Goal: Task Accomplishment & Management: Manage account settings

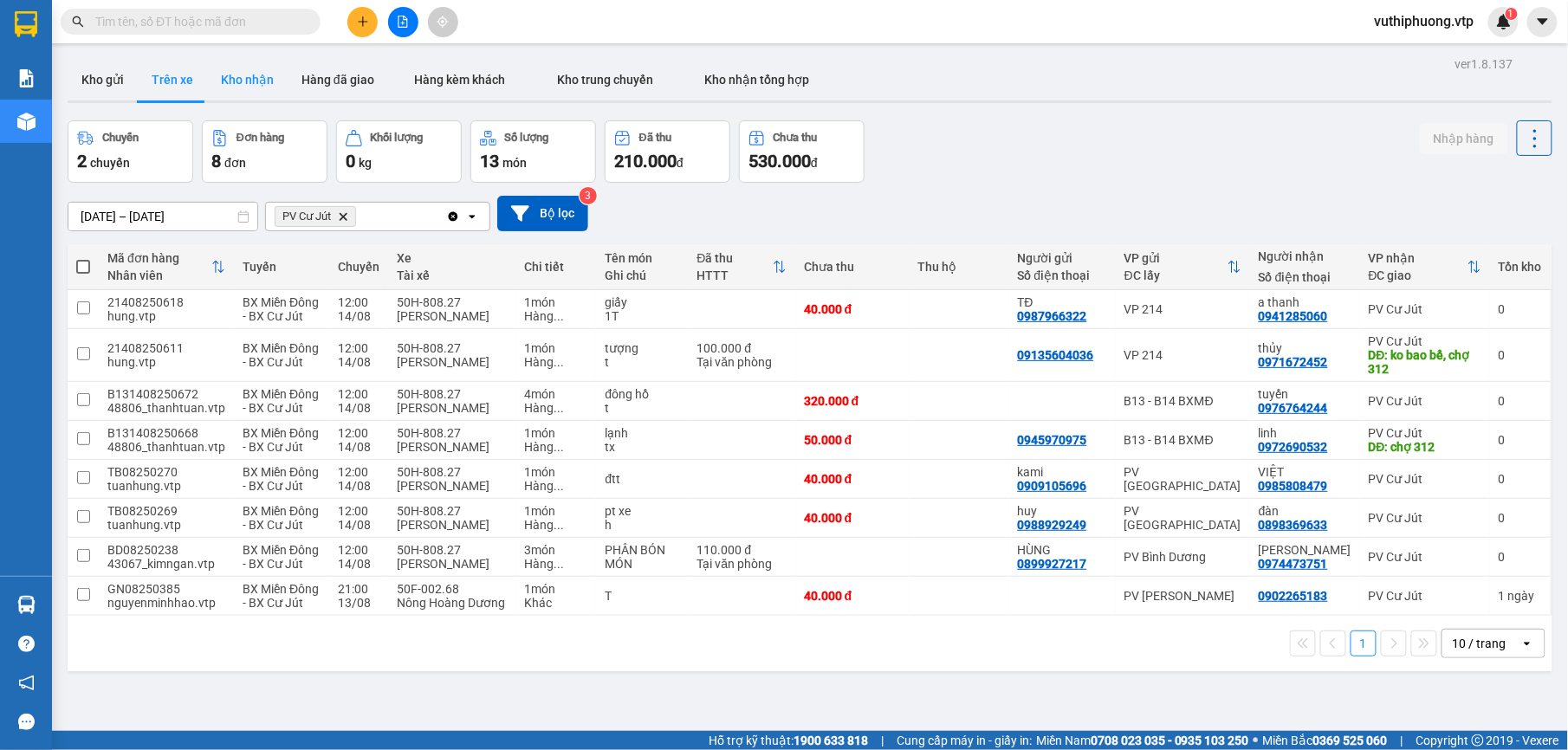
click at [270, 87] on button "Kho nhận" at bounding box center [247, 79] width 81 height 41
type input "[DATE] – [DATE]"
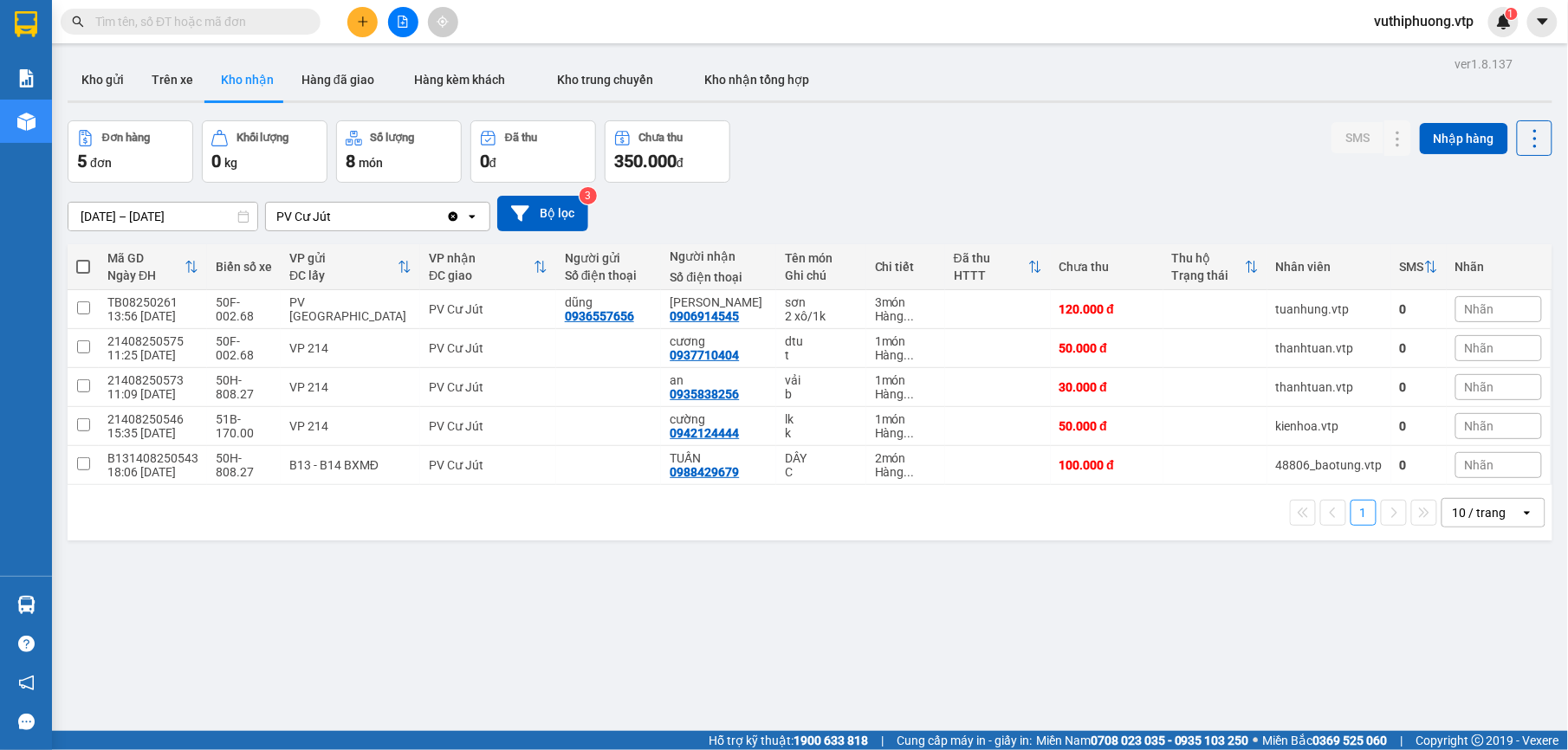
click at [213, 31] on span at bounding box center [191, 21] width 260 height 26
click at [254, 8] on span at bounding box center [191, 21] width 260 height 26
click at [163, 8] on span at bounding box center [191, 21] width 260 height 26
click at [156, 18] on input "text" at bounding box center [197, 21] width 204 height 19
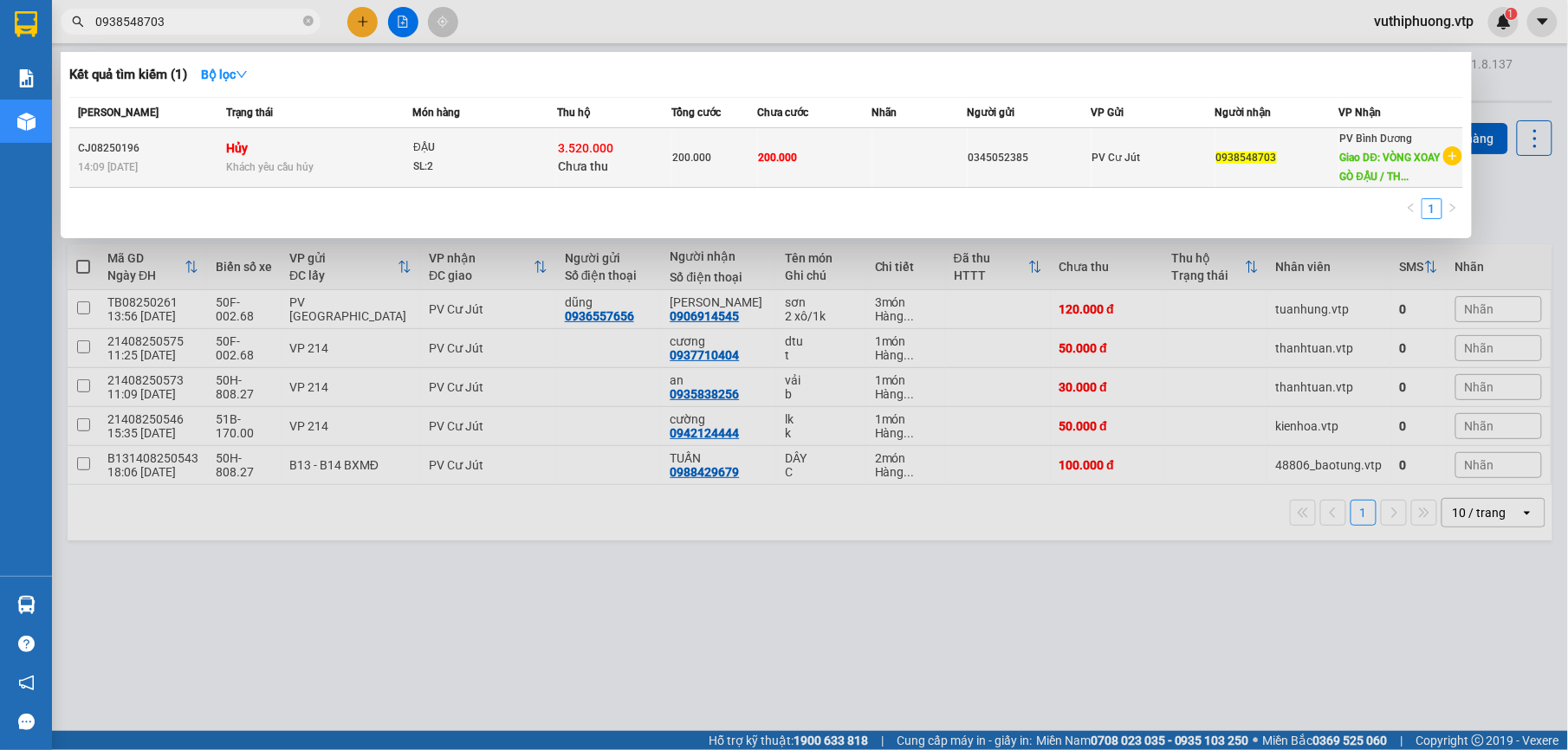
type input "0938548703"
click at [334, 140] on td "Hủy Khách yêu cầu hủy" at bounding box center [317, 158] width 191 height 60
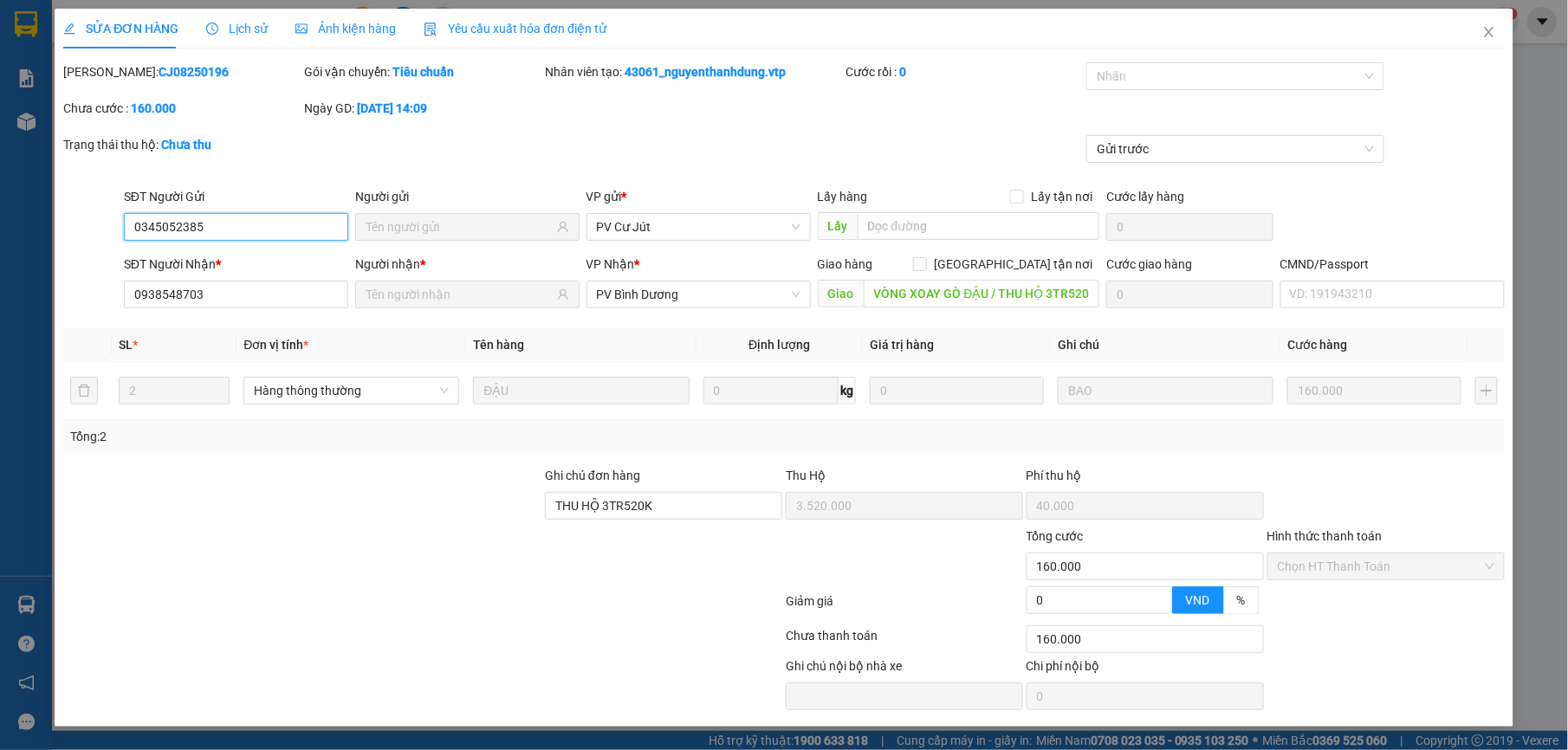
type input "0345052385"
type input "0938548703"
type input "VÒNG XOAY GÒ ĐẬU / THU HỘ 3TR520K"
type input "THU HỘ 3TR520K"
type input "3.520.000"
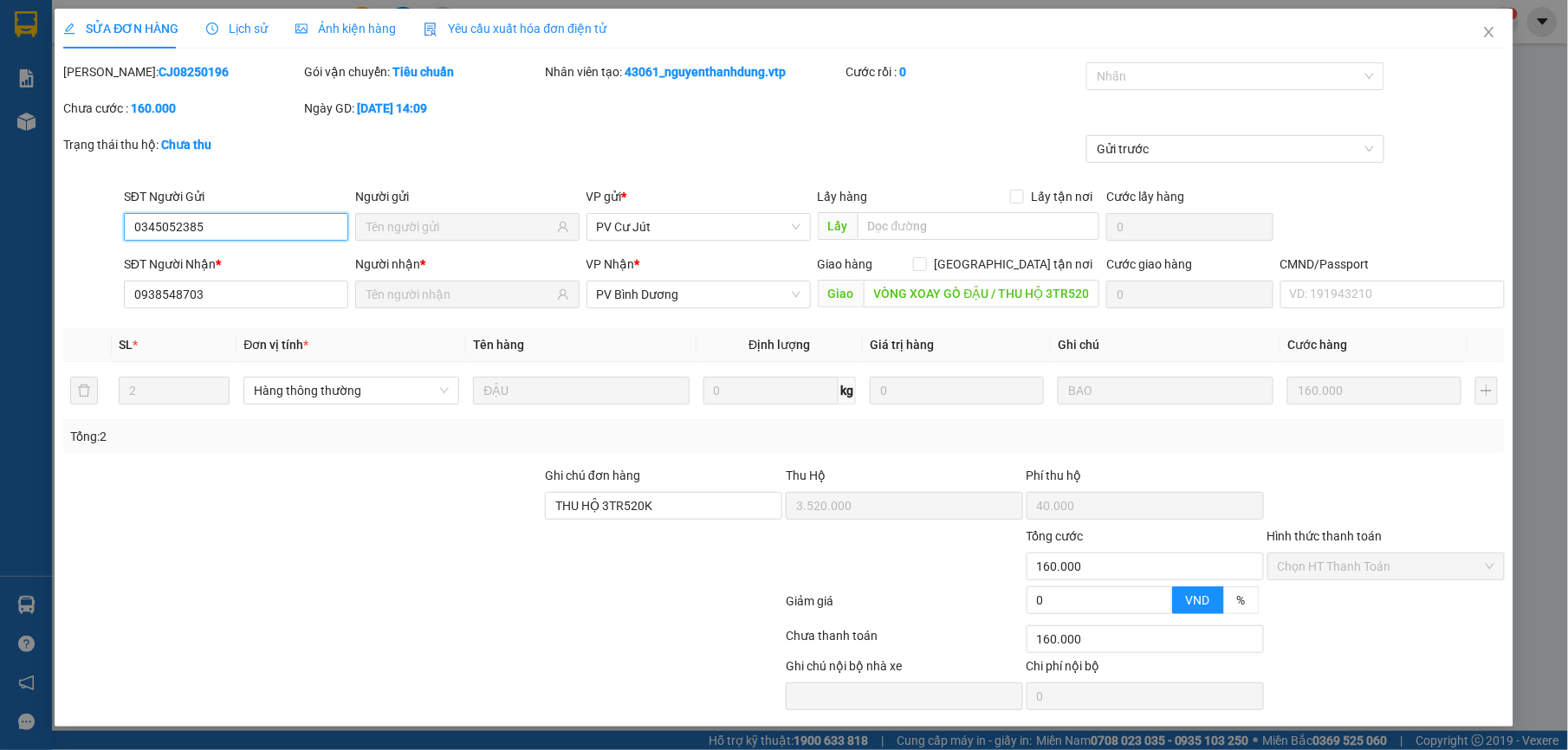
type input "40.000"
type input "160.000"
drag, startPoint x: 216, startPoint y: 225, endPoint x: 54, endPoint y: 209, distance: 162.8
click at [61, 210] on div "SĐT Người Gửi 0345052385 0345052385 Người gửi VP gửi * PV Cư Jút Lấy hàng Lấy t…" at bounding box center [783, 217] width 1443 height 60
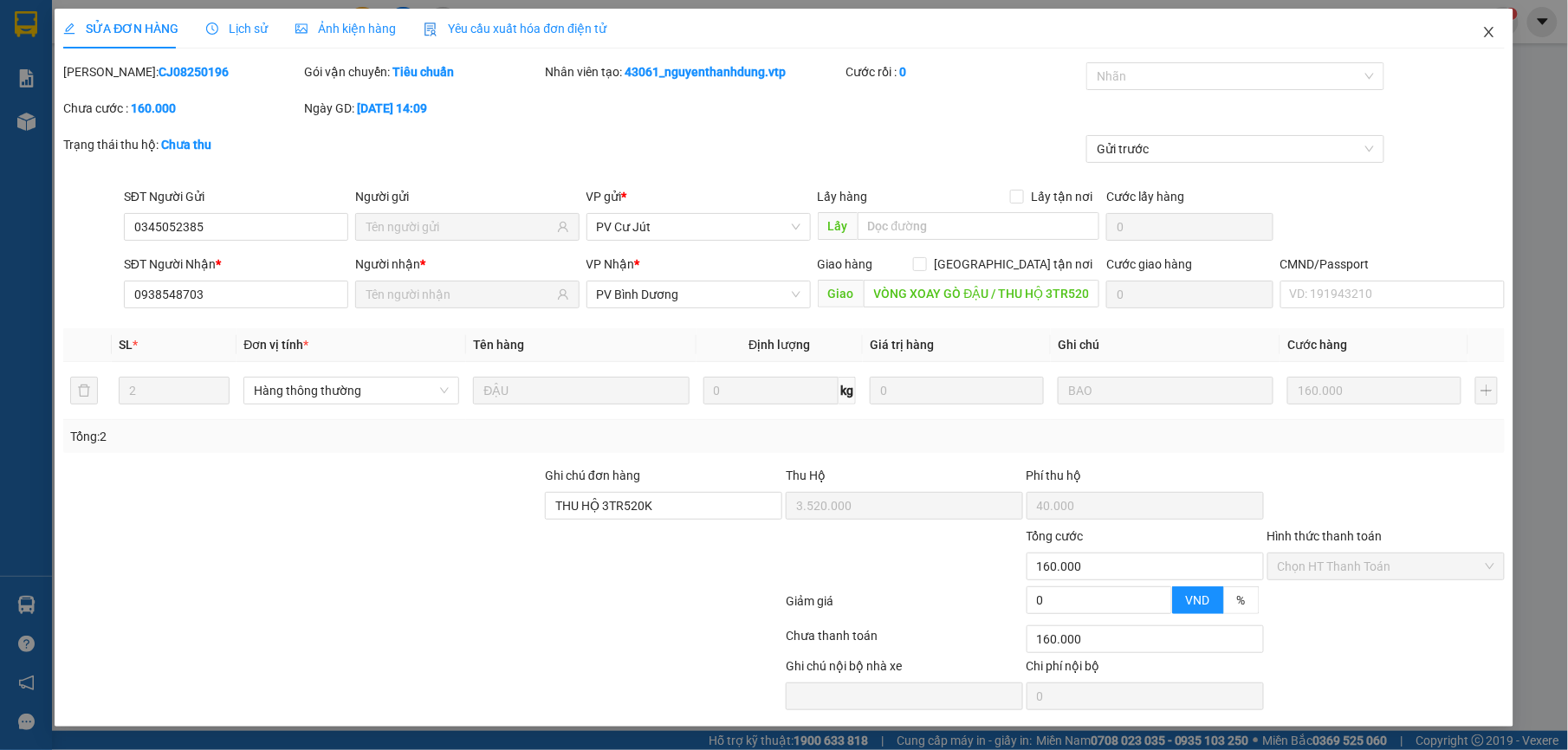
click at [1479, 29] on span "Close" at bounding box center [1488, 32] width 49 height 49
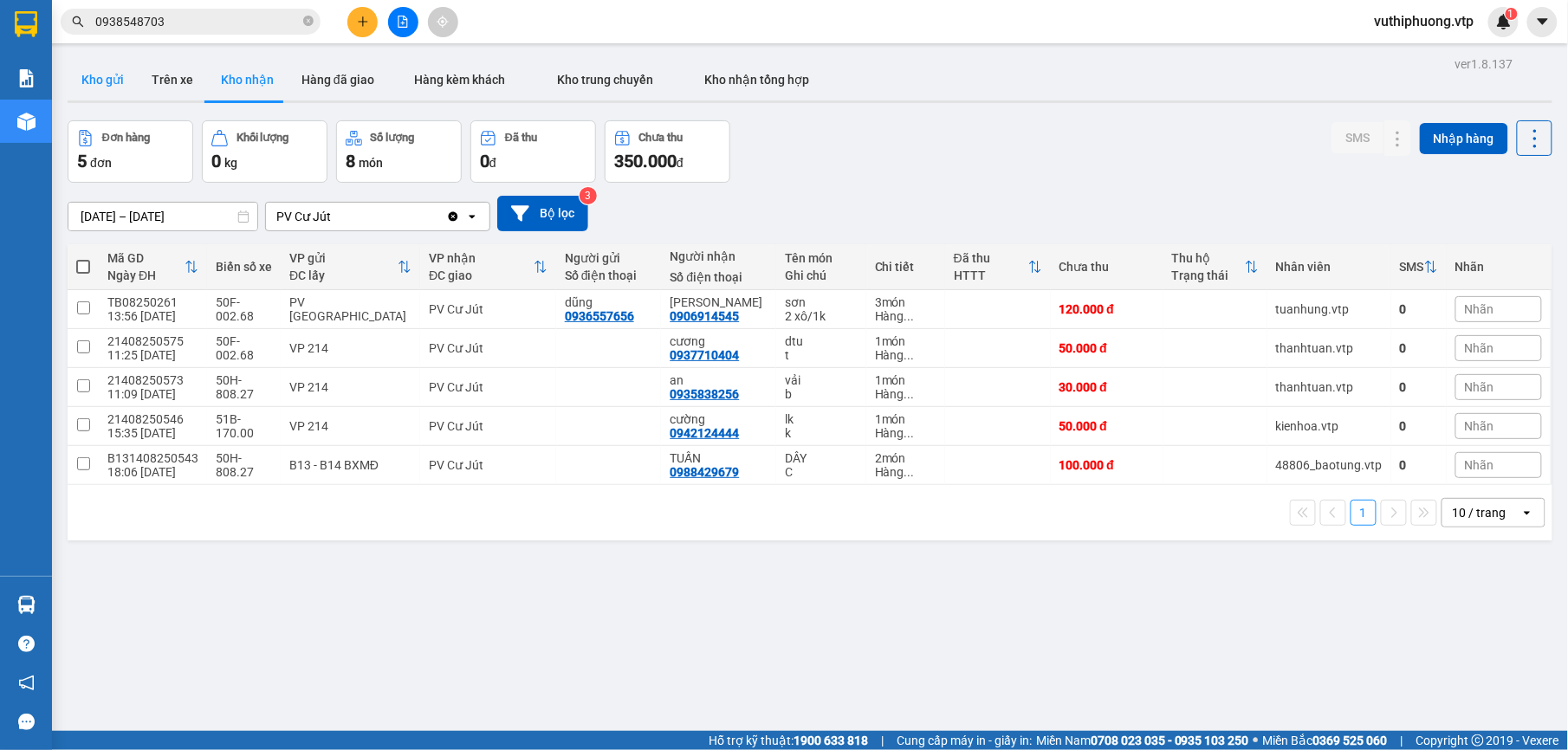
click at [97, 83] on button "Kho gửi" at bounding box center [103, 79] width 71 height 41
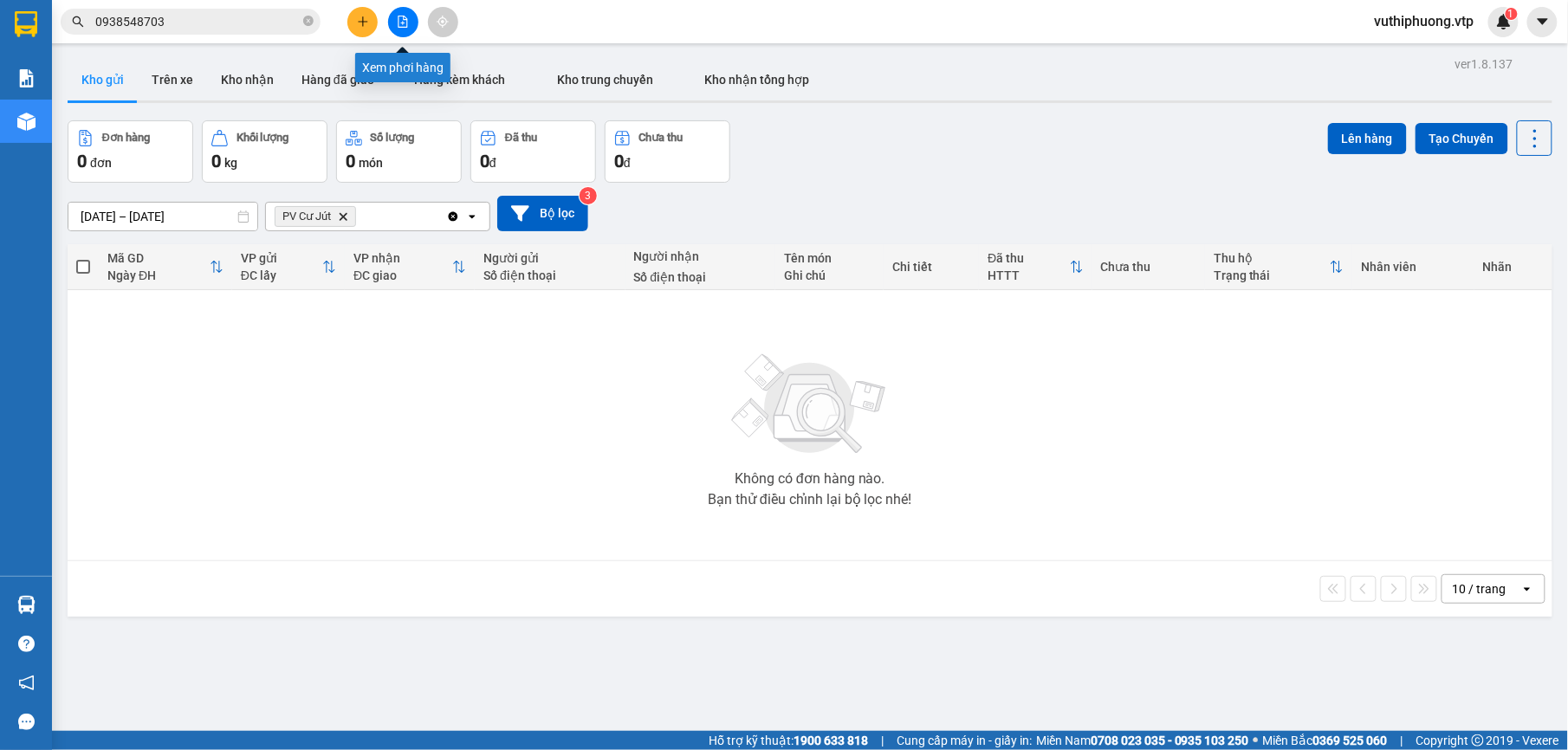
click at [404, 12] on button at bounding box center [403, 22] width 30 height 30
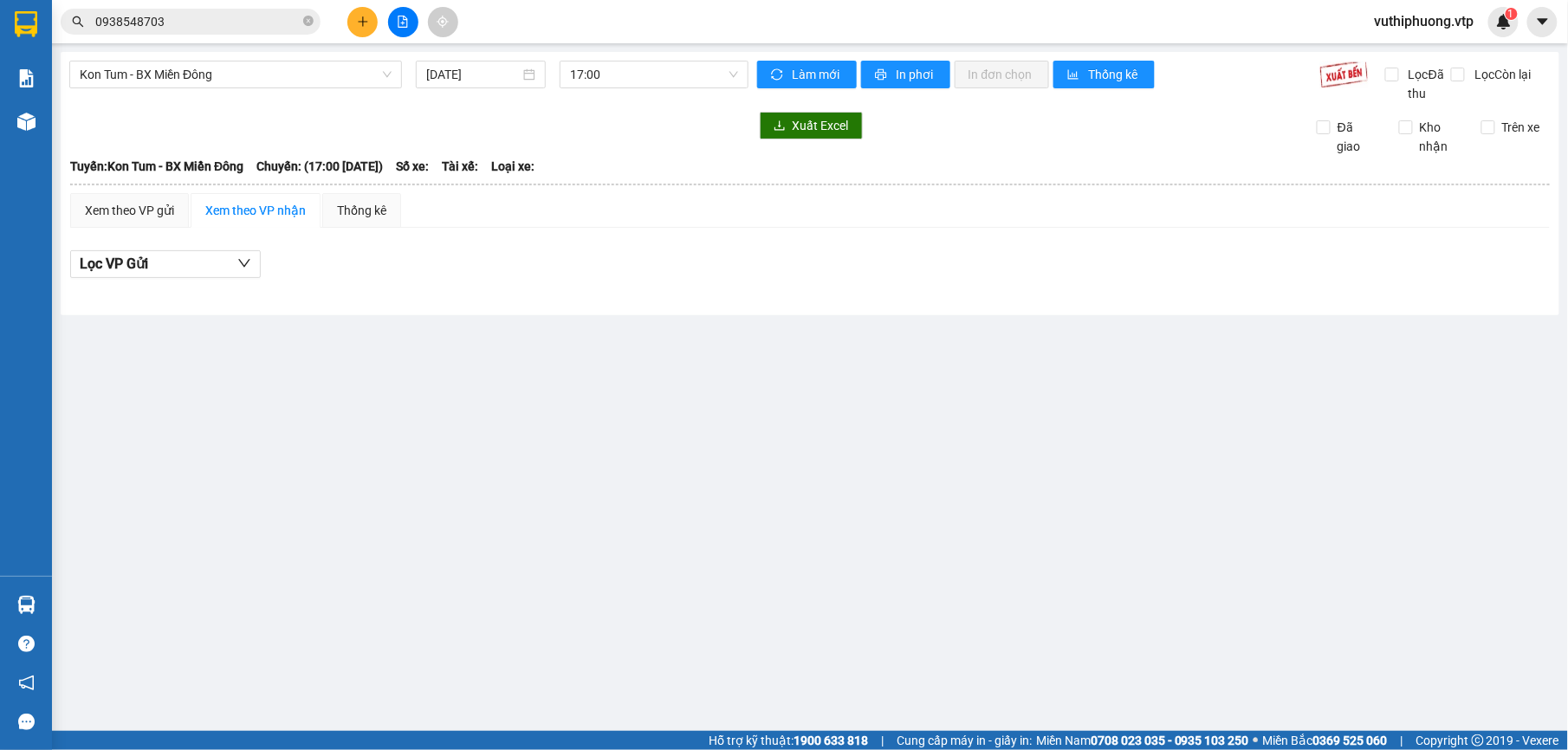
click at [206, 24] on input "0938548703" at bounding box center [197, 21] width 204 height 19
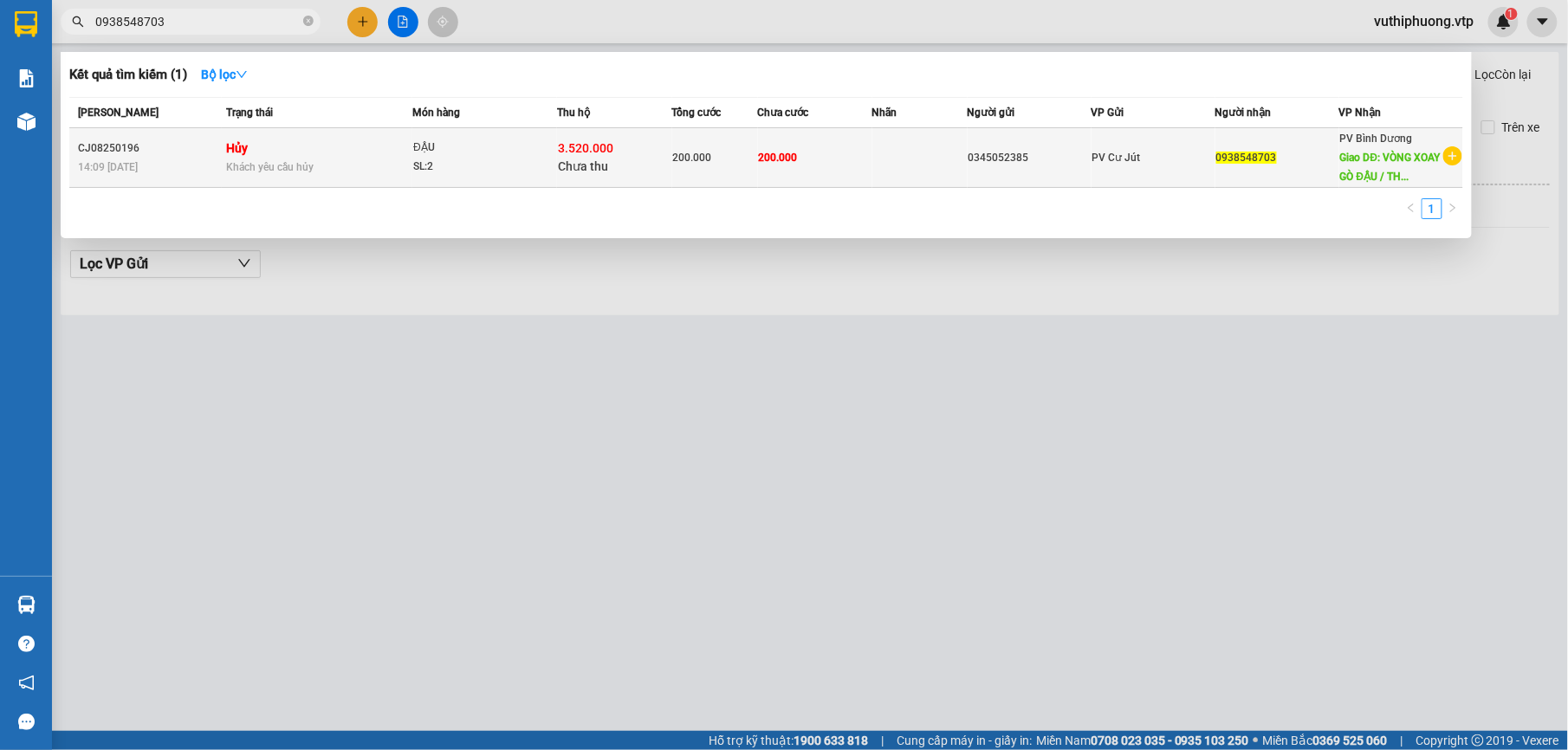
click at [360, 149] on td "Hủy Khách yêu cầu hủy" at bounding box center [317, 158] width 191 height 60
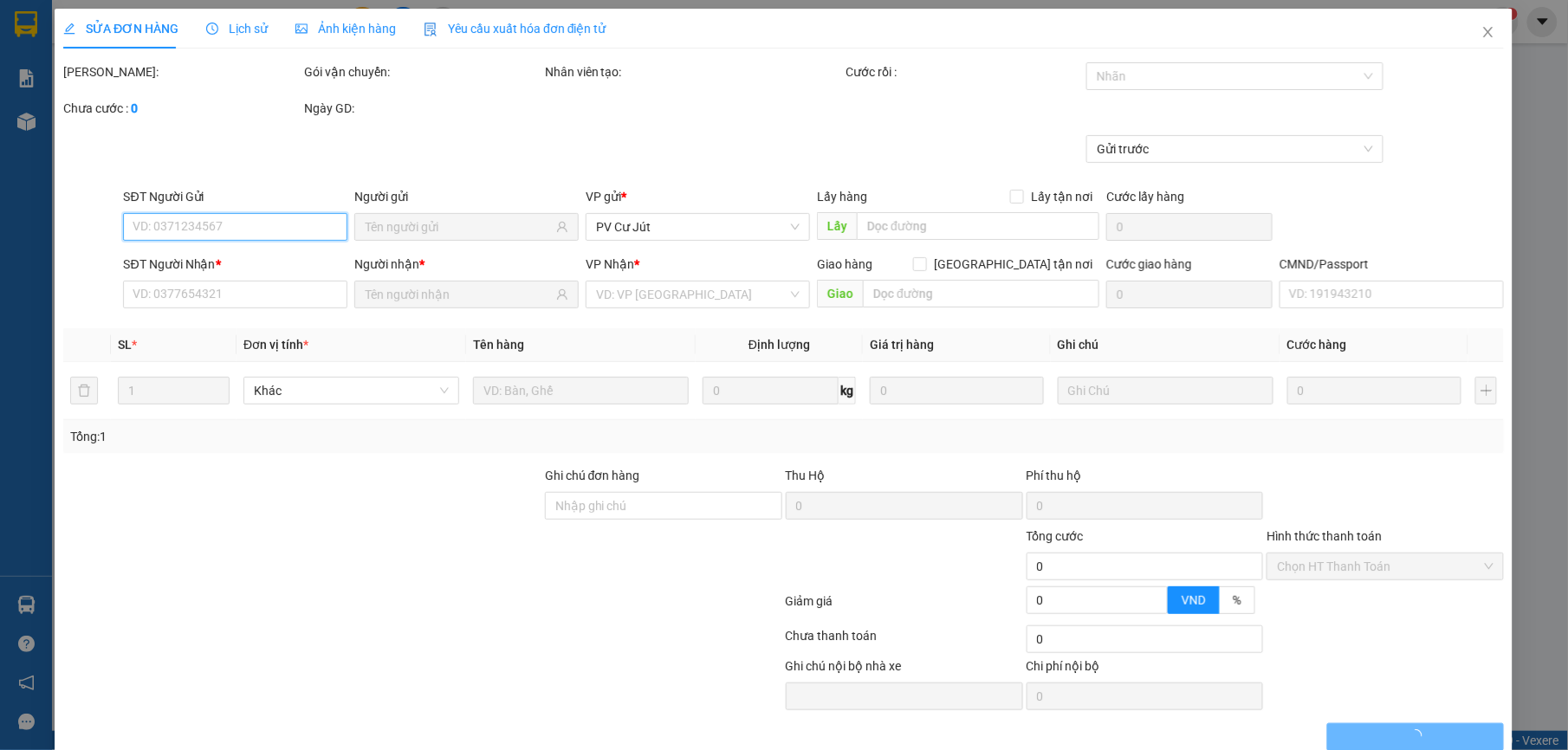
type input "0345052385"
type input "0938548703"
type input "VÒNG XOAY GÒ ĐẬU / THU HỘ 3TR520K"
type input "THU HỘ 3TR520K"
type input "3.520.000"
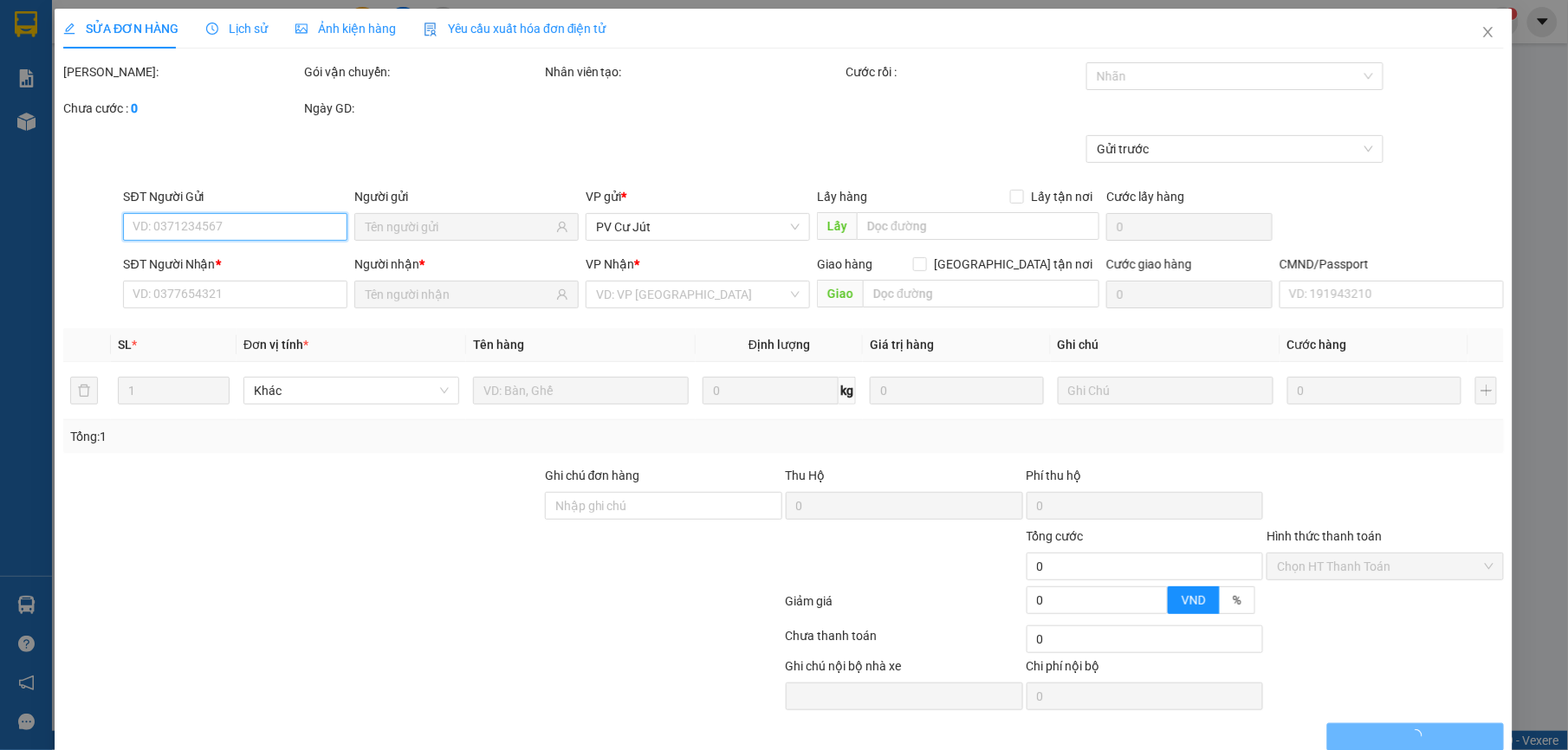
type input "40.000"
type input "160.000"
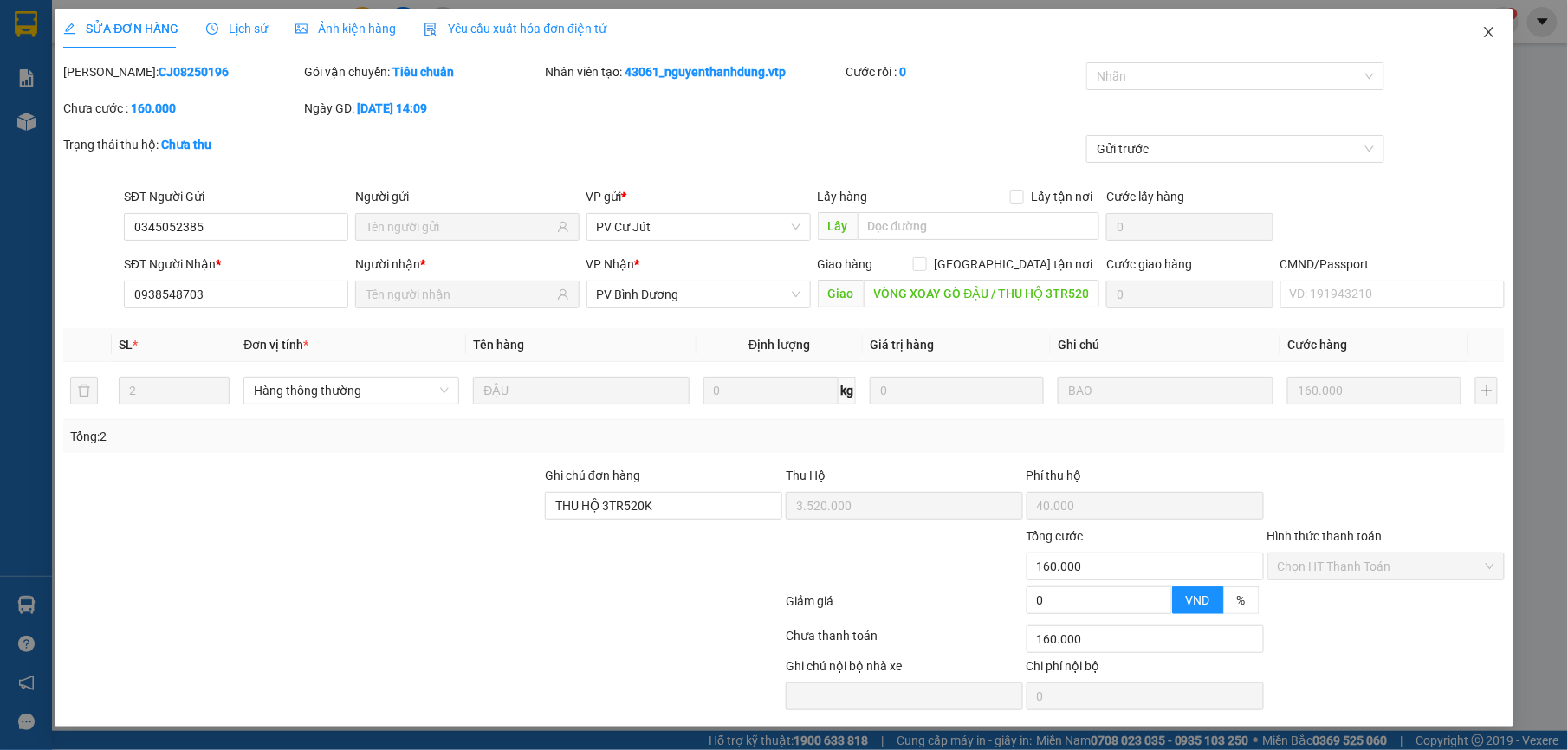
click at [1487, 37] on icon "close" at bounding box center [1488, 31] width 14 height 14
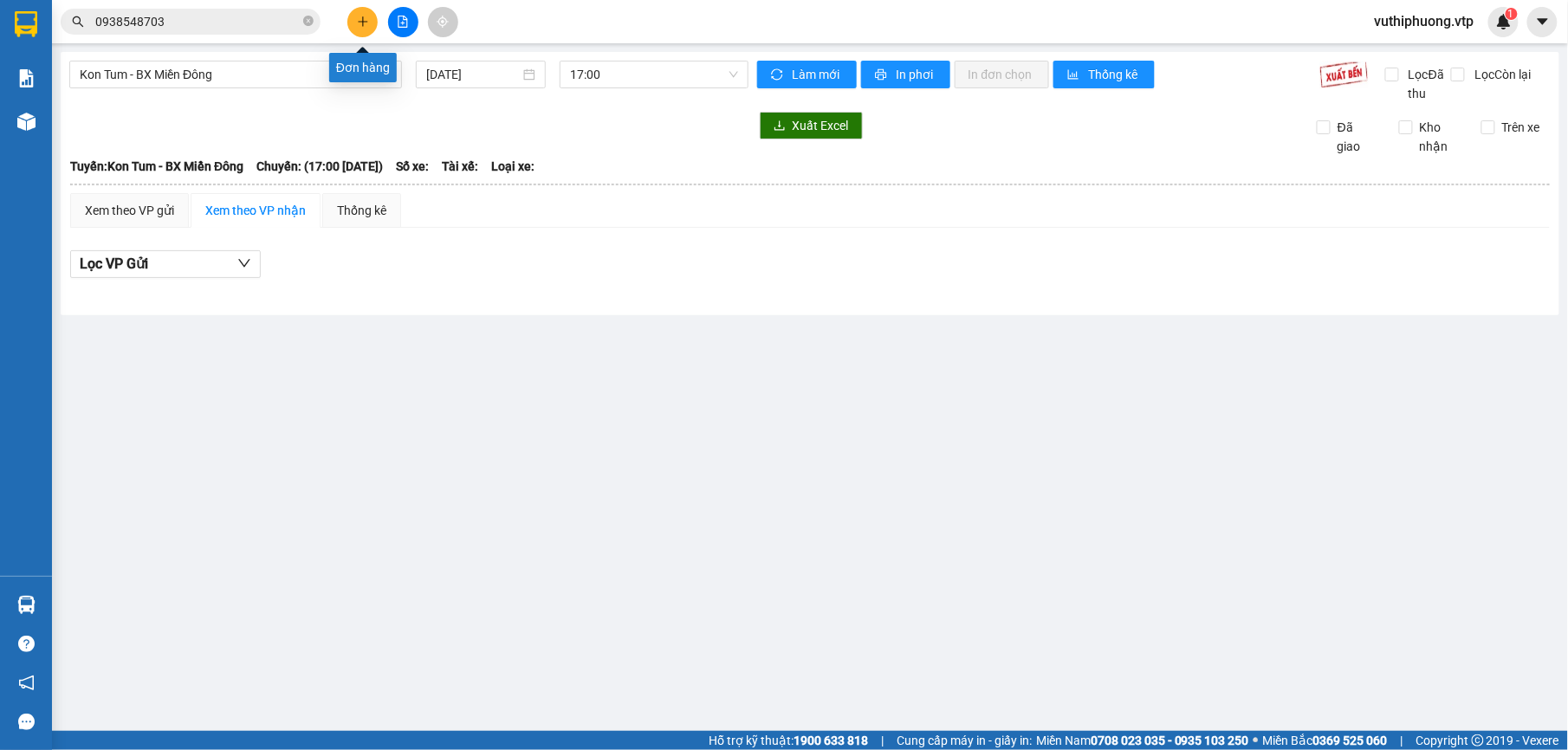
click at [365, 18] on icon "plus" at bounding box center [363, 21] width 12 height 12
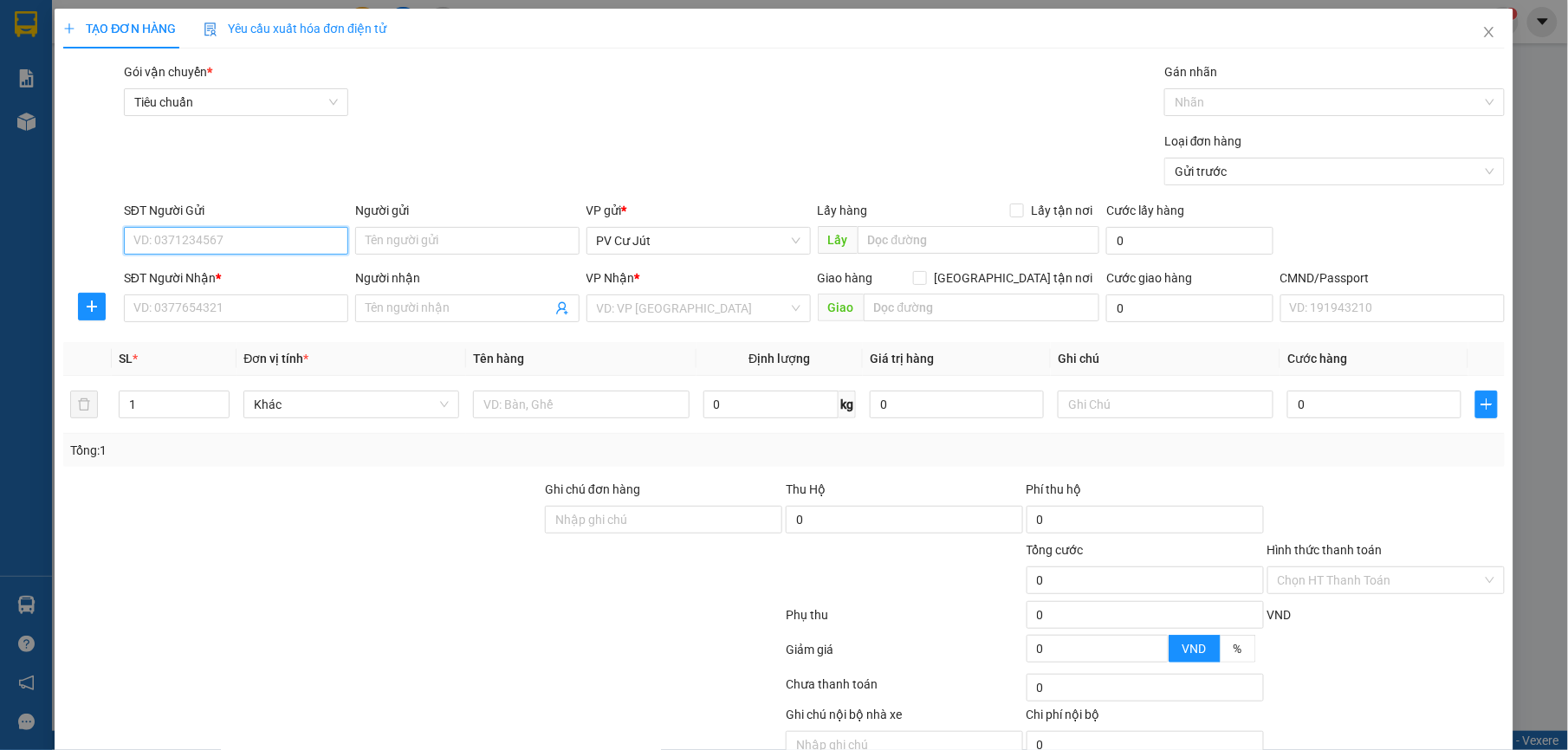
paste input "0345052385"
type input "0345052385"
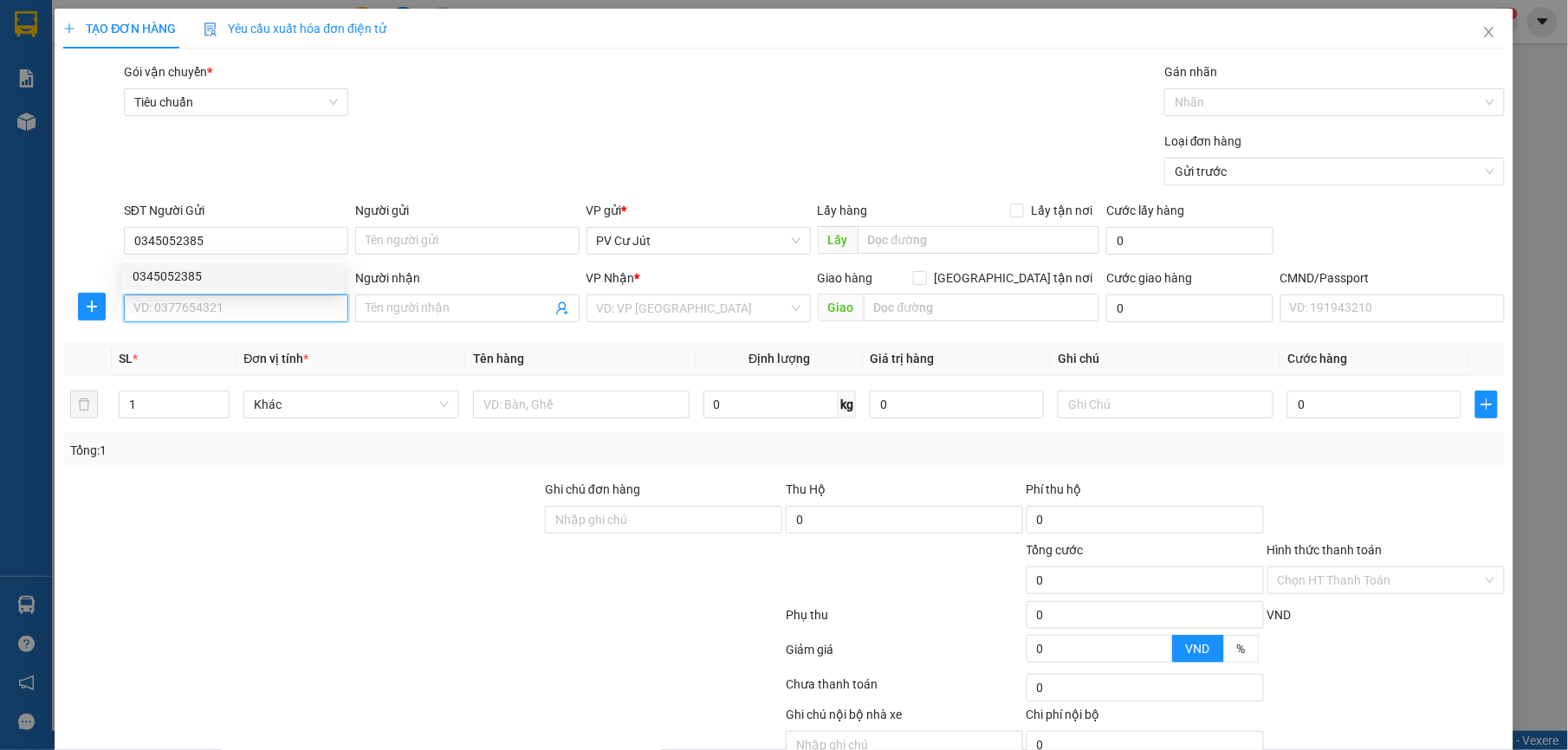
click at [301, 320] on input "SĐT Người Nhận *" at bounding box center [235, 309] width 224 height 27
type input "0916760174"
type input "[PERSON_NAME]"
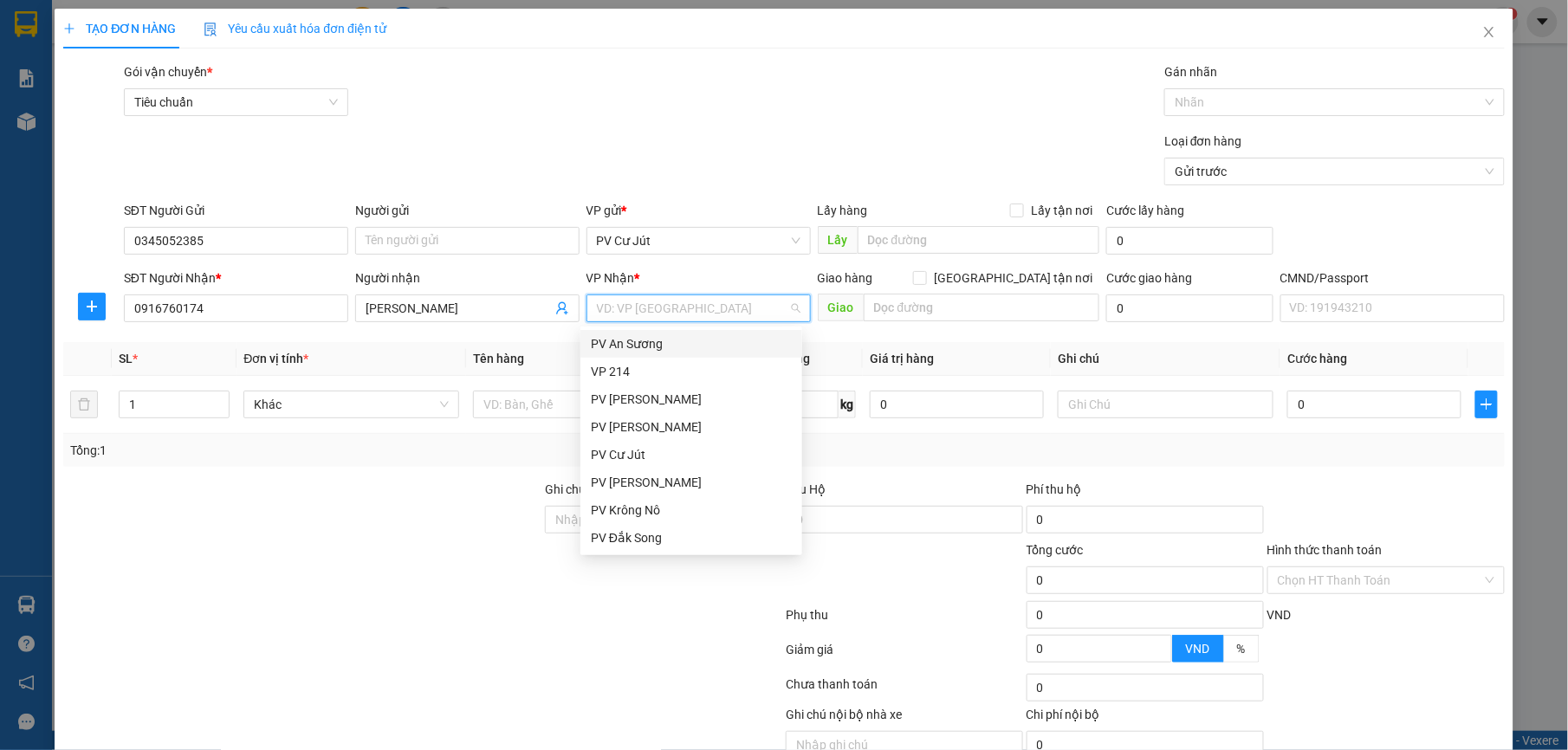
type input "2"
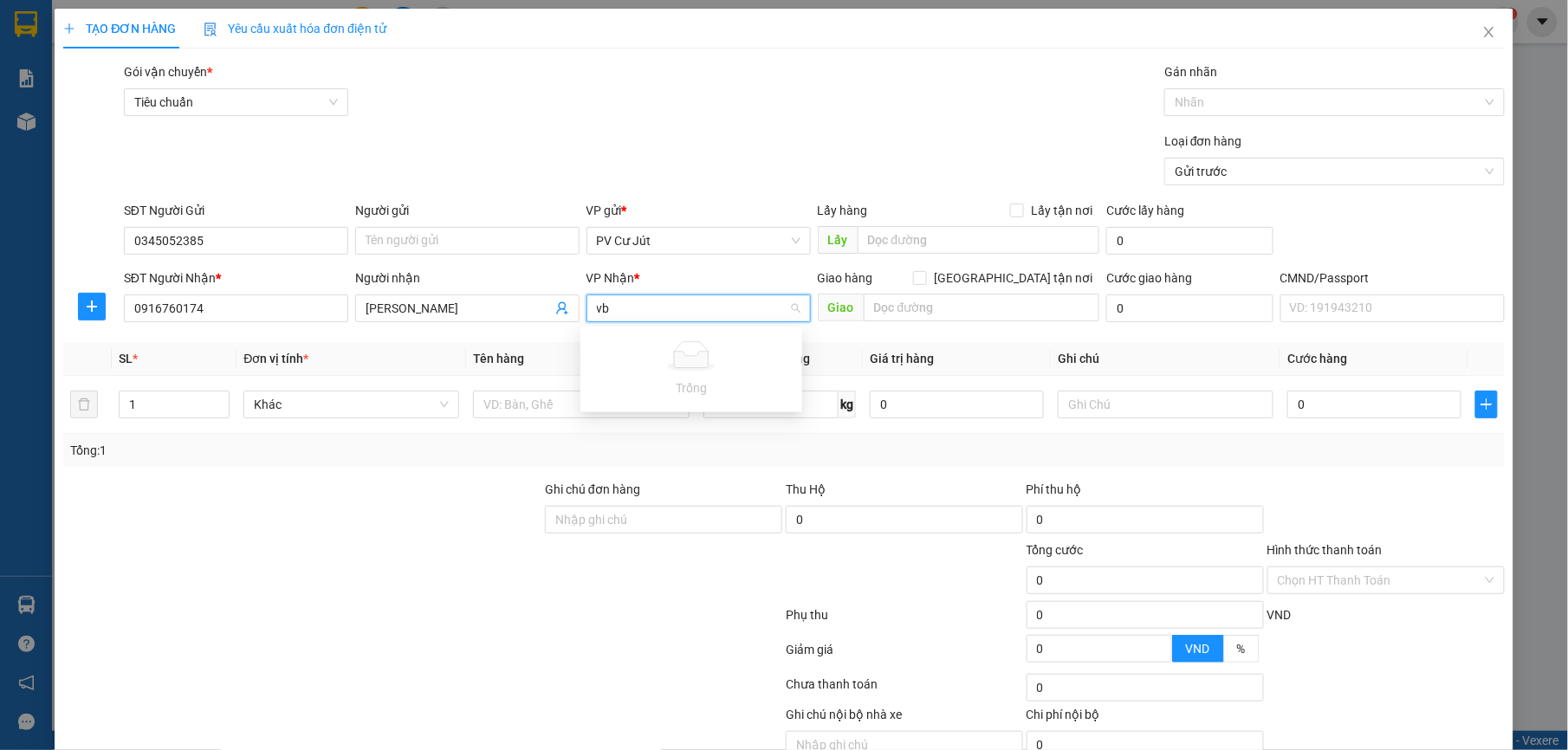
type input "v"
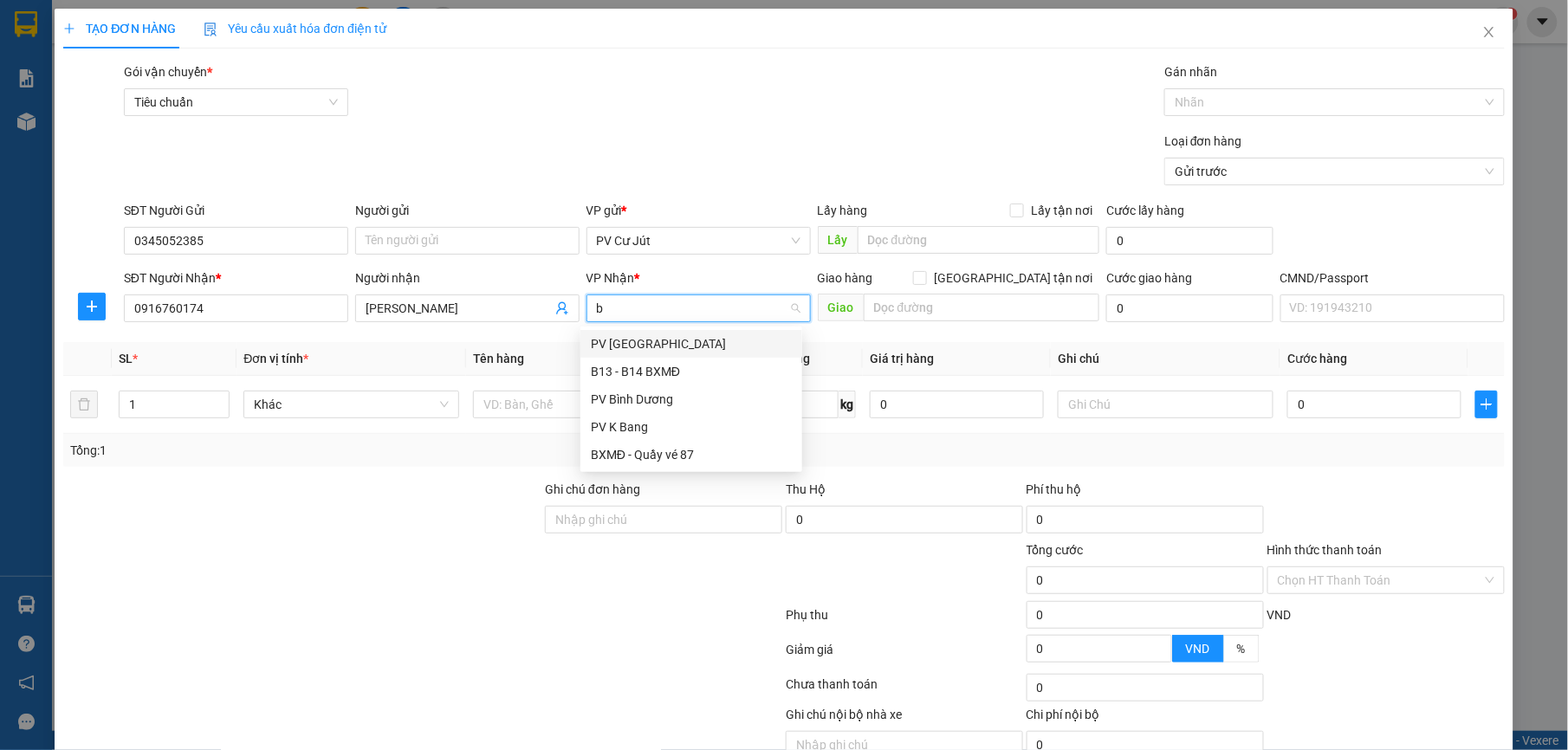
type input "bd"
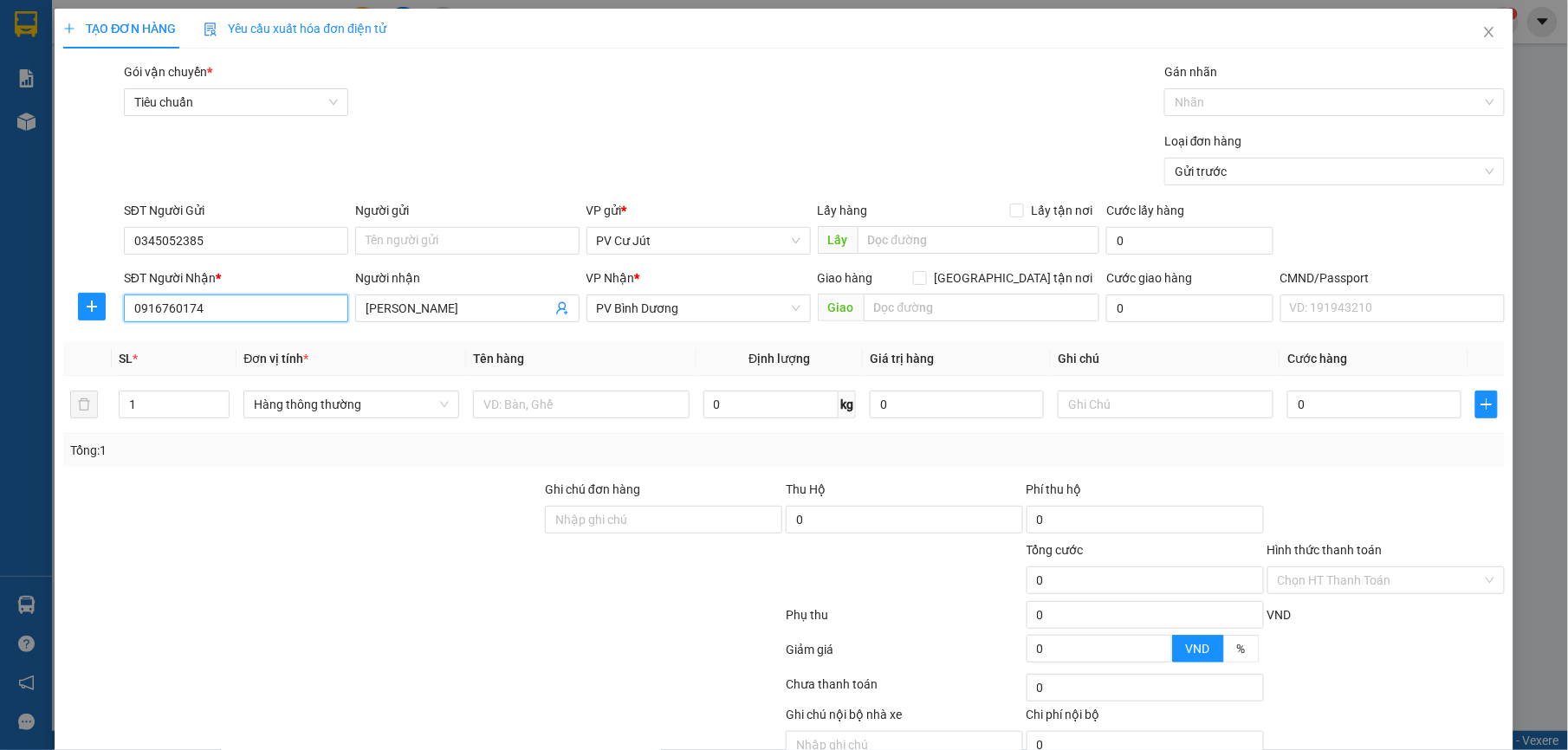
drag, startPoint x: 202, startPoint y: 303, endPoint x: 17, endPoint y: 293, distance: 185.3
click at [17, 293] on div "TẠO ĐƠN HÀNG Yêu cầu xuất hóa đơn điện tử Transit Pickup Surcharge Ids Transit …" at bounding box center [784, 375] width 1568 height 750
drag, startPoint x: 448, startPoint y: 299, endPoint x: 404, endPoint y: 301, distance: 44.0
click at [404, 301] on span "[PERSON_NAME]" at bounding box center [467, 309] width 224 height 27
drag, startPoint x: 452, startPoint y: 309, endPoint x: 271, endPoint y: 352, distance: 186.0
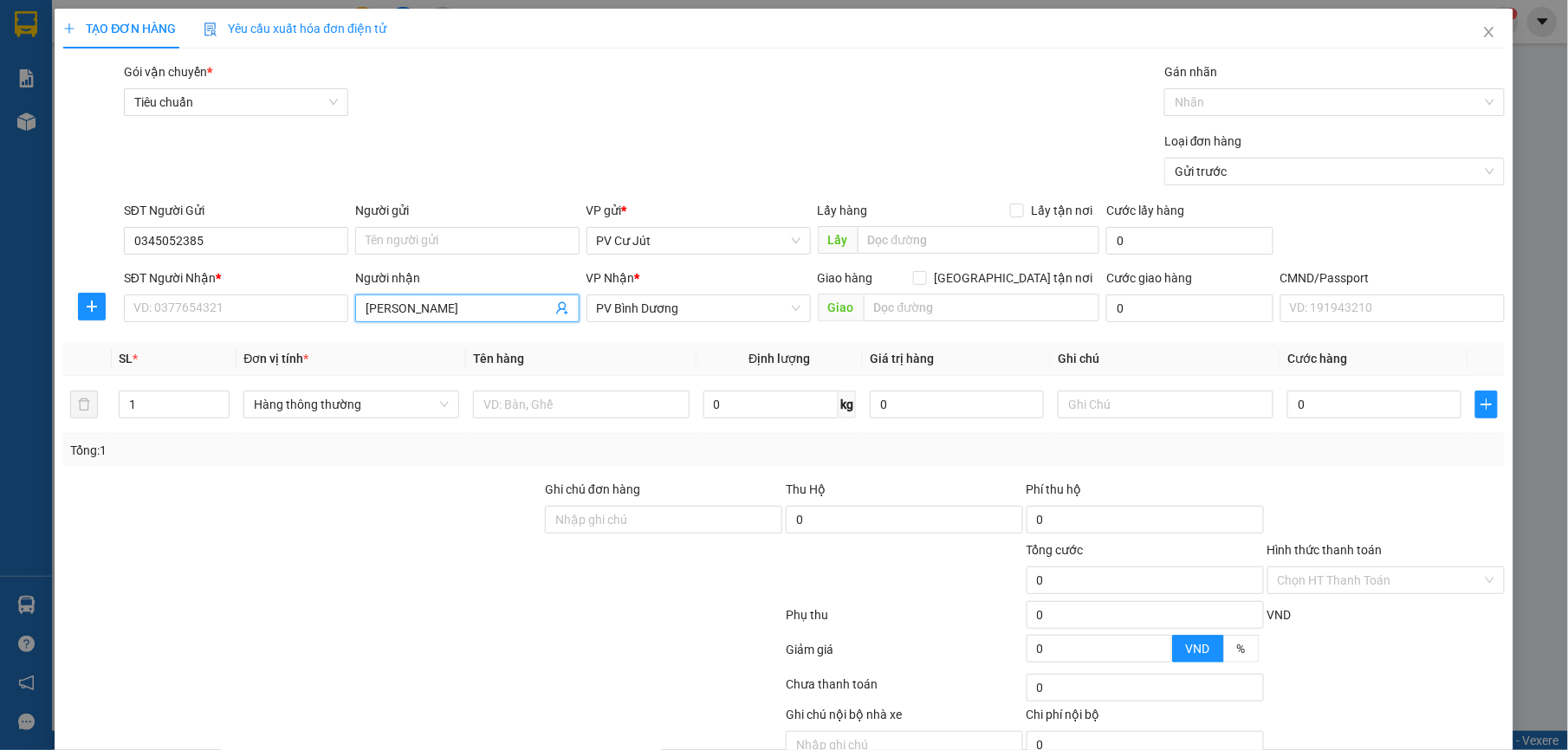
click at [292, 355] on div "Transit Pickup Surcharge Ids Transit Deliver Surcharge Ids Transit Deliver Surc…" at bounding box center [783, 430] width 1441 height 737
click at [239, 310] on input "SĐT Người Nhận *" at bounding box center [235, 309] width 224 height 27
type input "0938548703"
click at [995, 310] on input "text" at bounding box center [982, 308] width 236 height 27
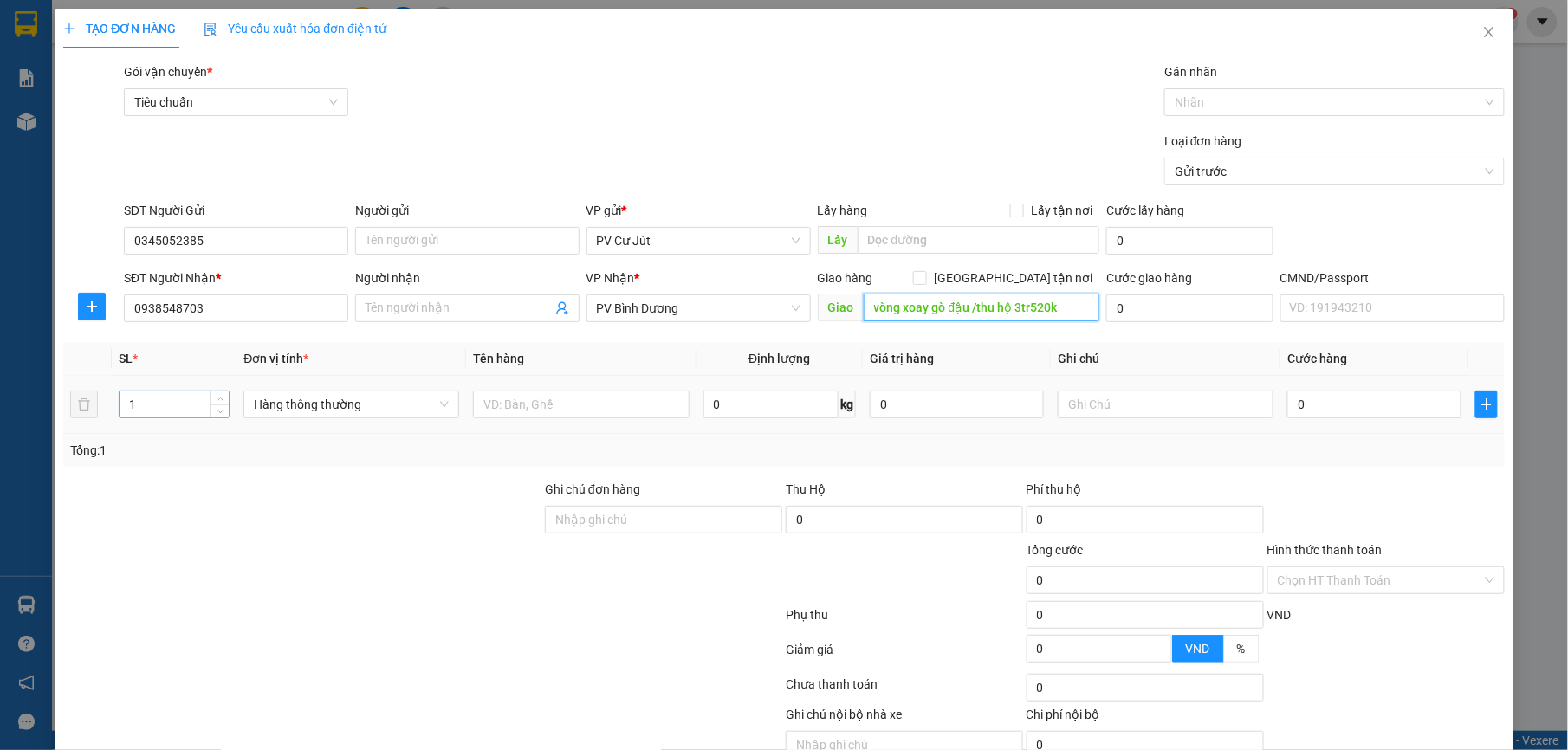
type input "vòng xoay gò đậu /thu hộ 3tr520k"
click at [151, 391] on div "1" at bounding box center [175, 404] width 112 height 27
click at [150, 410] on input "1" at bounding box center [174, 404] width 110 height 26
type input "2"
click at [572, 418] on input "text" at bounding box center [580, 404] width 215 height 27
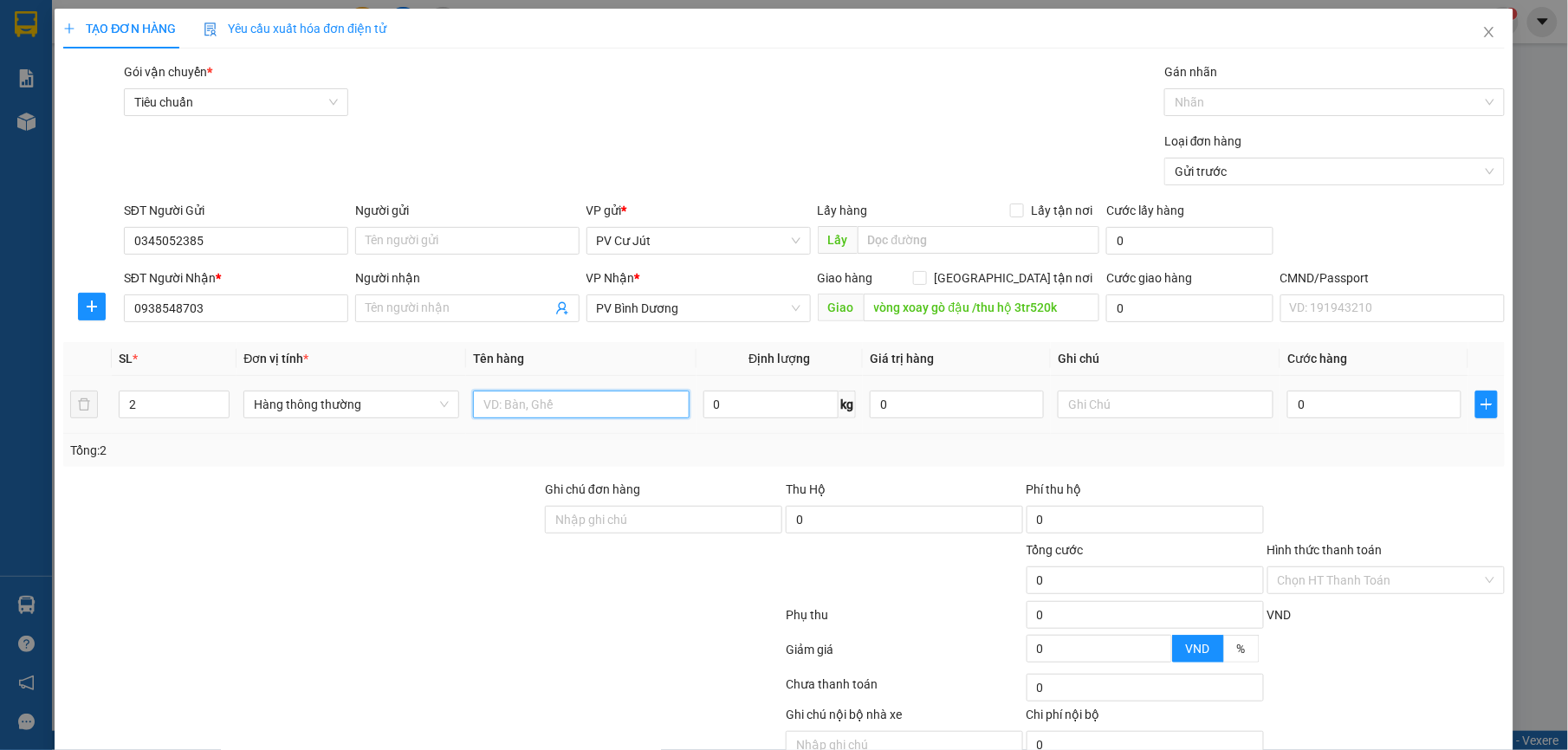
type input "d"
type input "đậu"
type input "bao"
type input "2"
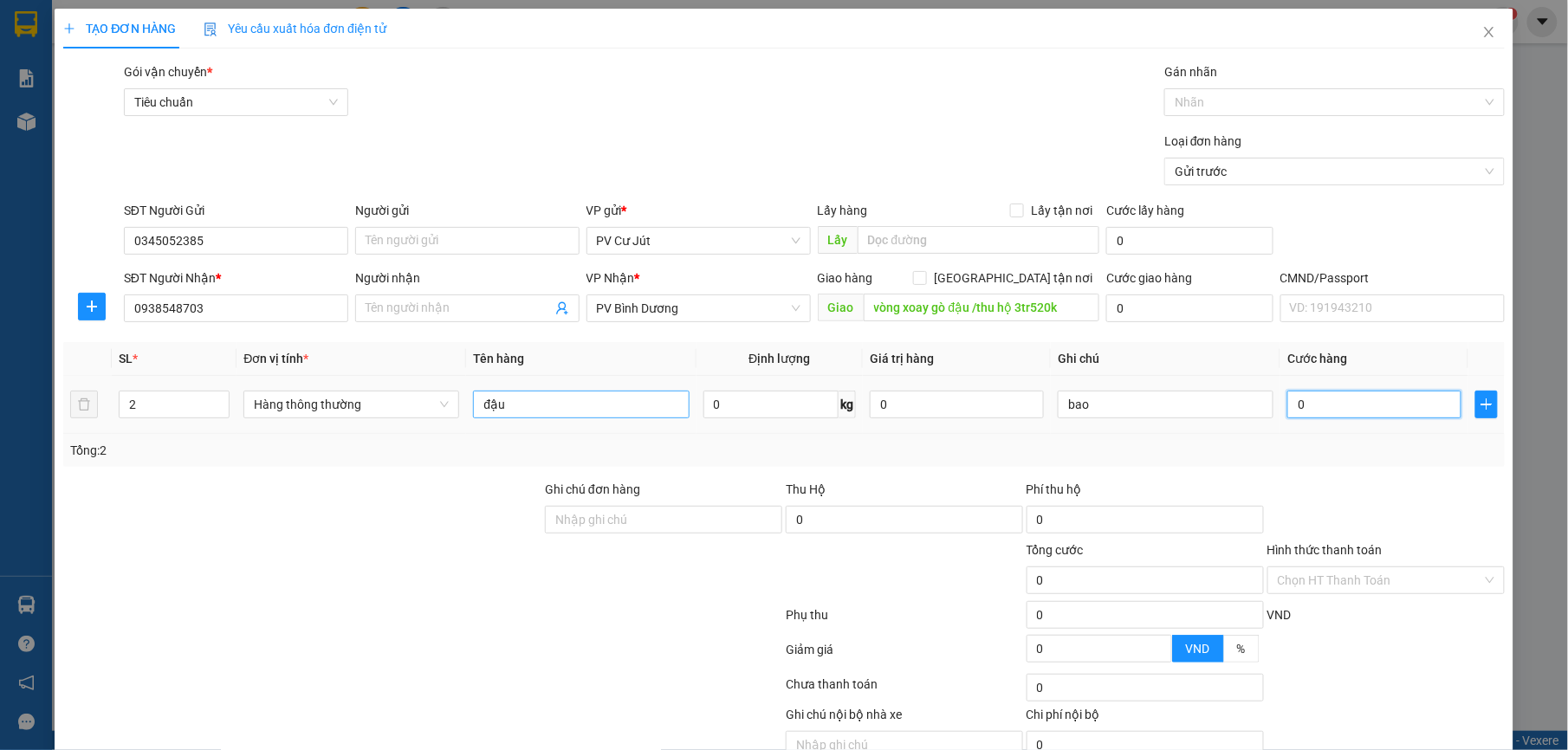
type input "2"
type input "20"
type input "200"
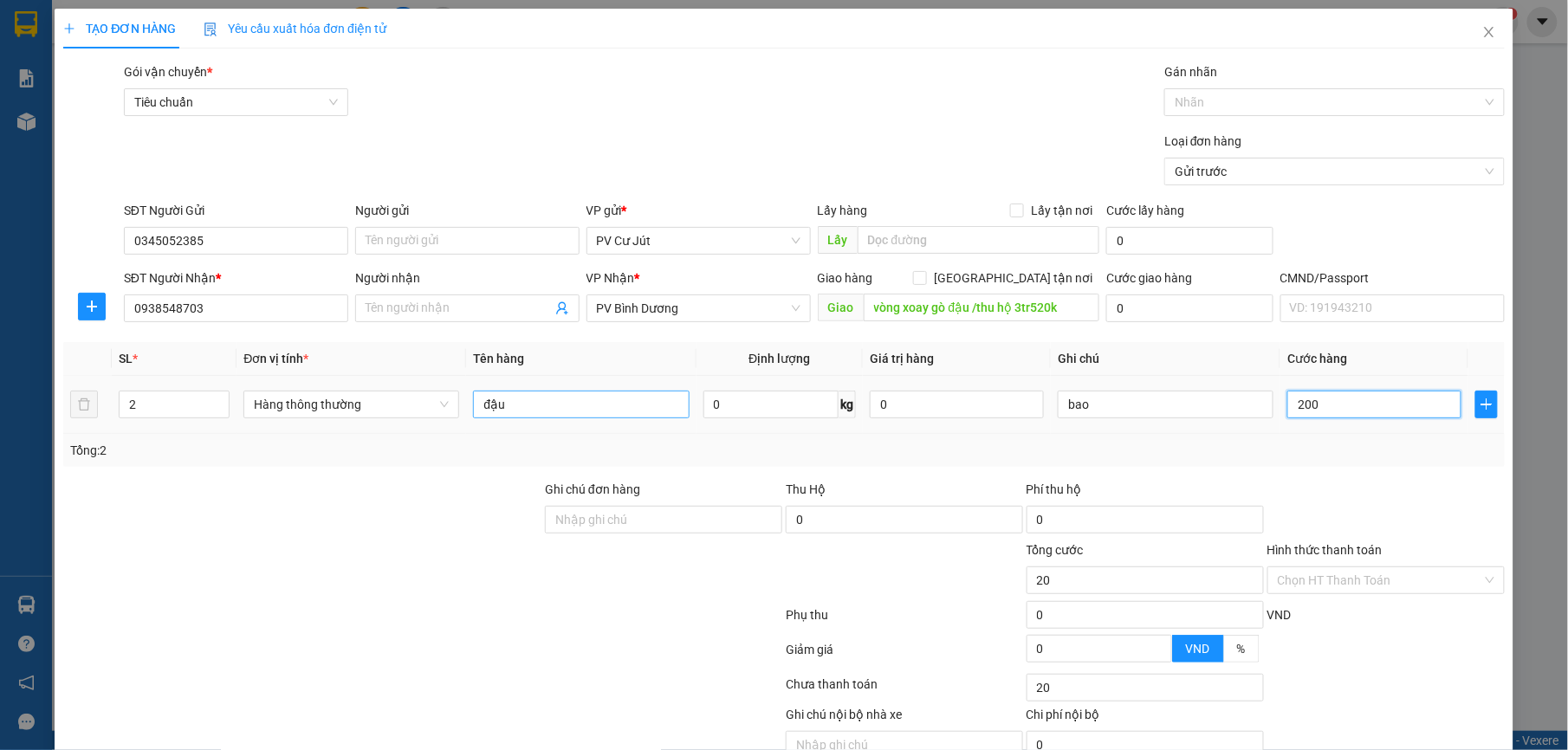
type input "200"
type input "2.000"
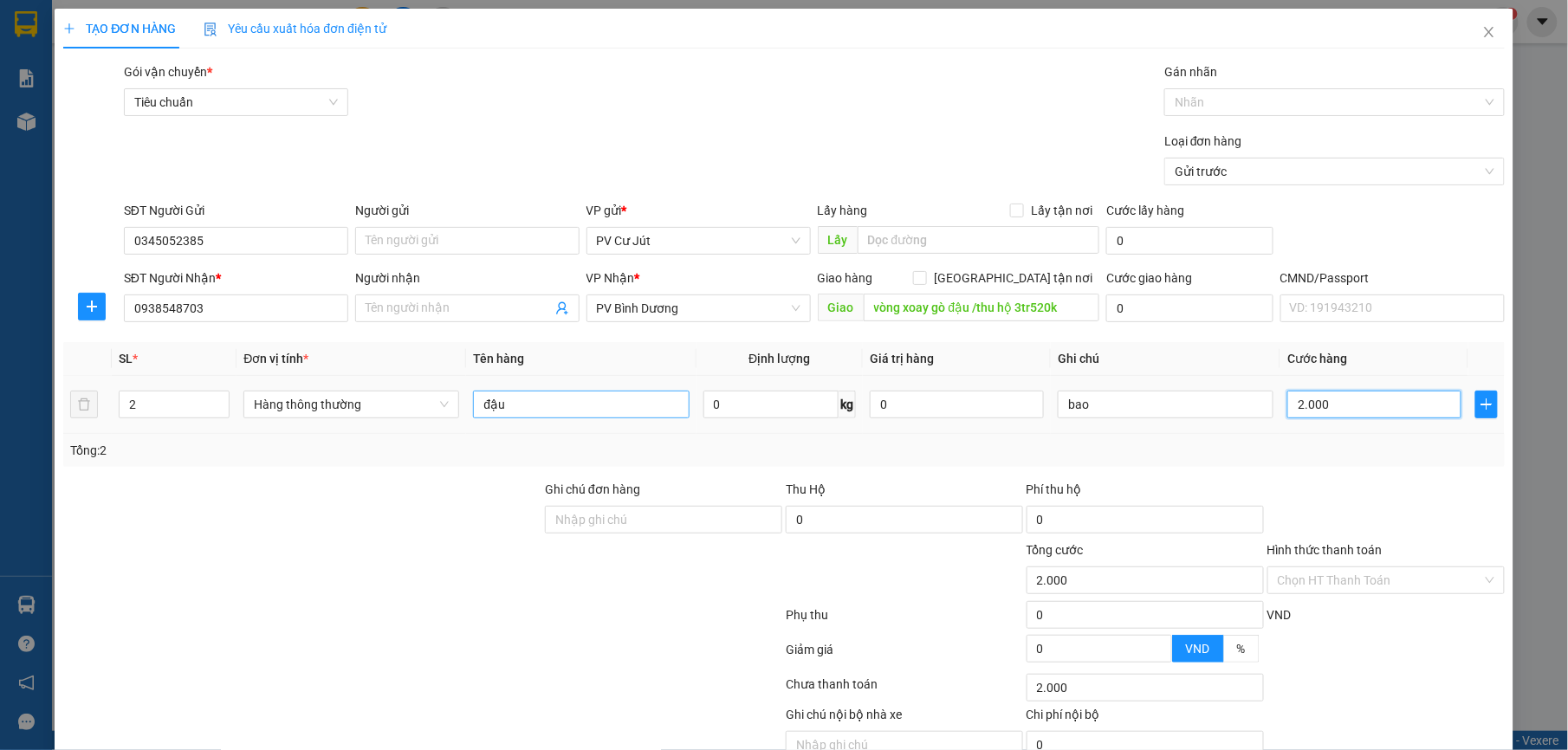
type input "20.000"
type input "200.000"
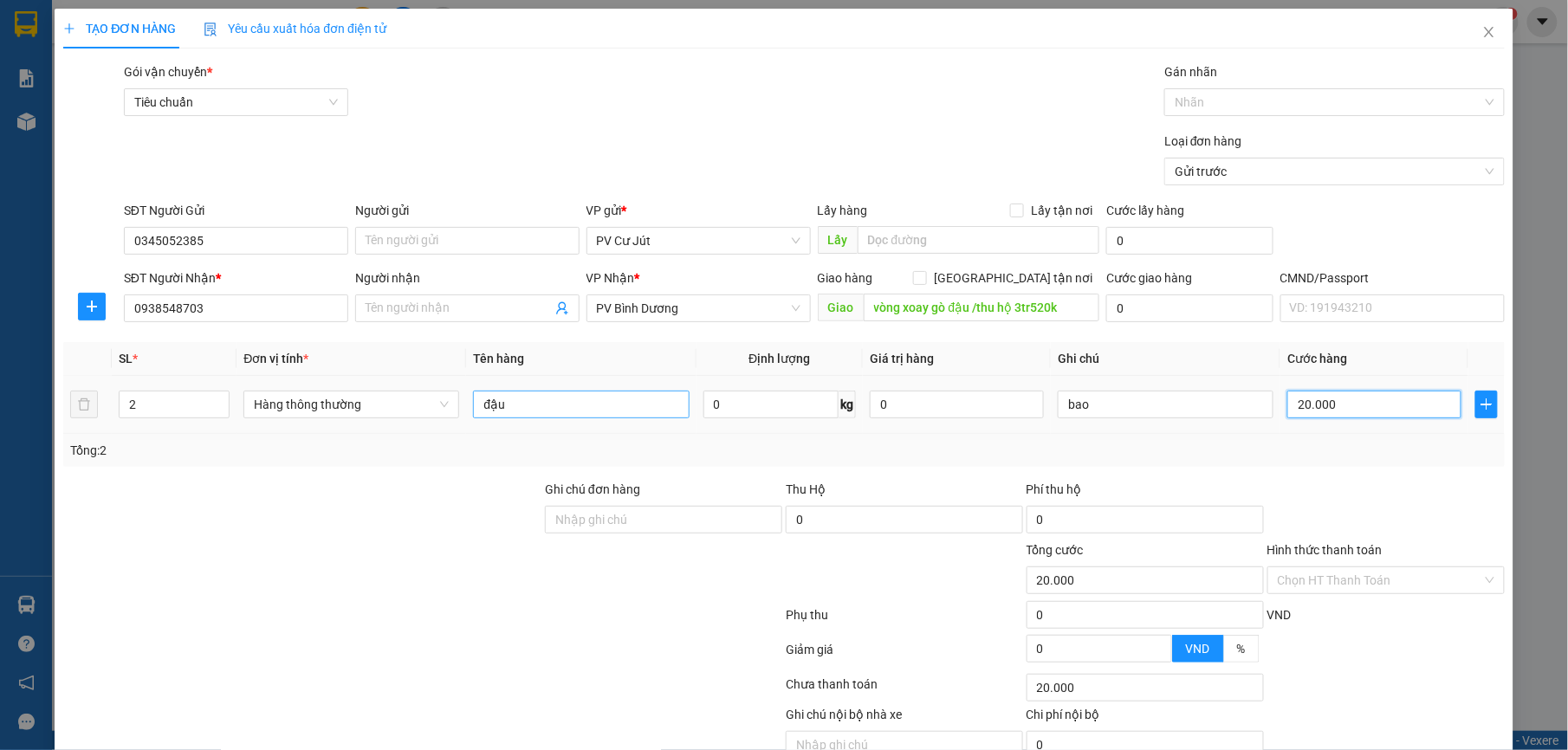
type input "200.000"
type input "20.000"
type input "2.000"
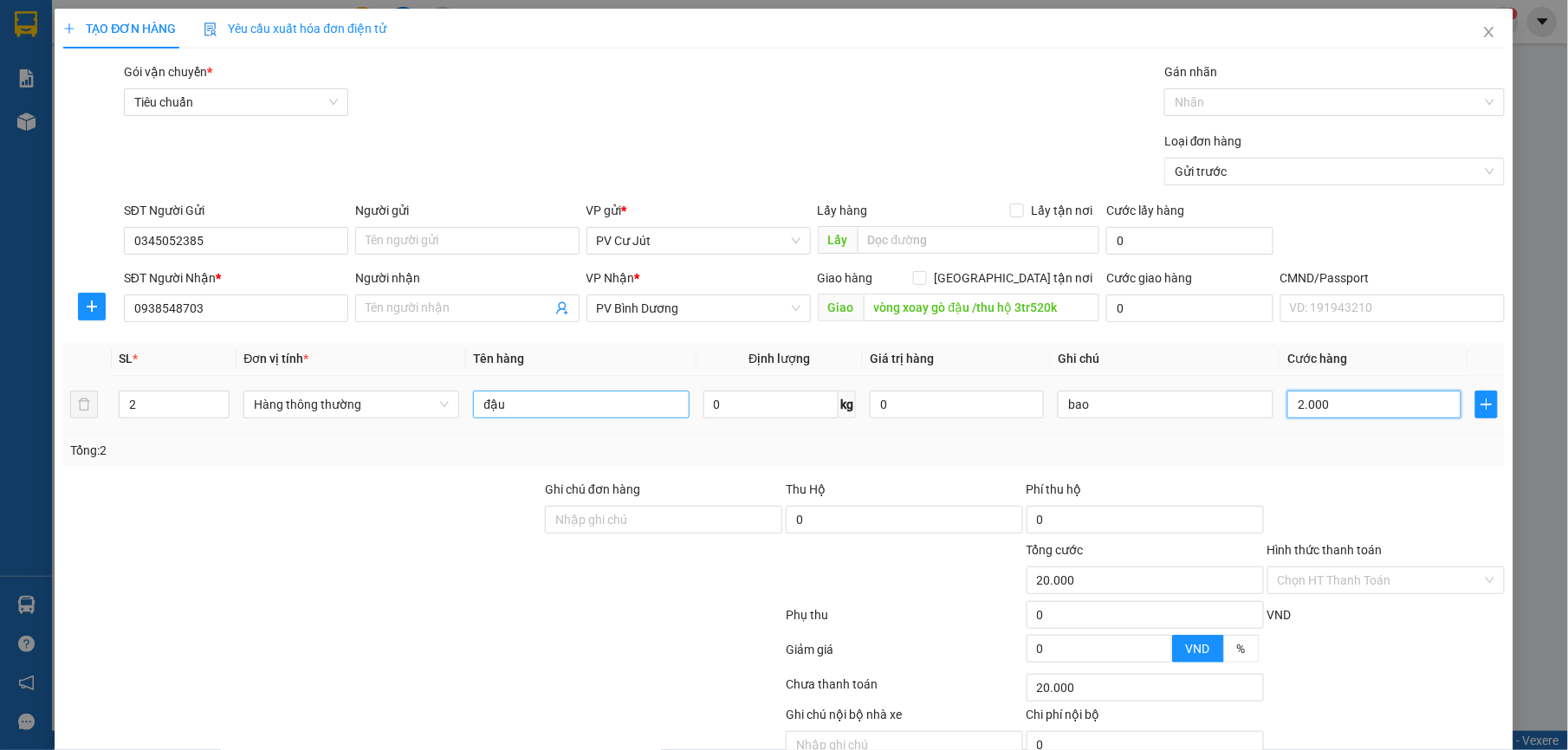
type input "2.000"
type input "200"
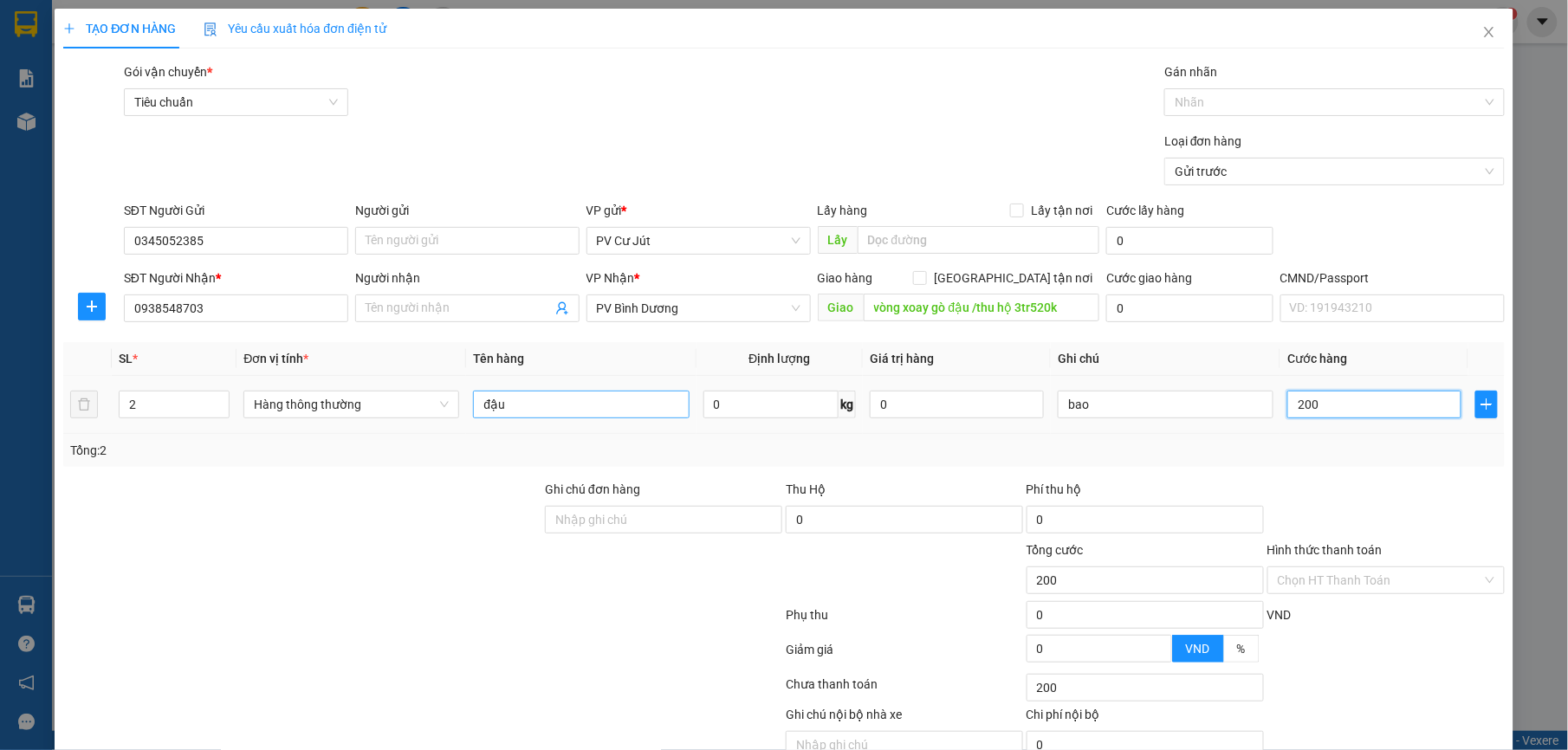
type input "20"
type input "2"
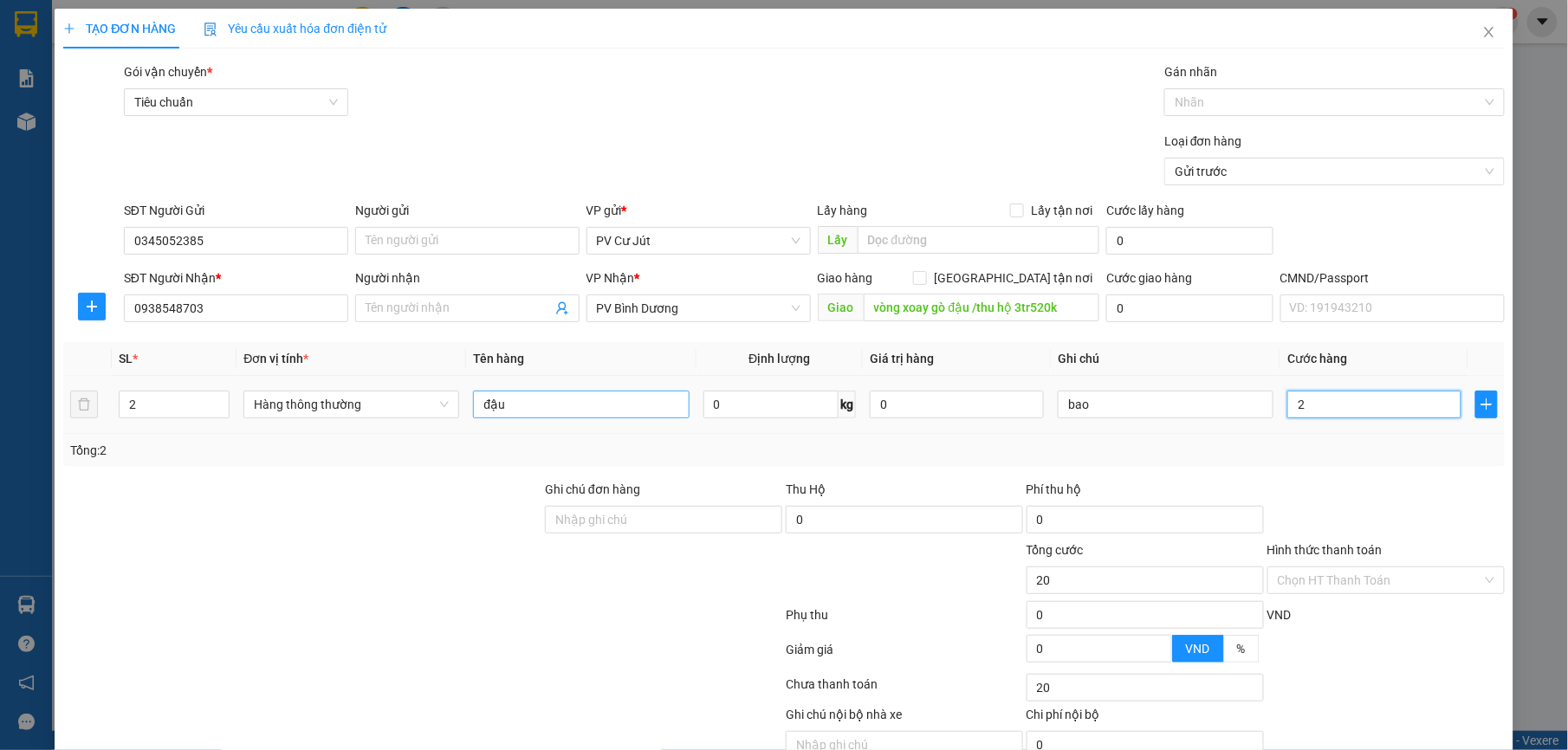
type input "2"
type input "0"
type input "01"
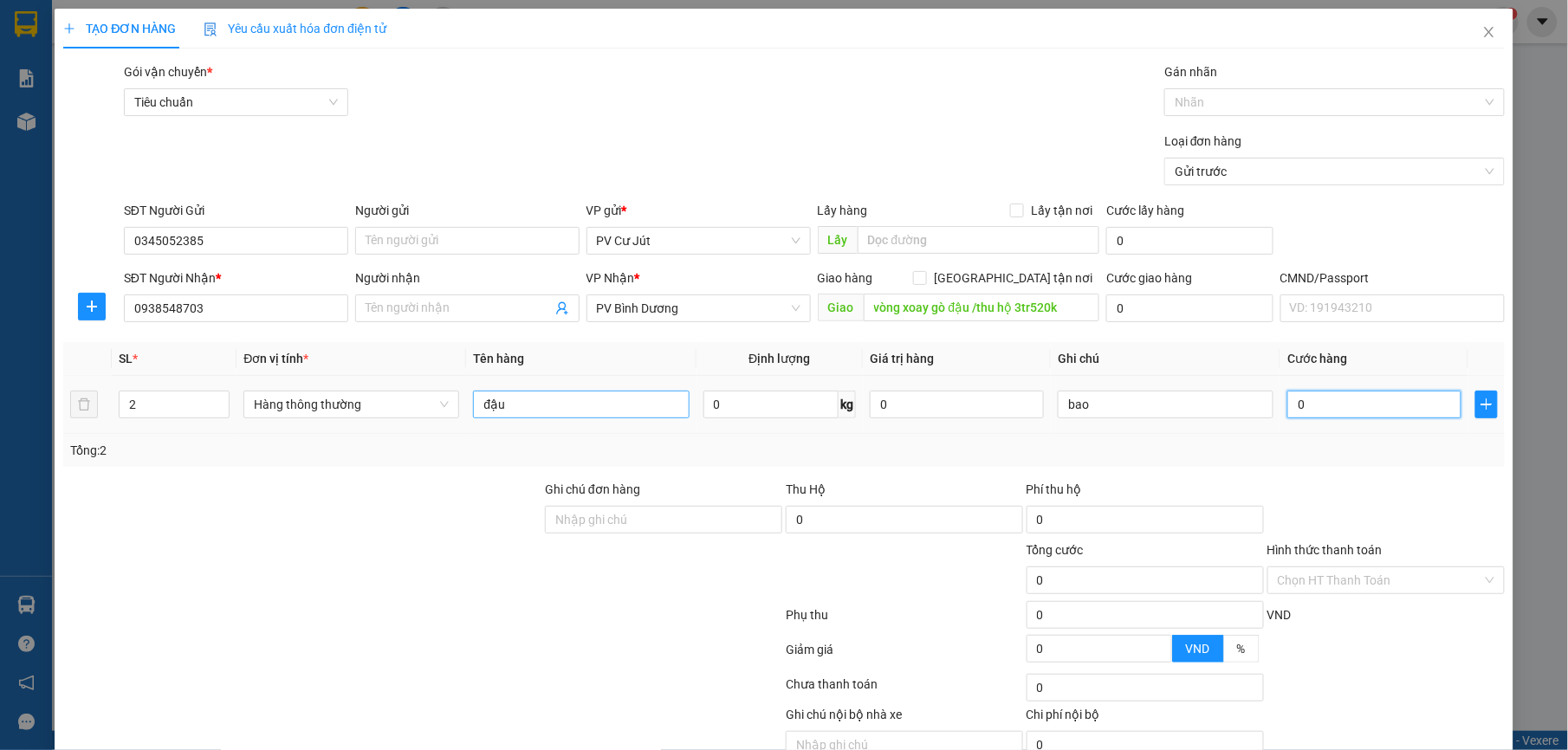
type input "1"
type input "016"
type input "16"
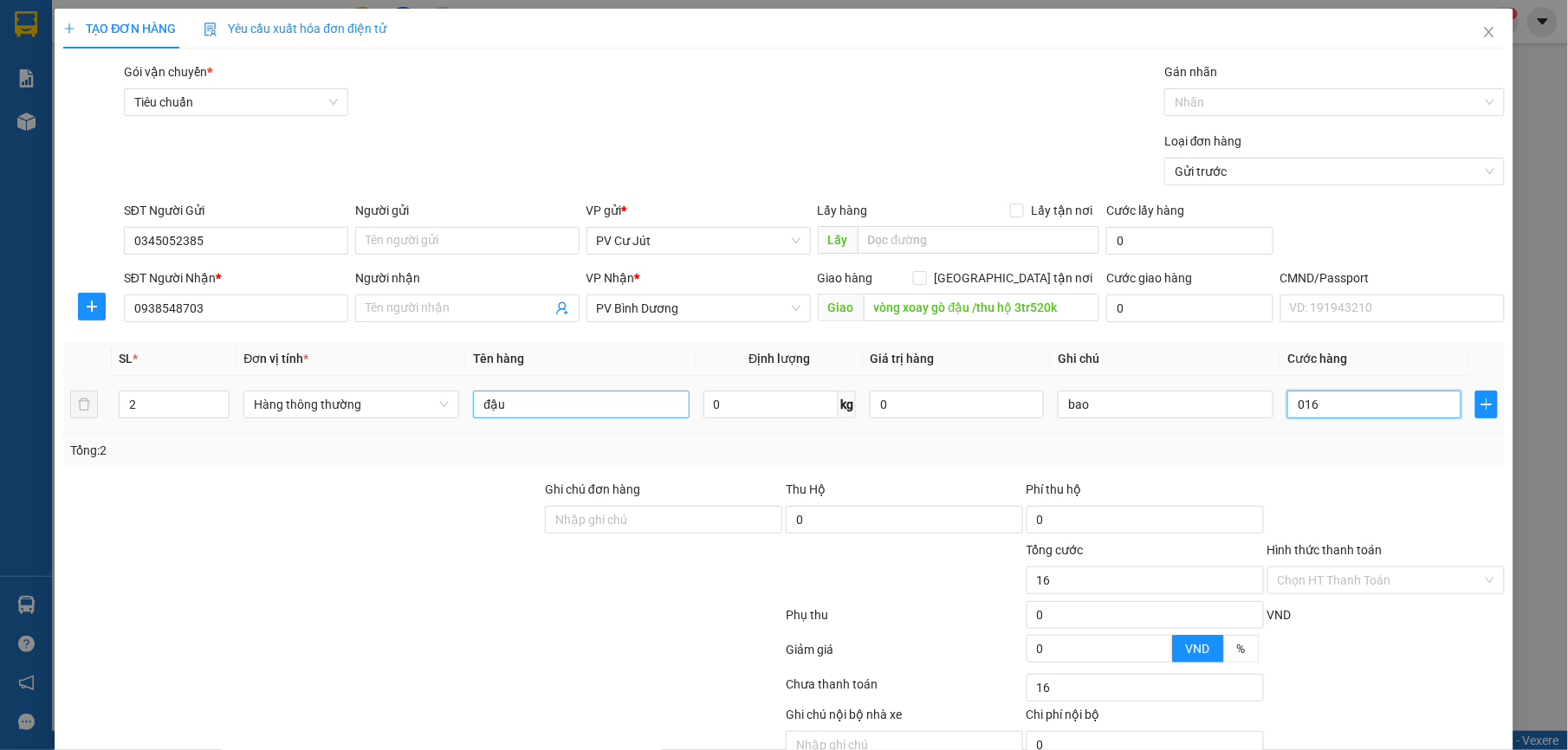
type input "0.160"
type input "160"
type input "01.600"
type input "1.600"
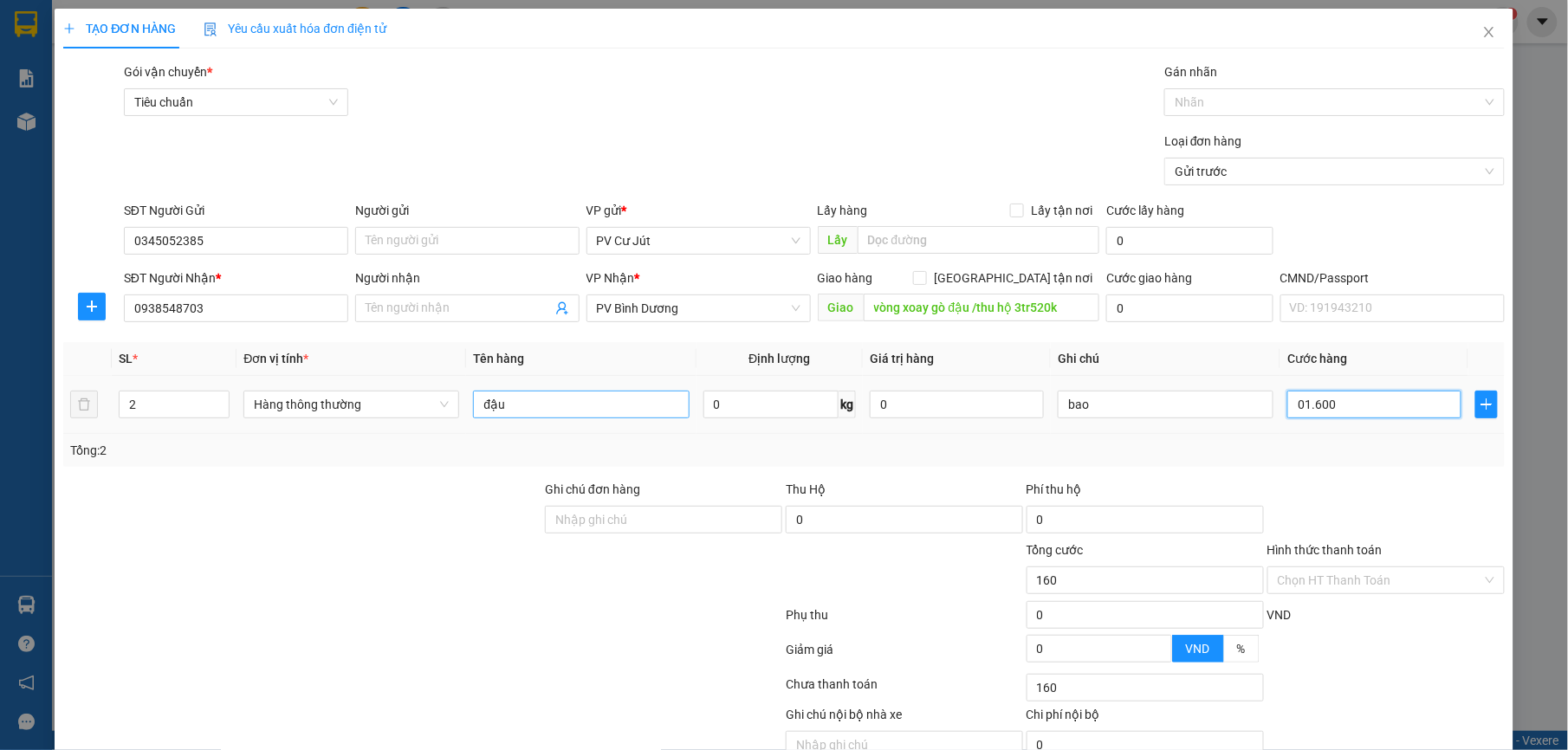
type input "1.600"
type input "016.000"
type input "16.000"
type input "01.600"
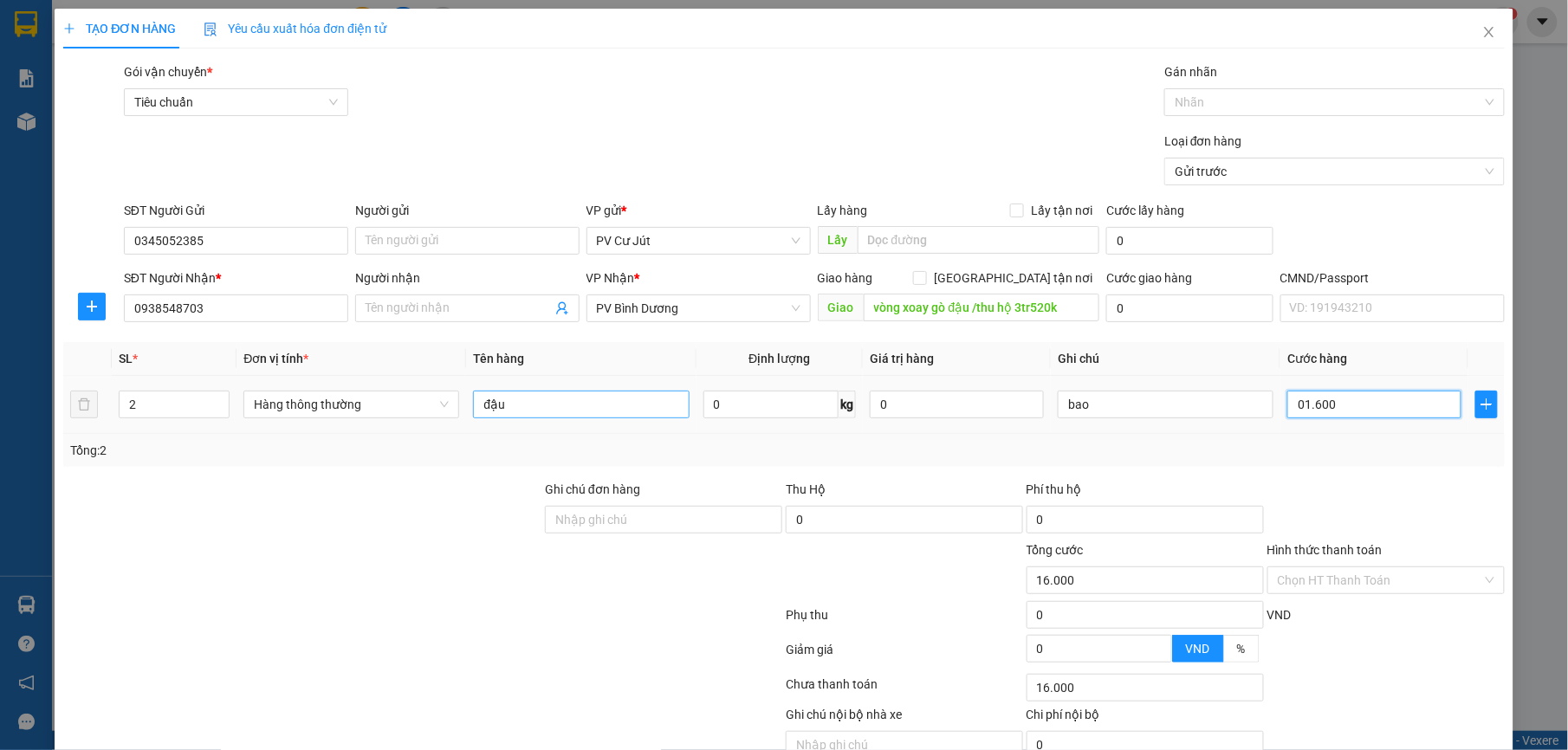
type input "1.600"
type input "0.160"
type input "160"
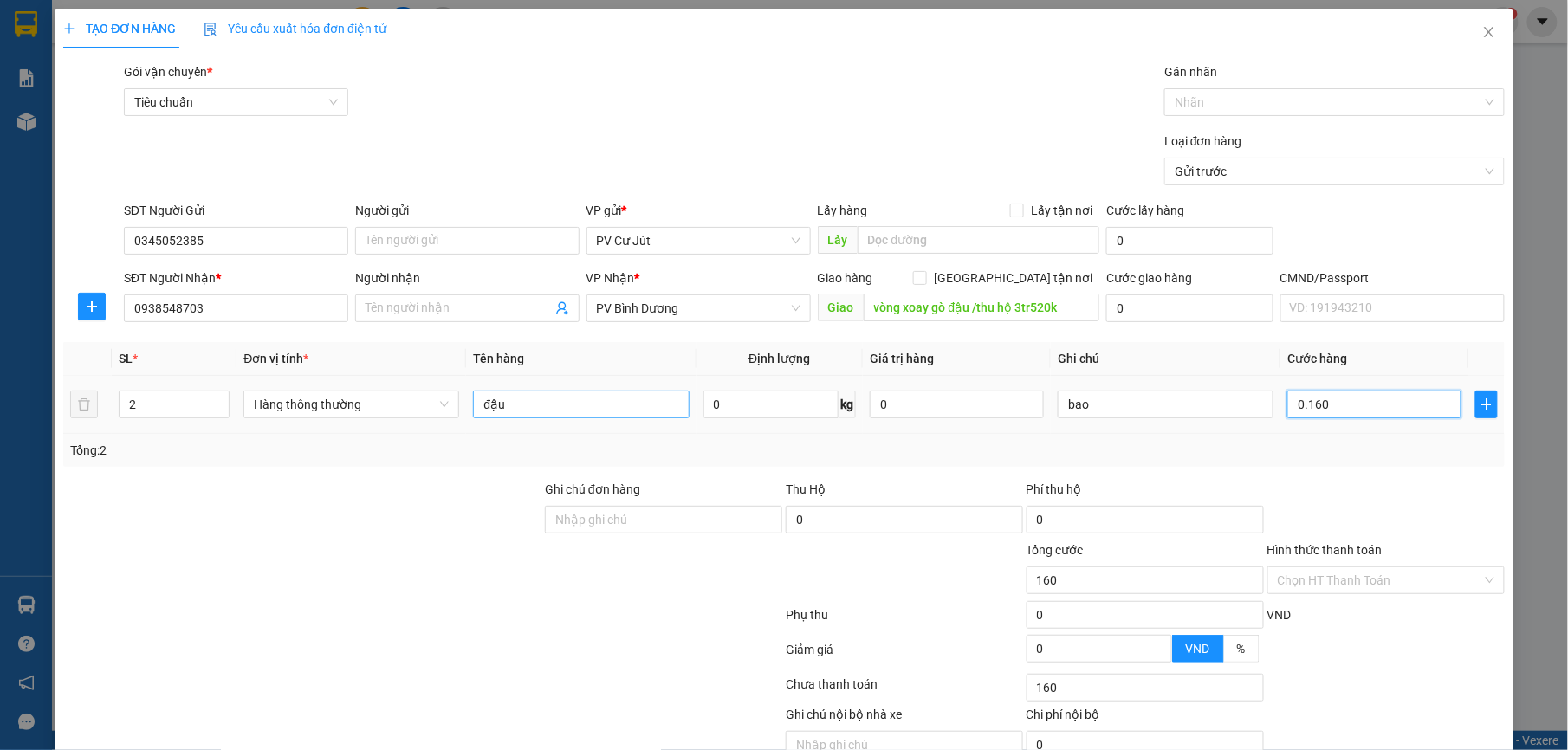
type input "016"
type input "16"
type input "01"
type input "1"
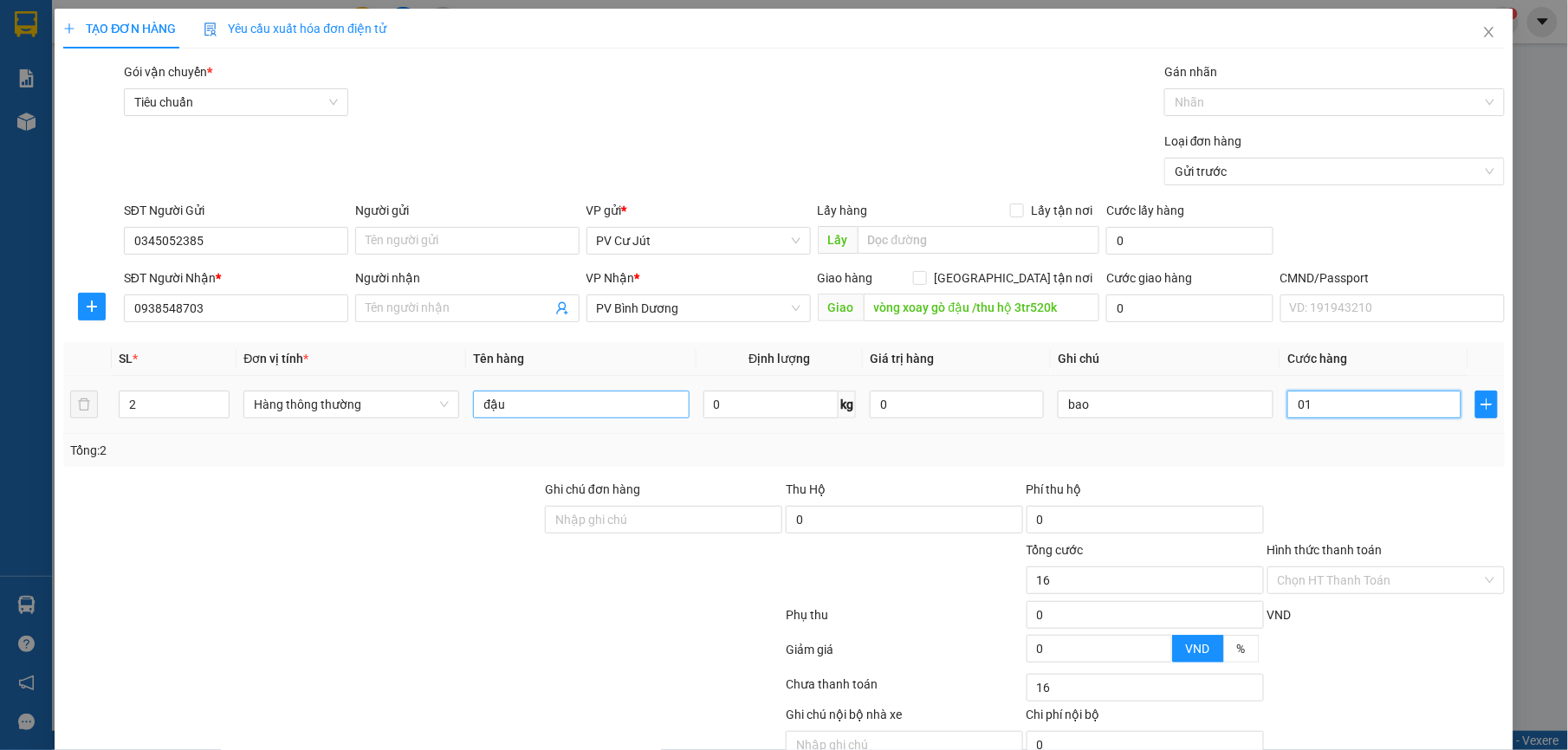
type input "1"
type input "0"
type input "10"
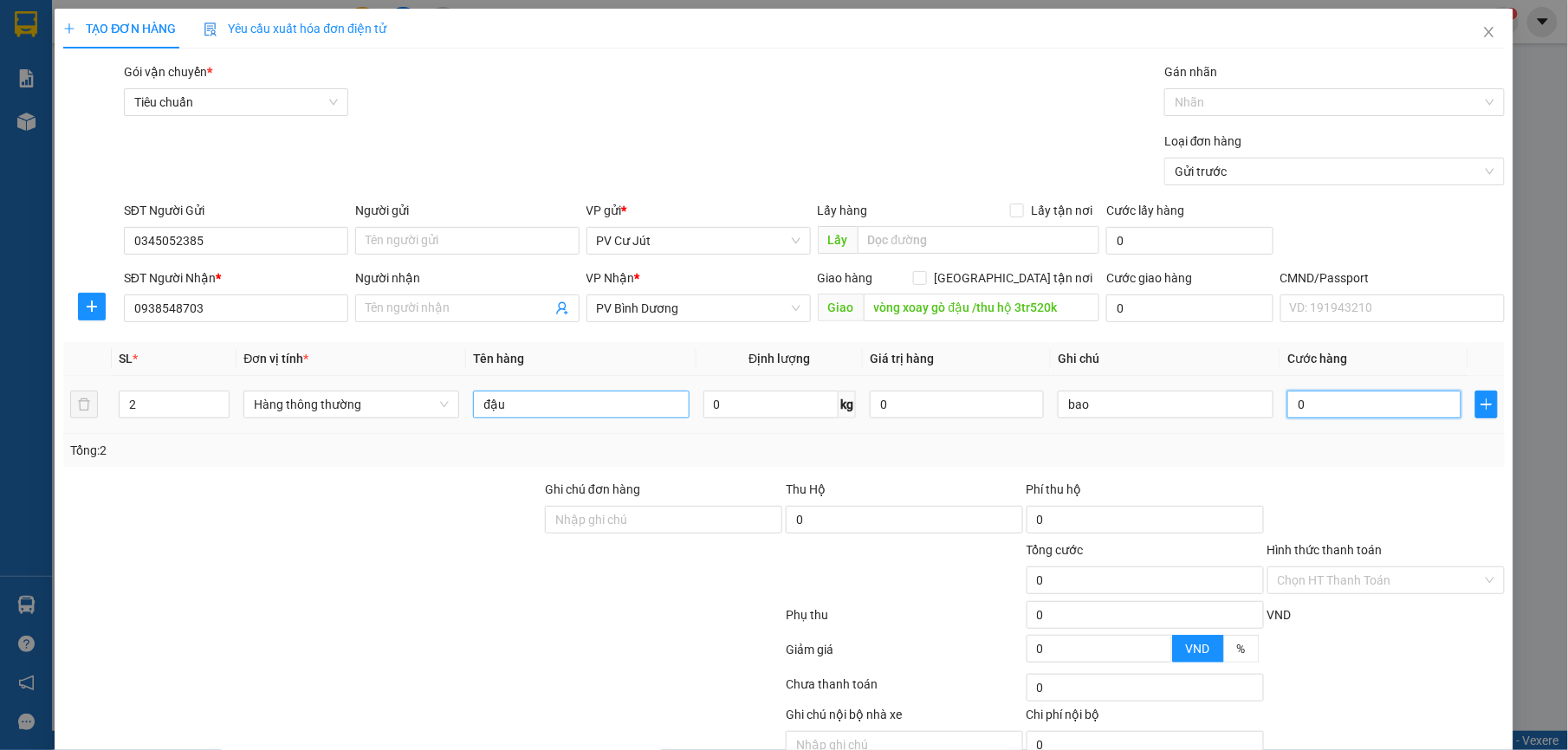
type input "10"
type input "160"
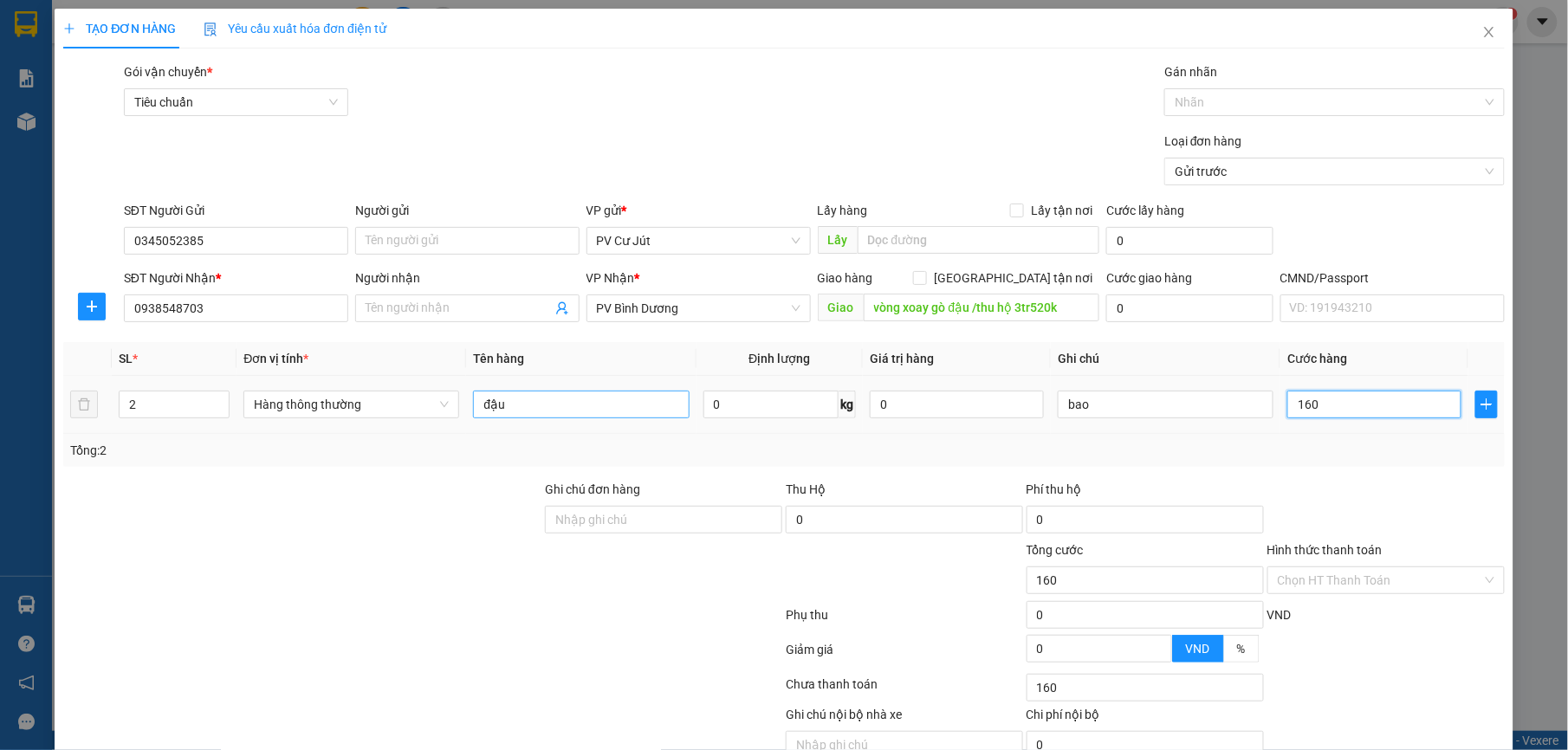
type input "1.600"
type input "16.000"
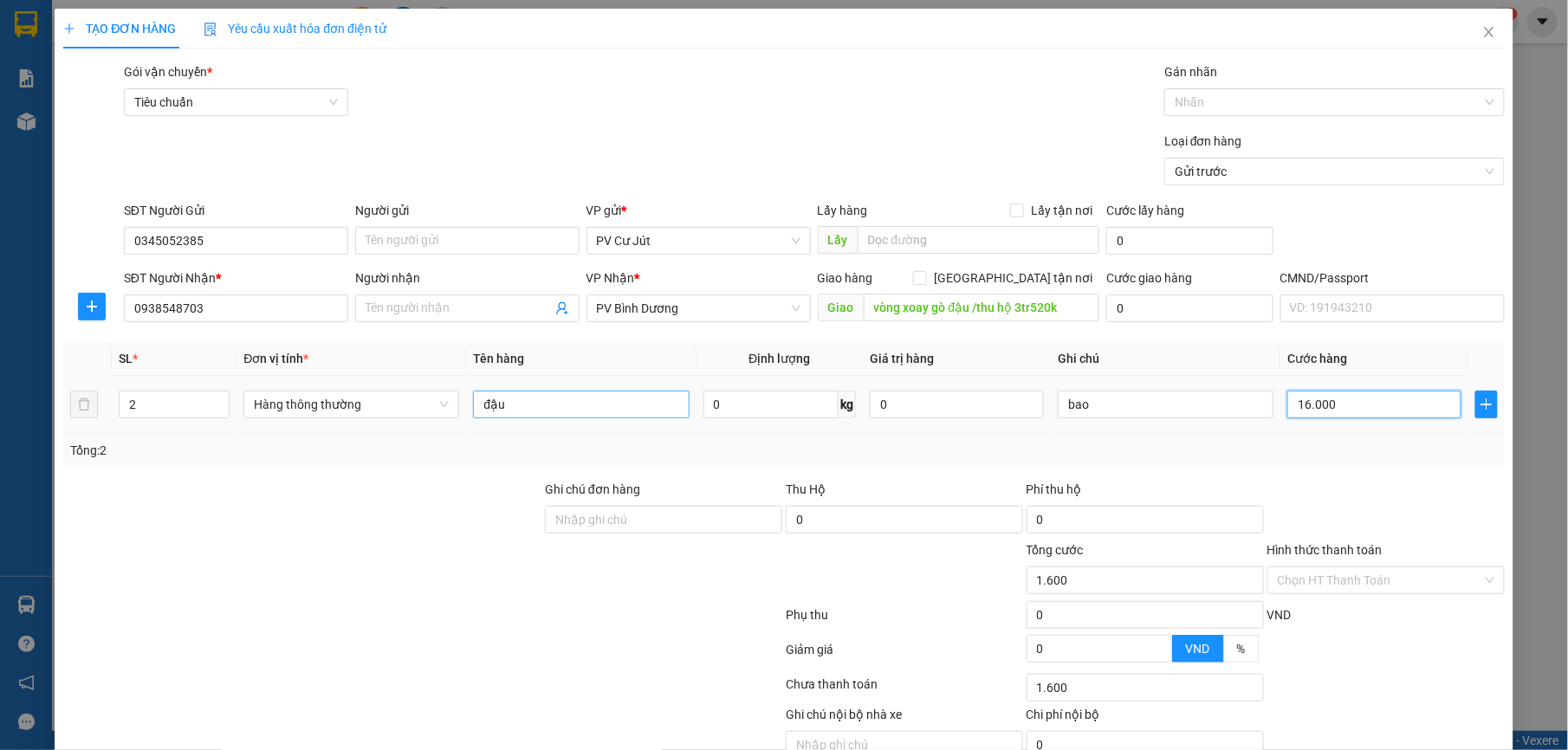
type input "16.000"
type input "160.000"
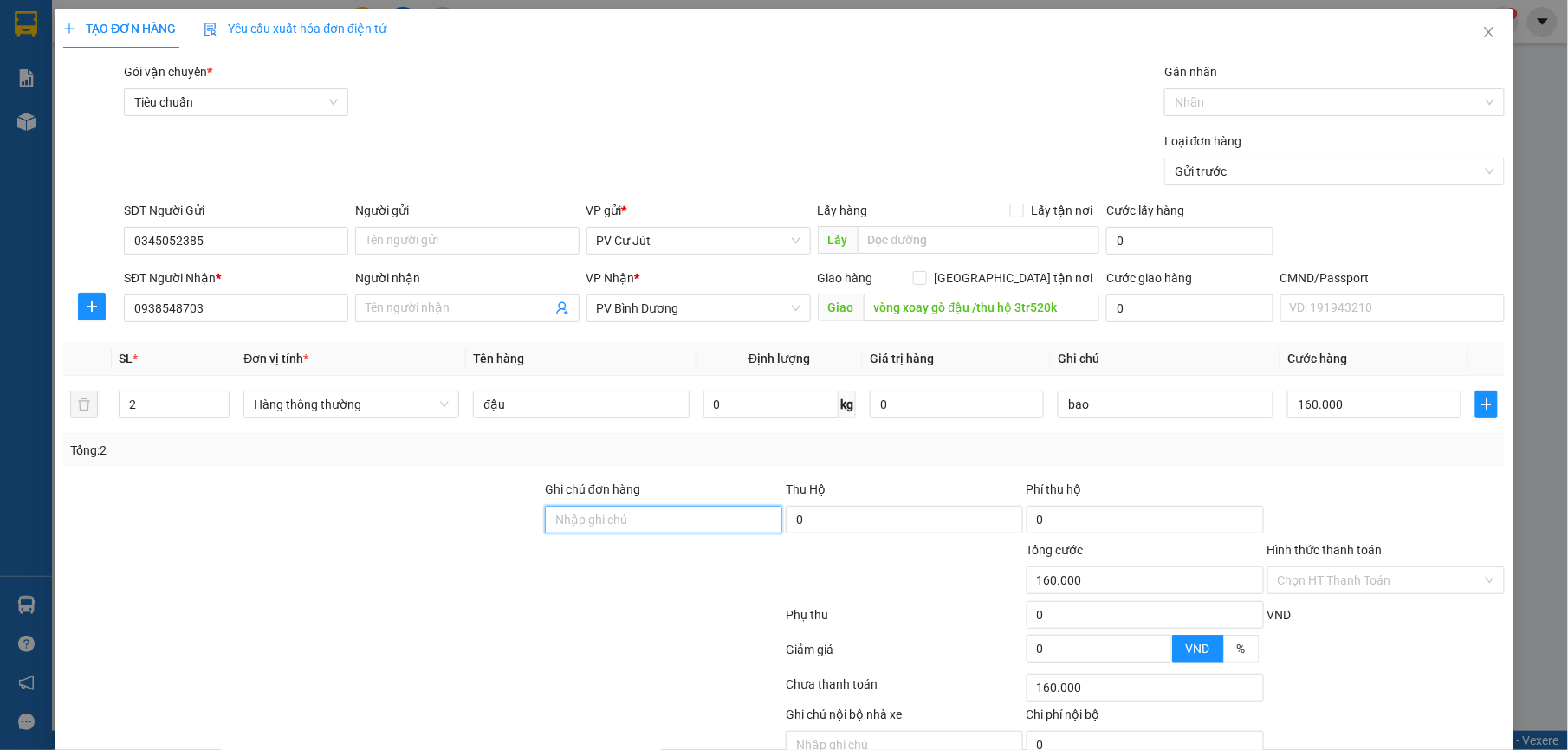
click at [628, 527] on input "Ghi chú đơn hàng" at bounding box center [663, 519] width 237 height 27
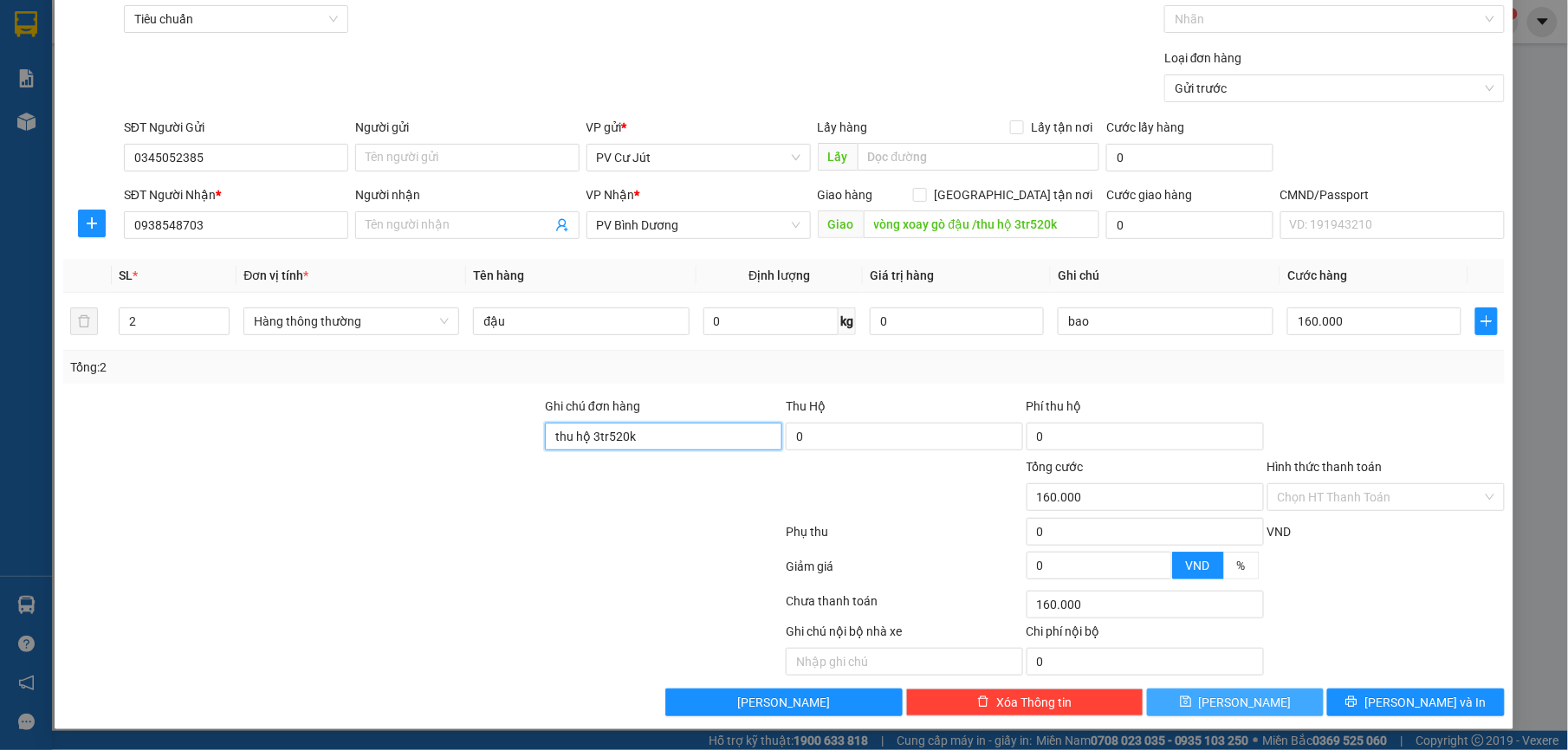
type input "thu hộ 3tr520k"
click at [1245, 693] on button "[PERSON_NAME]" at bounding box center [1235, 702] width 177 height 27
type input "1"
type input "0"
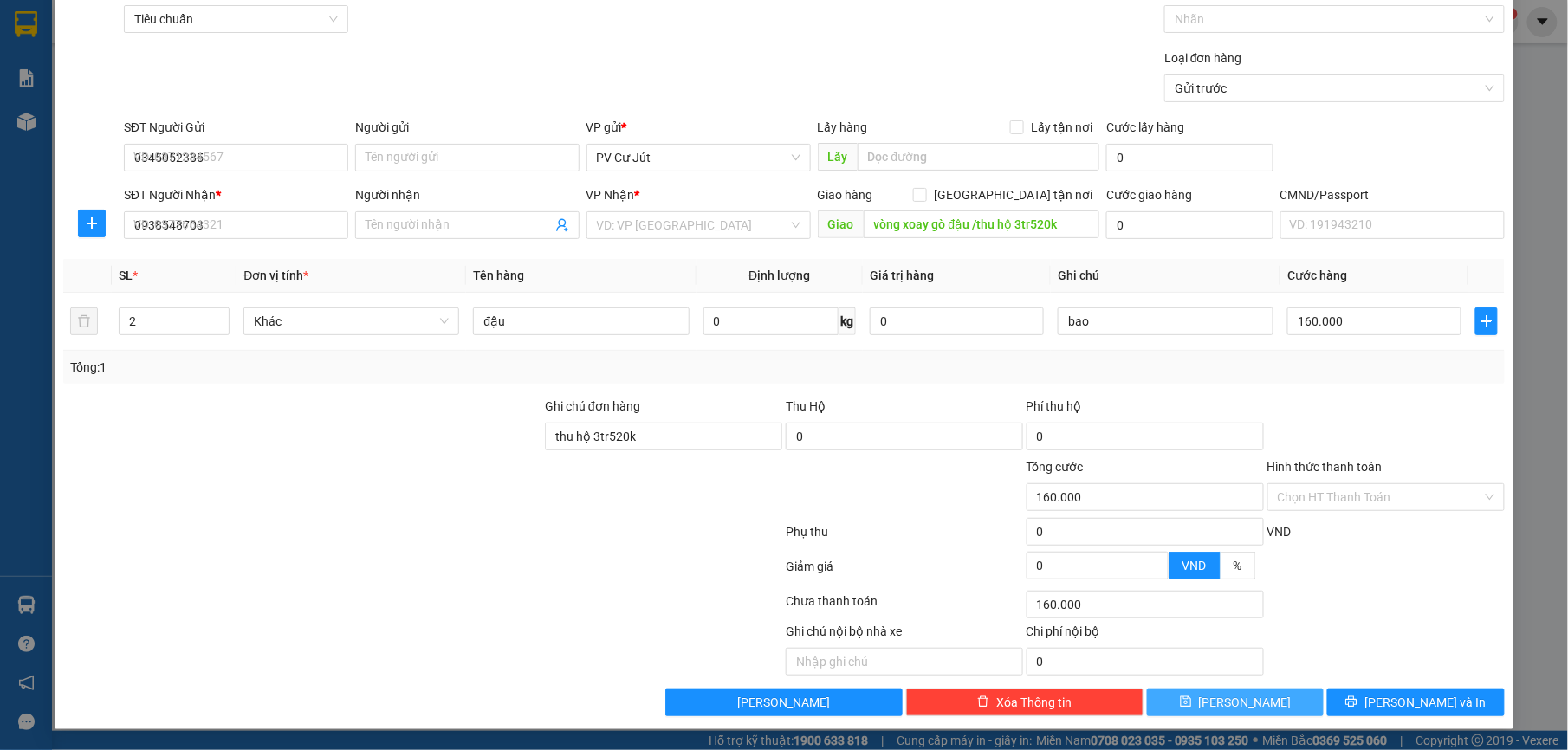
type input "0"
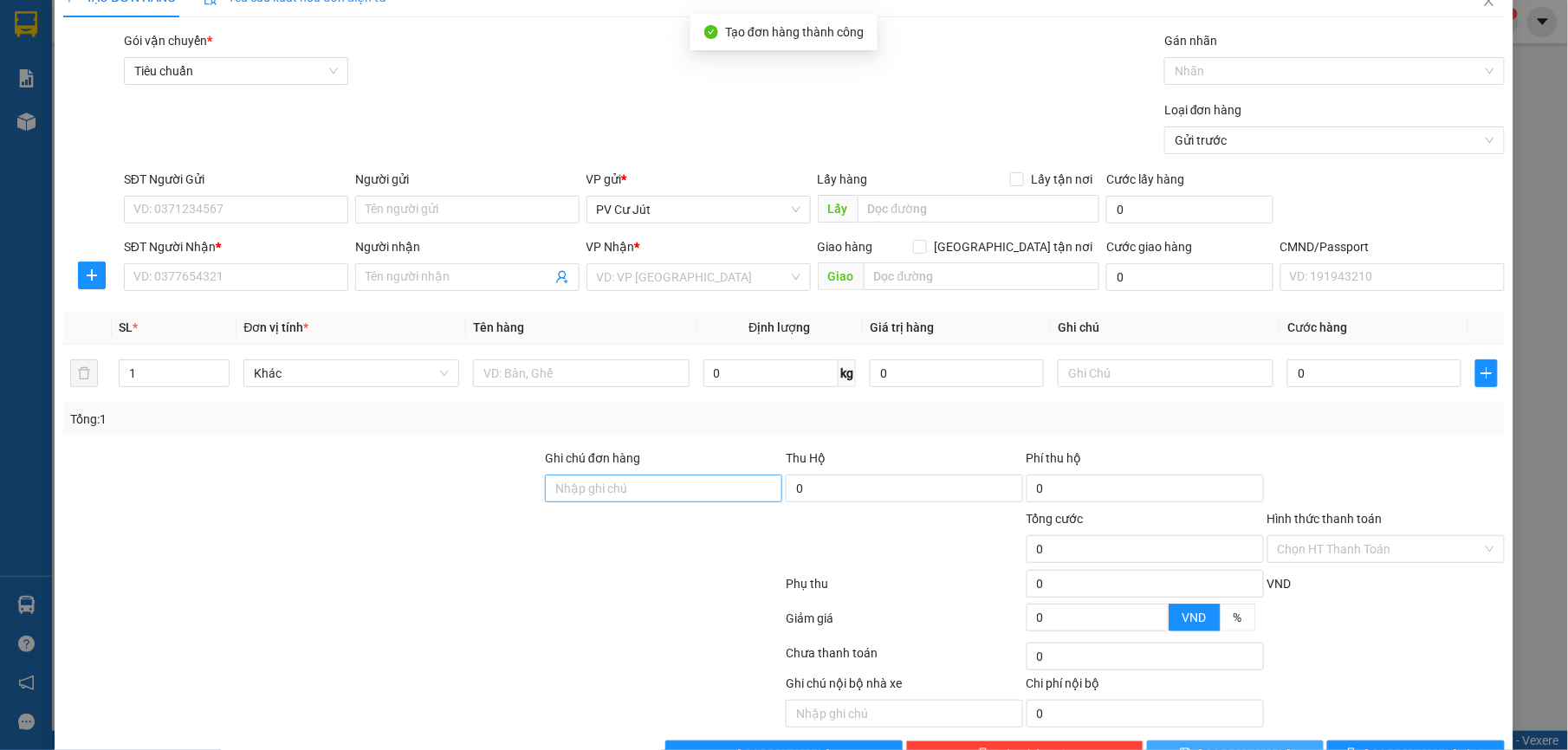
scroll to position [0, 0]
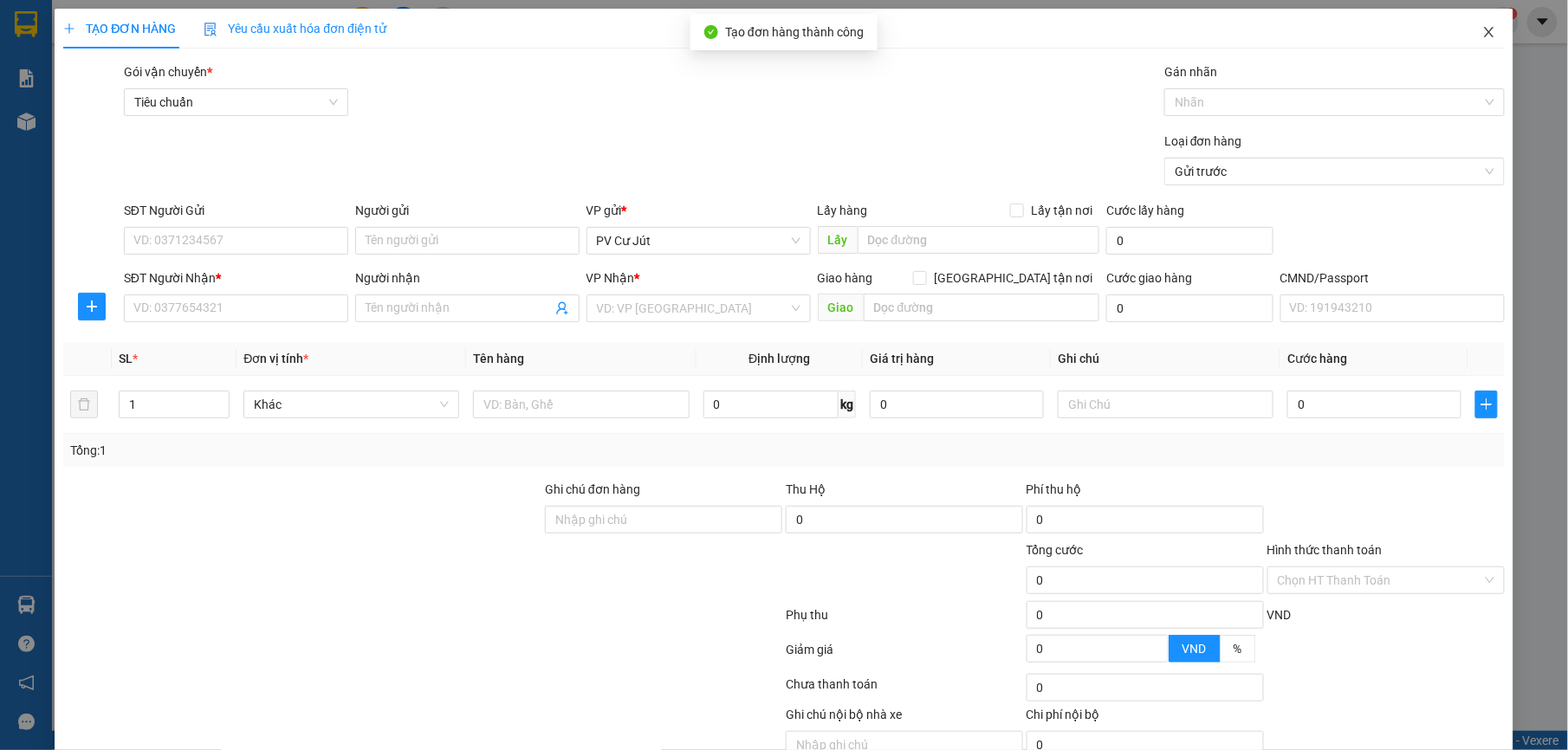
click at [1482, 32] on icon "close" at bounding box center [1488, 31] width 14 height 14
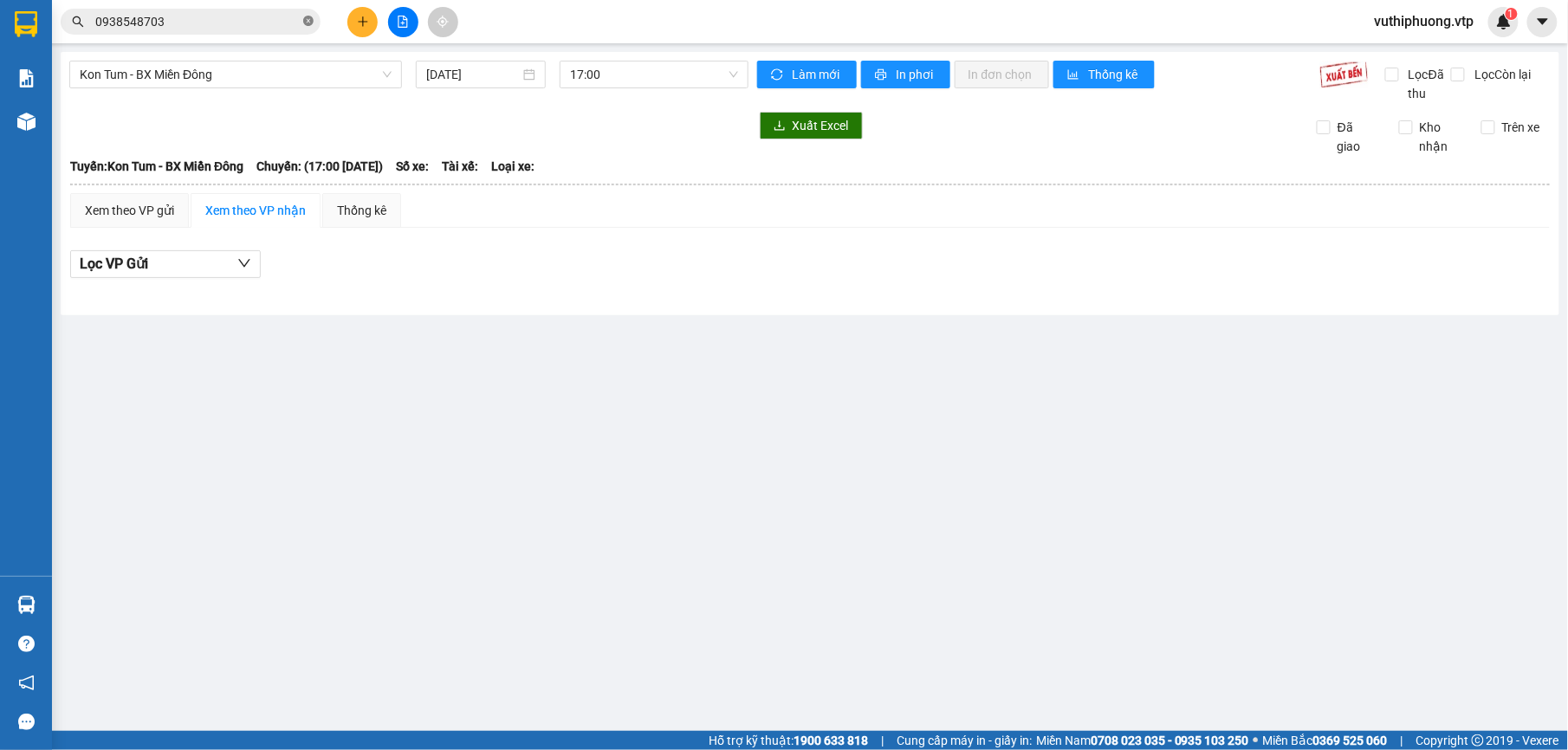
click at [305, 24] on icon "close-circle" at bounding box center [308, 20] width 10 height 10
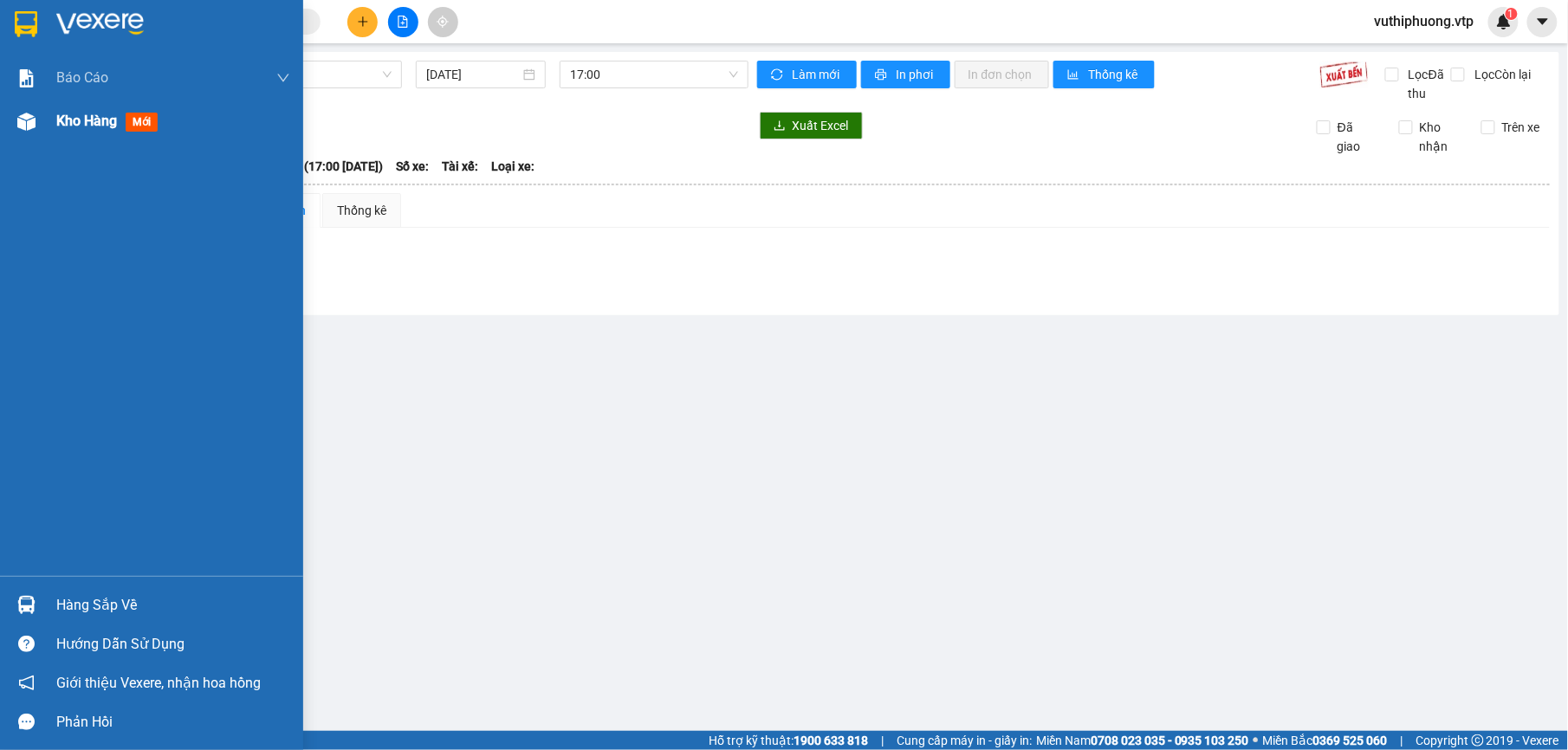
click at [98, 115] on span "Kho hàng" at bounding box center [86, 121] width 60 height 16
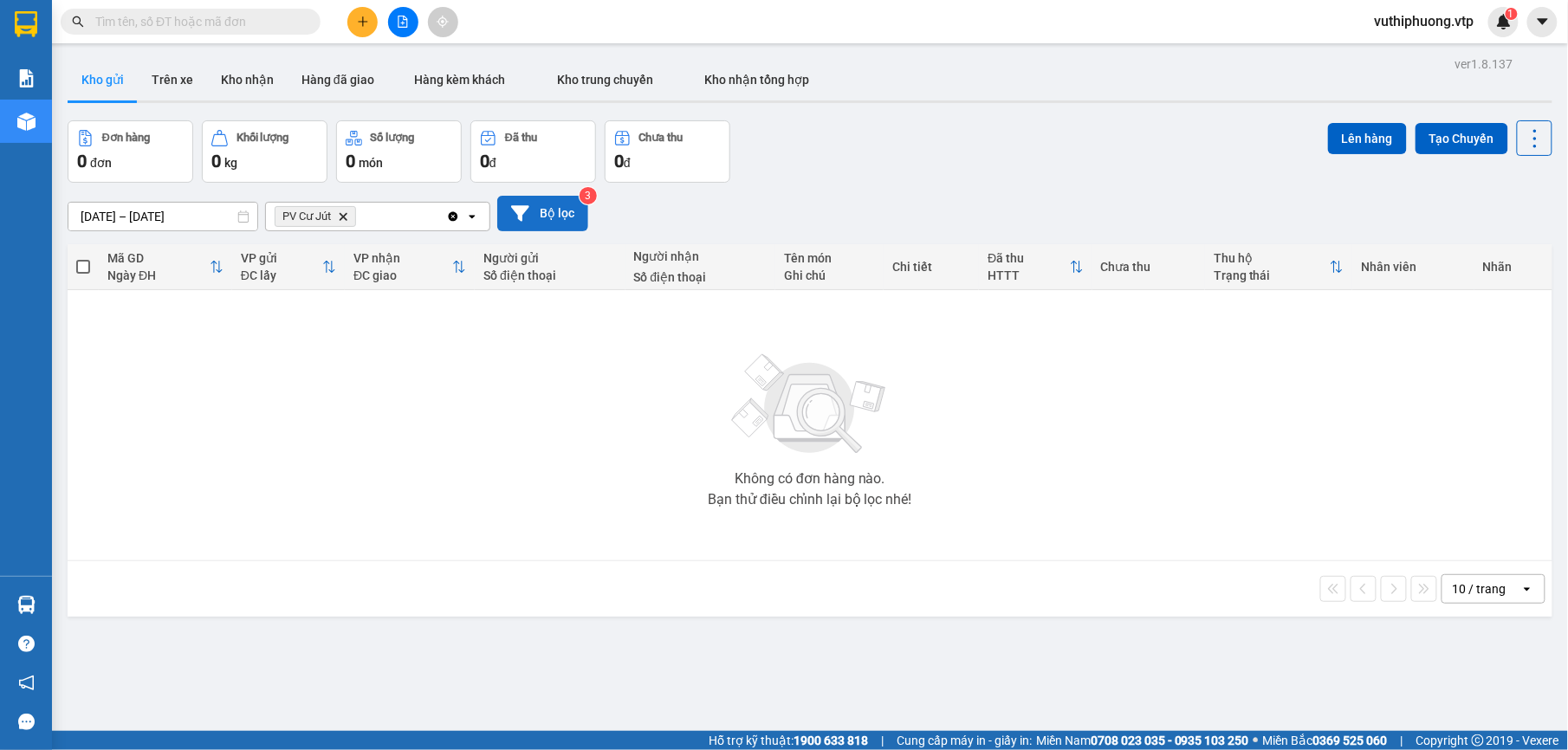
click at [532, 202] on button "Bộ lọc" at bounding box center [542, 213] width 91 height 36
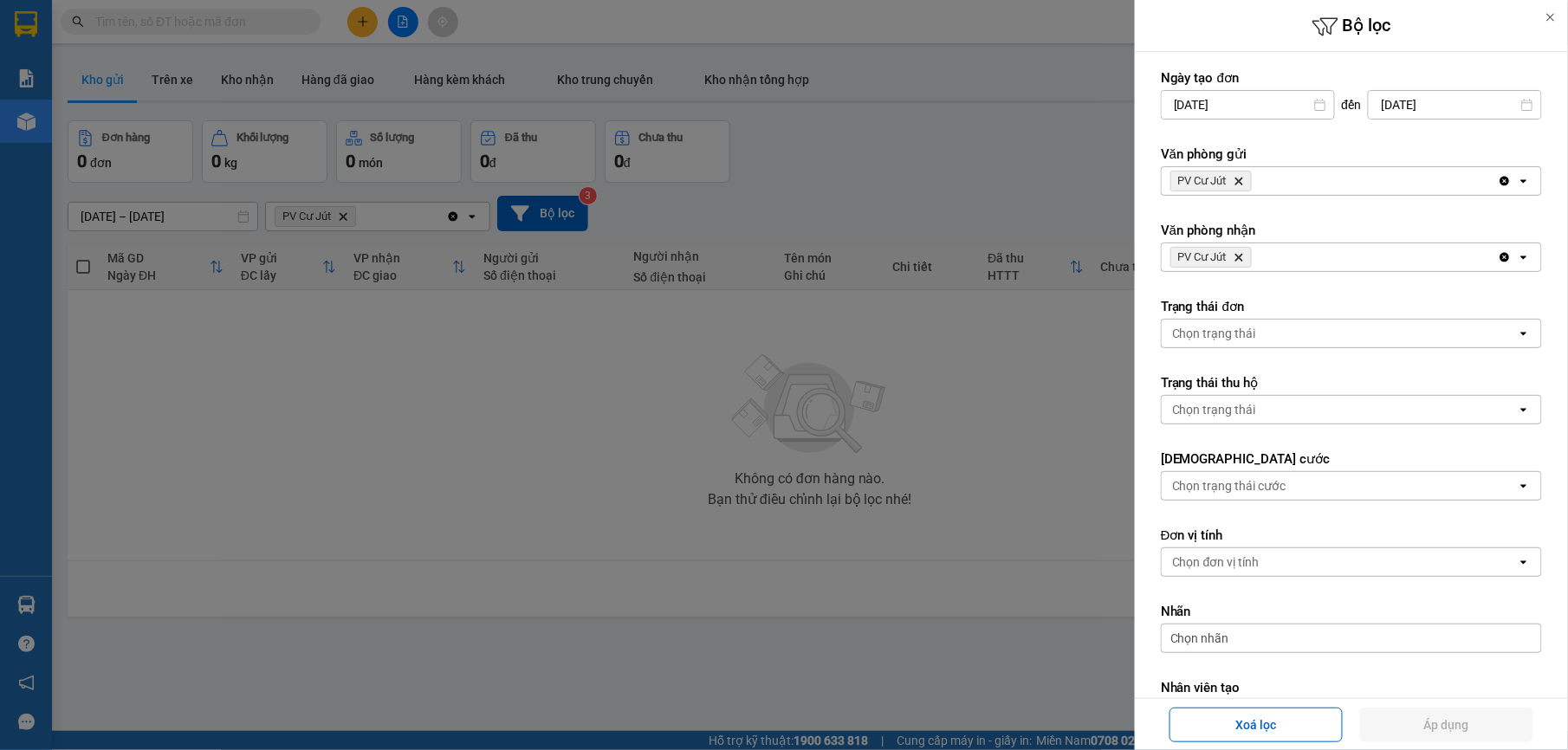
click at [313, 412] on div at bounding box center [784, 375] width 1568 height 750
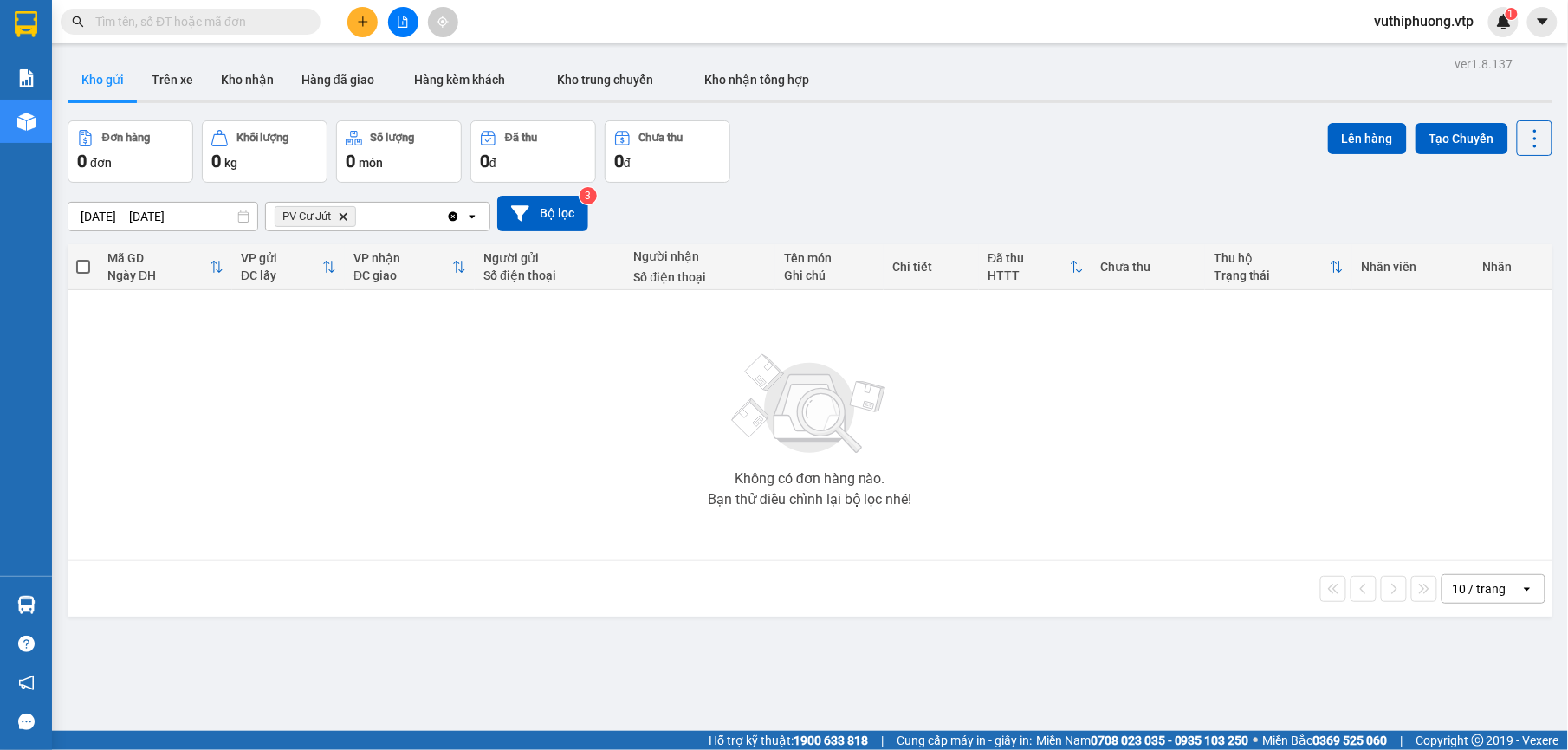
click at [403, 222] on div "PV Cư Jút Delete" at bounding box center [355, 216] width 180 height 27
type input "bd"
click at [377, 254] on div "PV Bình Dương" at bounding box center [377, 255] width 225 height 31
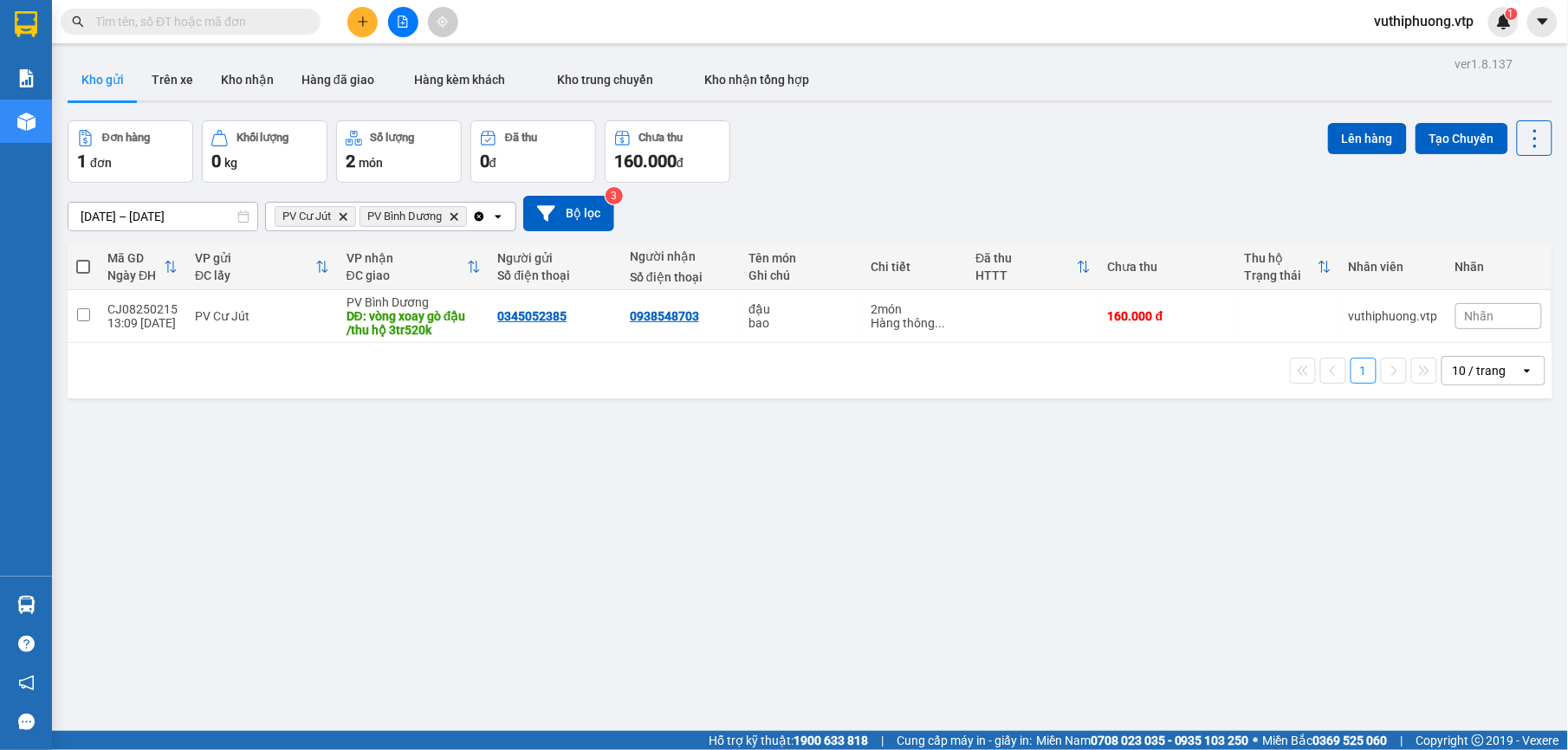
click at [201, 18] on input "text" at bounding box center [197, 21] width 204 height 19
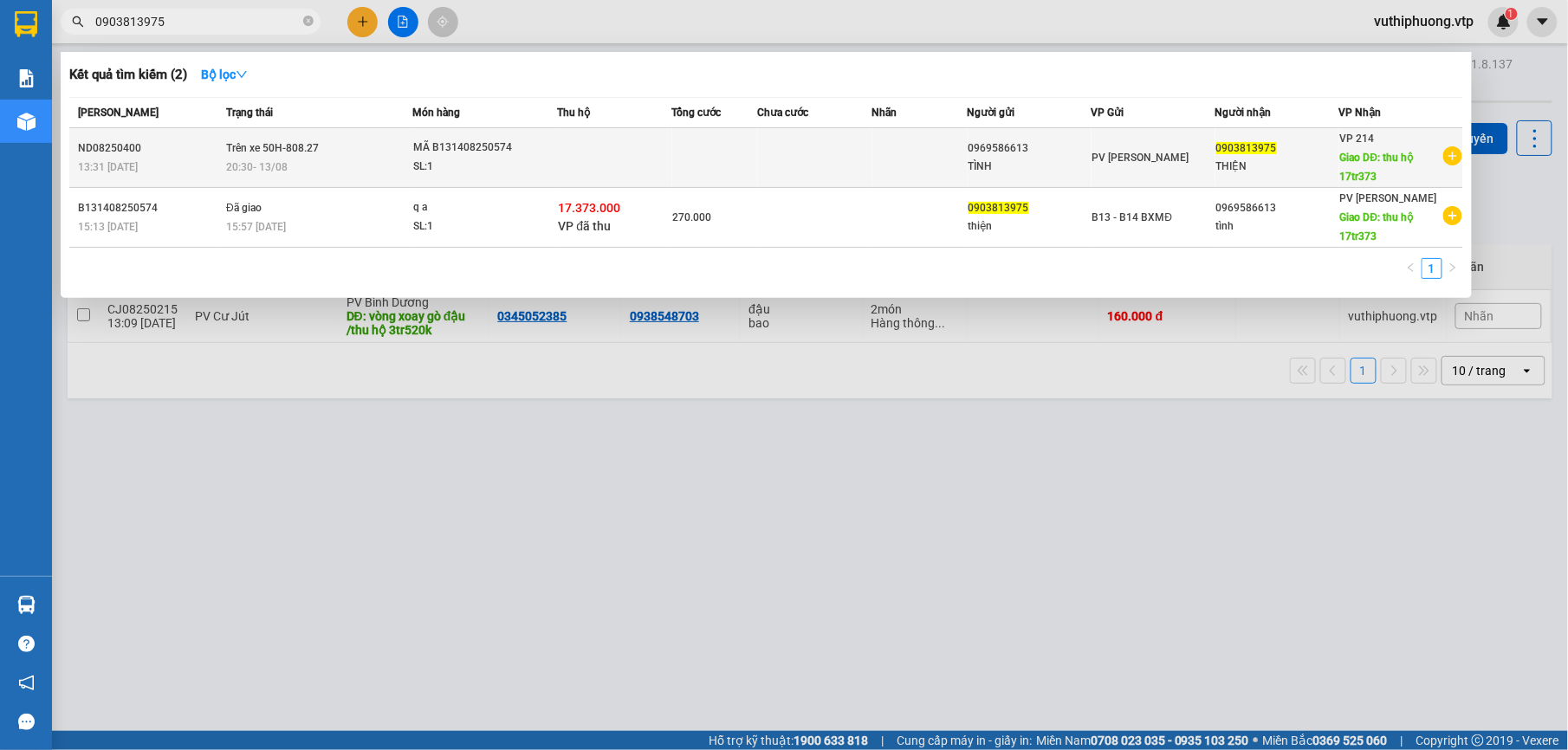
type input "0903813975"
click at [846, 151] on td at bounding box center [814, 158] width 114 height 60
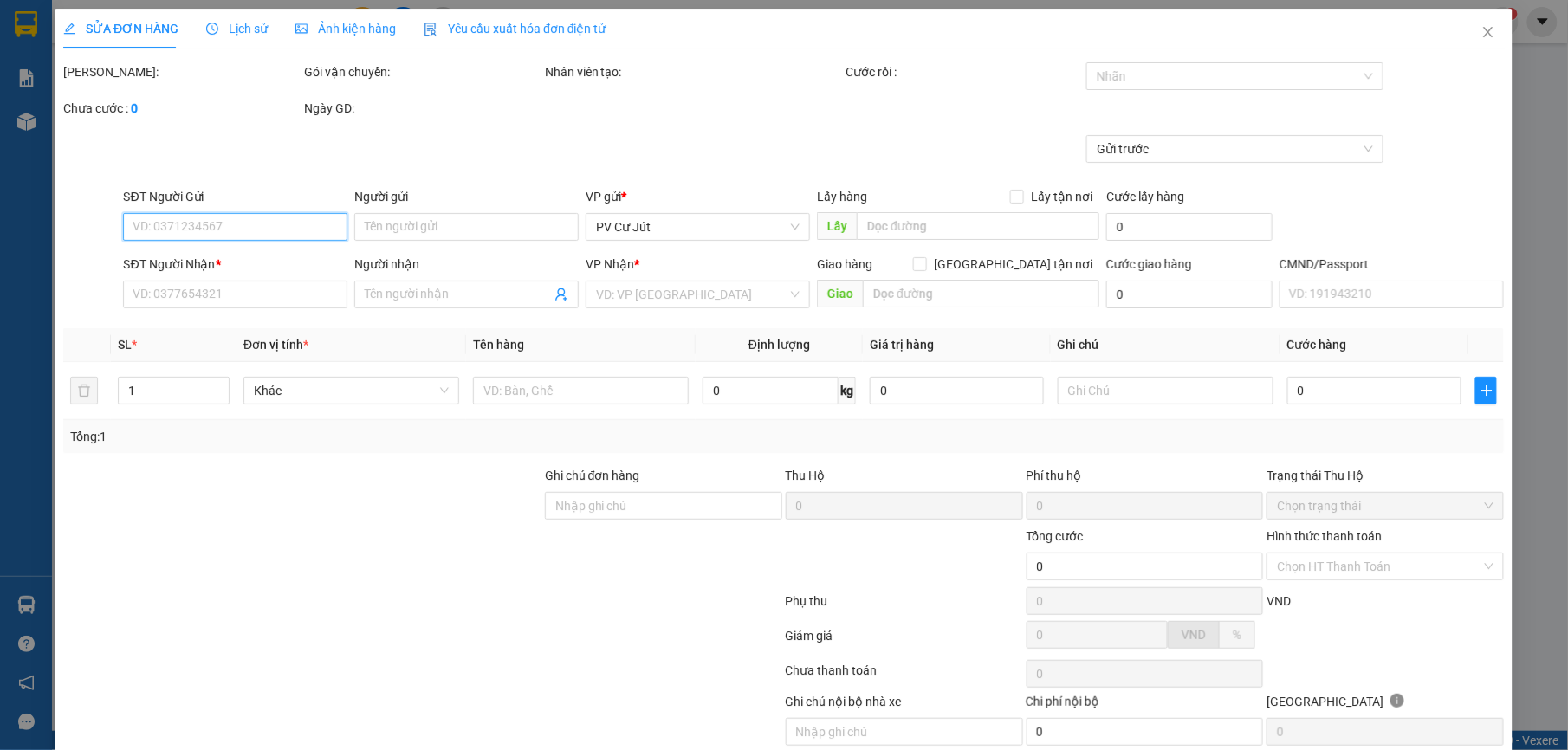
type input "0969586613"
type input "TÌNH"
type input "0903813975"
type input "THIỆN"
type input "thu hộ 17tr373"
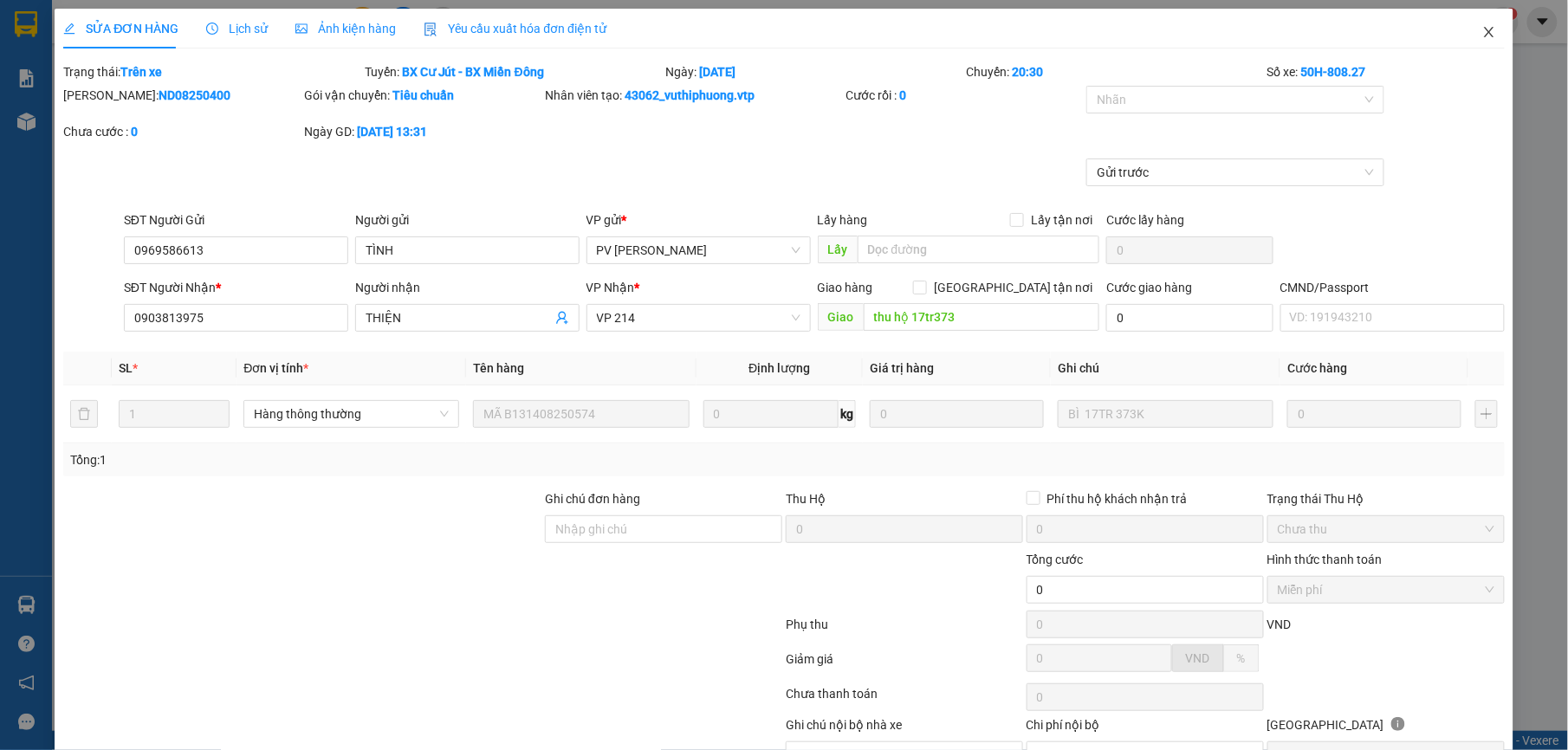
click at [1482, 28] on icon "close" at bounding box center [1488, 31] width 14 height 14
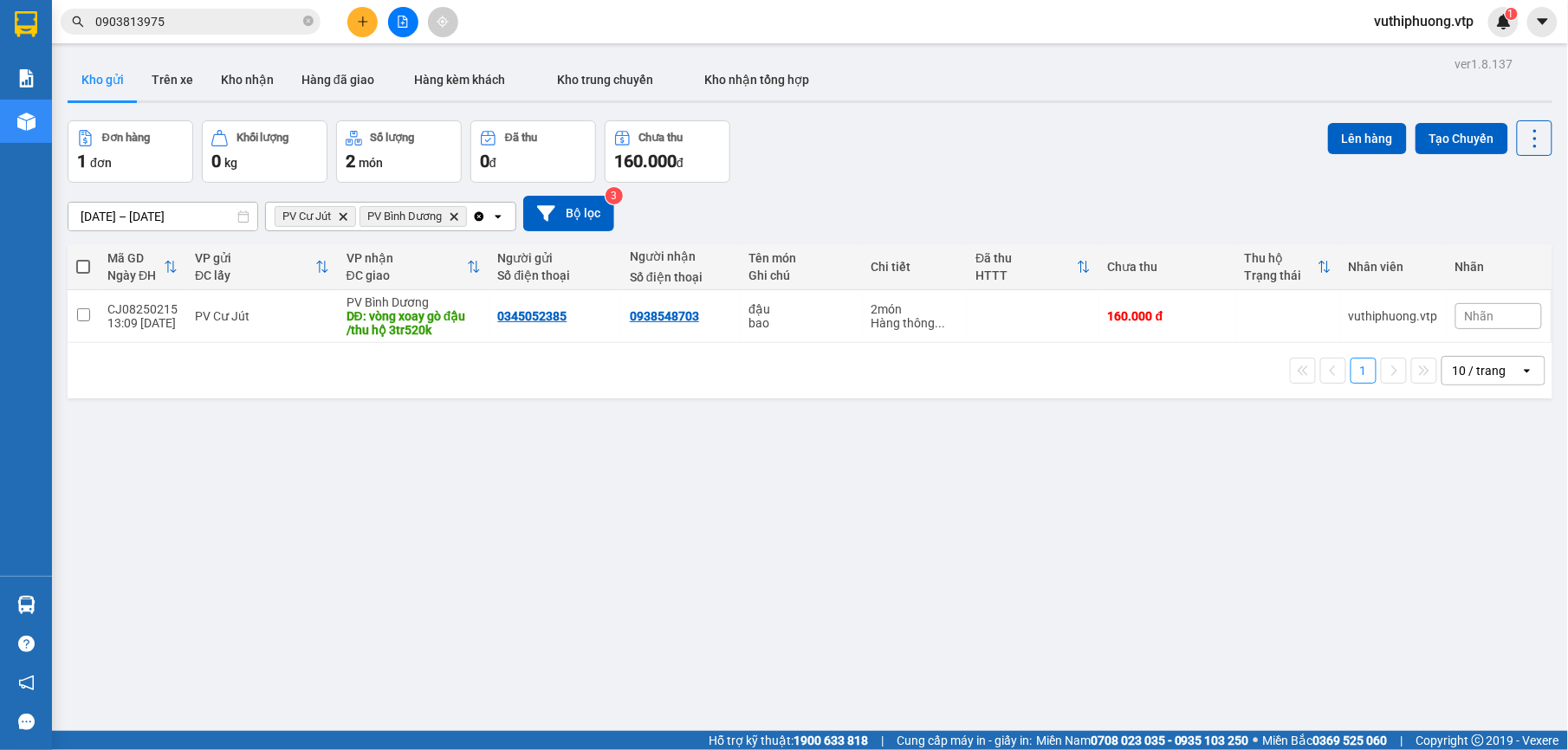
click at [232, 22] on input "0903813975" at bounding box center [197, 21] width 204 height 19
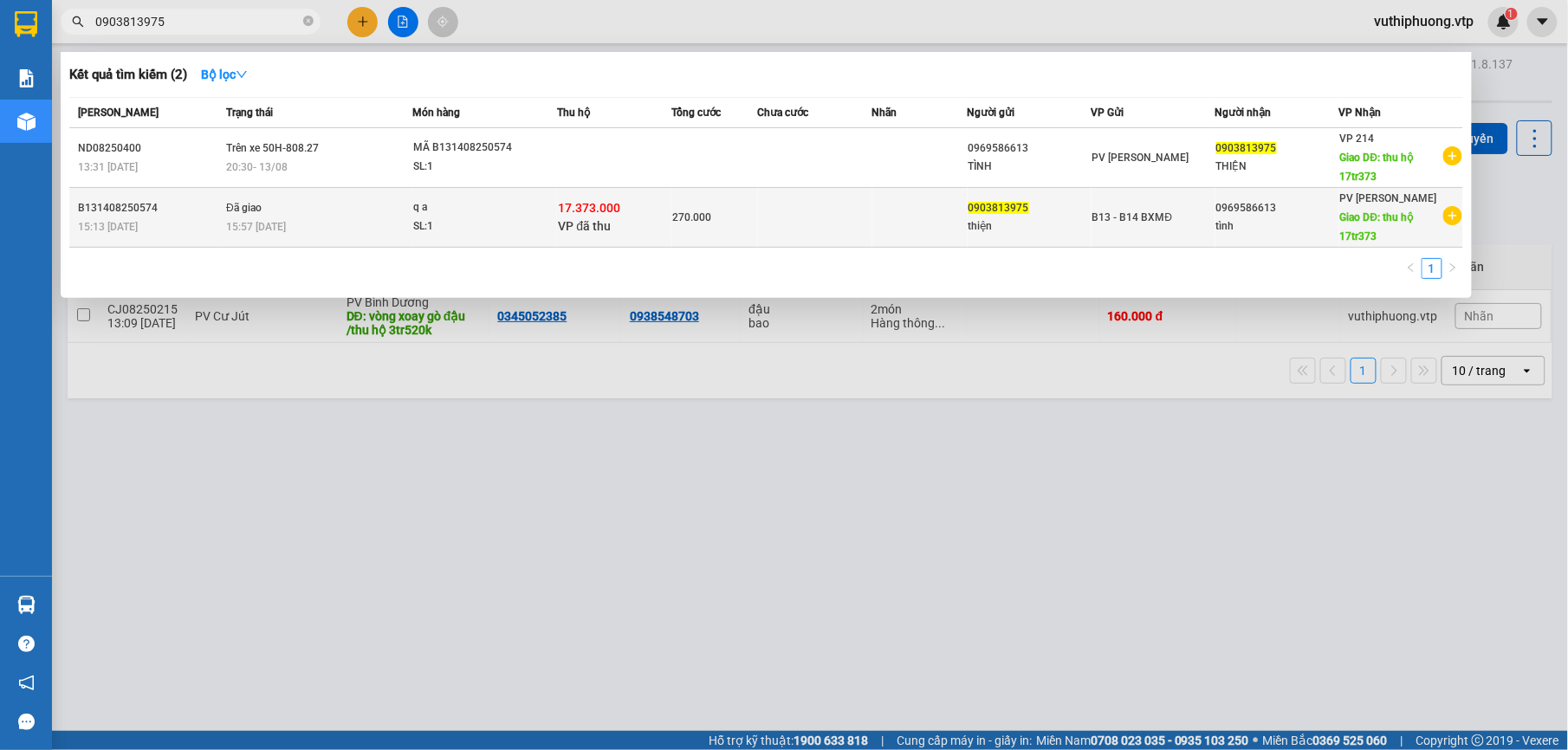
click at [898, 212] on td at bounding box center [920, 217] width 95 height 60
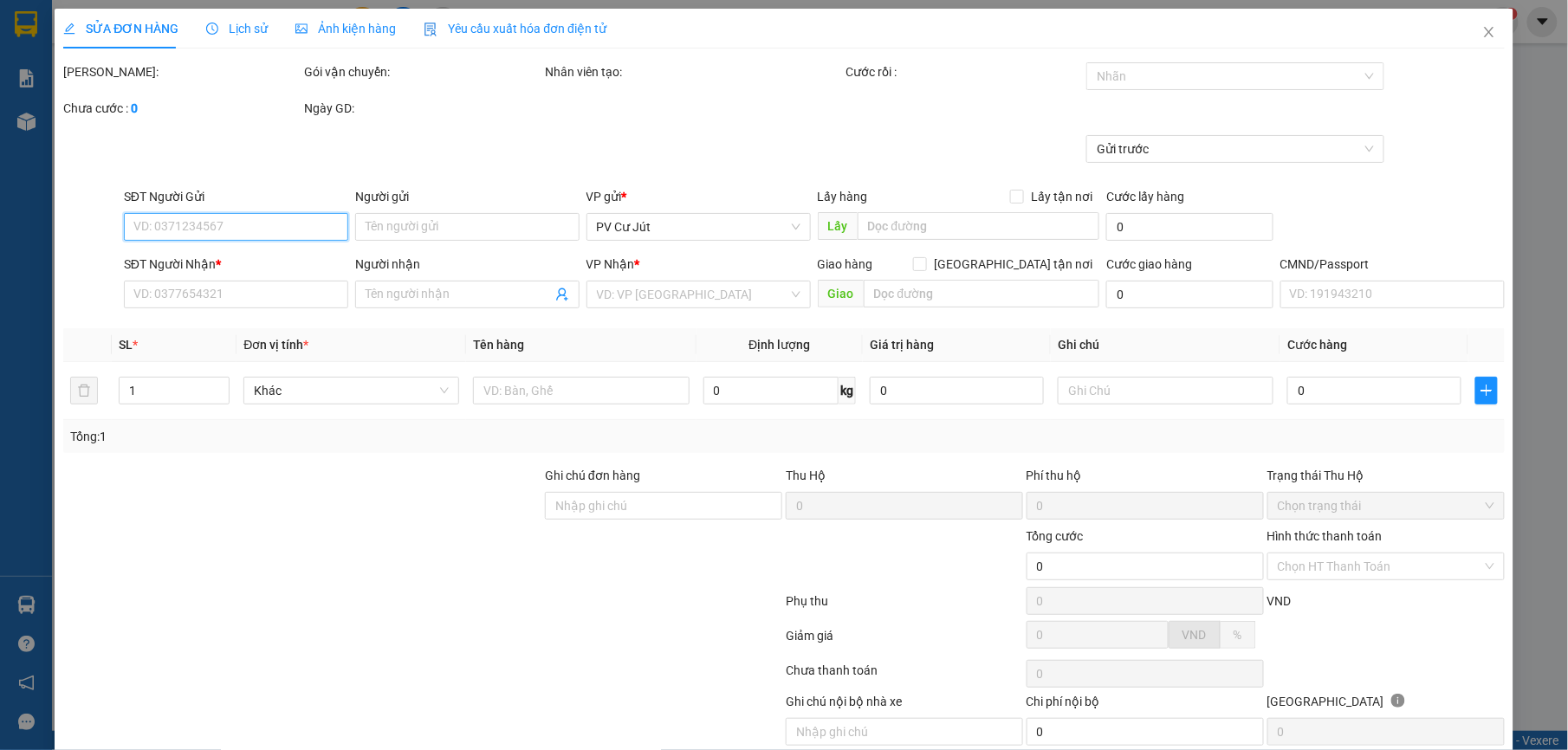
type input "0903813975"
type input "thiện"
type input "0969586613"
type input "tình"
type input "thu hộ 17tr373"
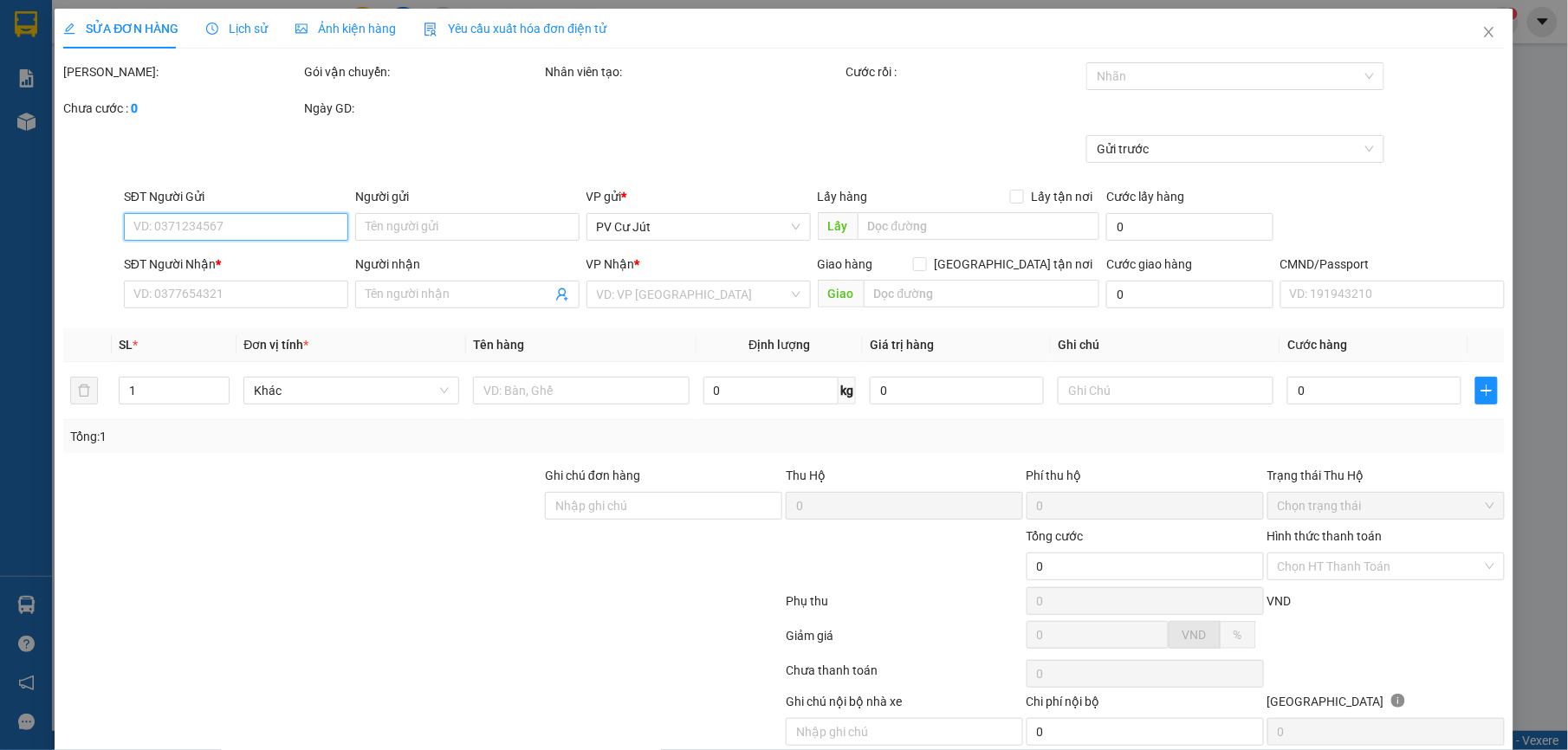
type input "17.373.000"
type input "200.000"
type input "270.000"
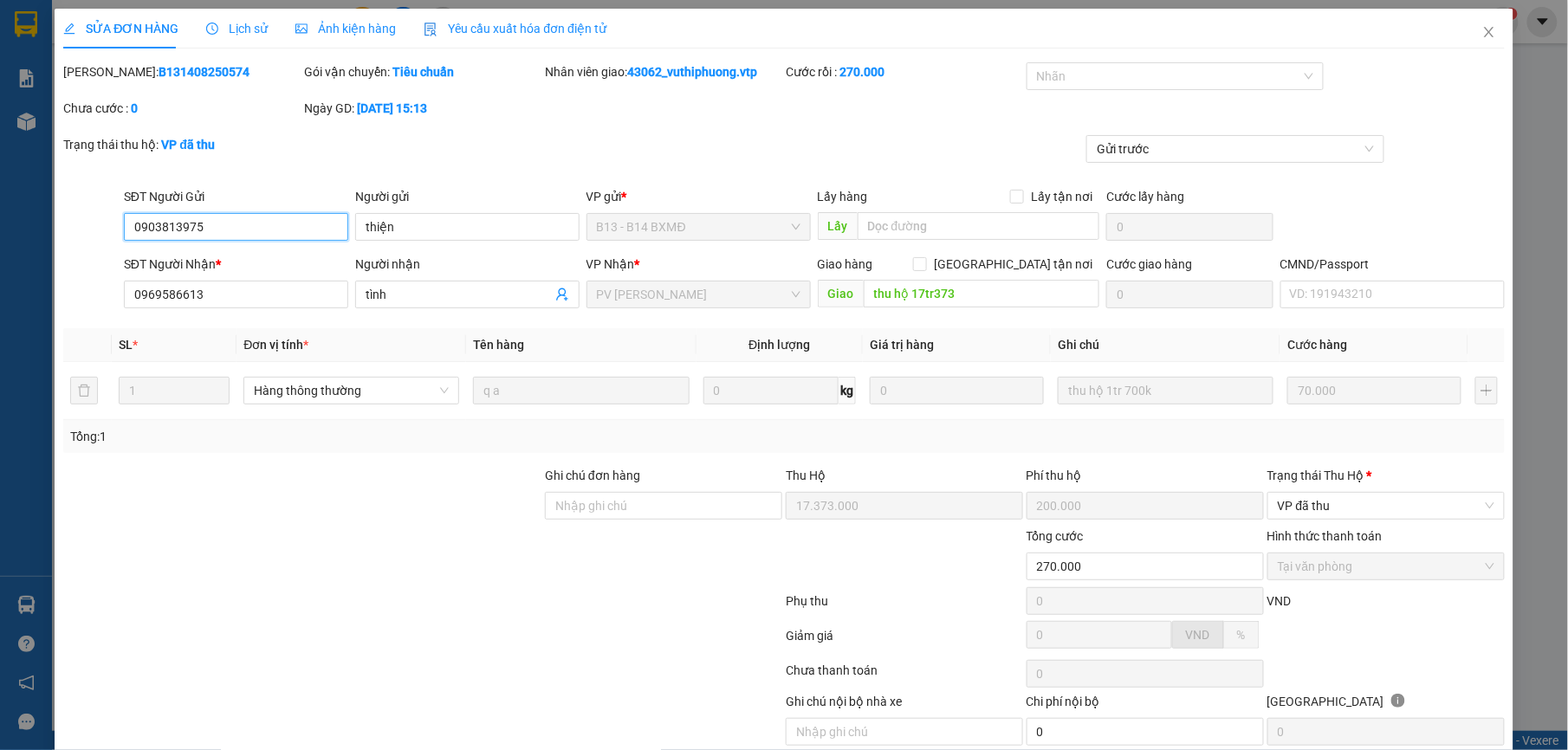
type input "3.500"
click at [1482, 27] on icon "close" at bounding box center [1488, 31] width 14 height 14
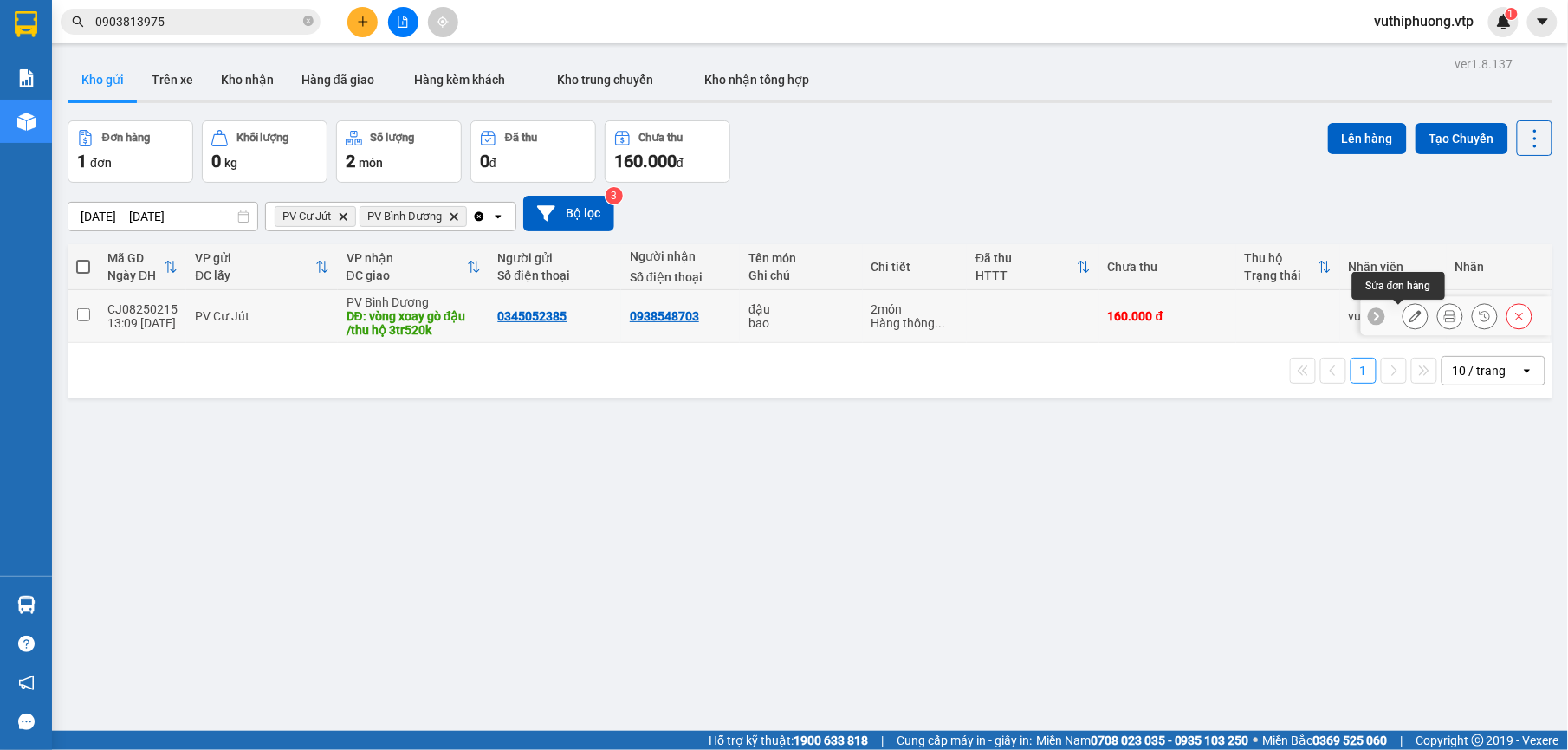
click at [1410, 315] on icon at bounding box center [1415, 316] width 12 height 12
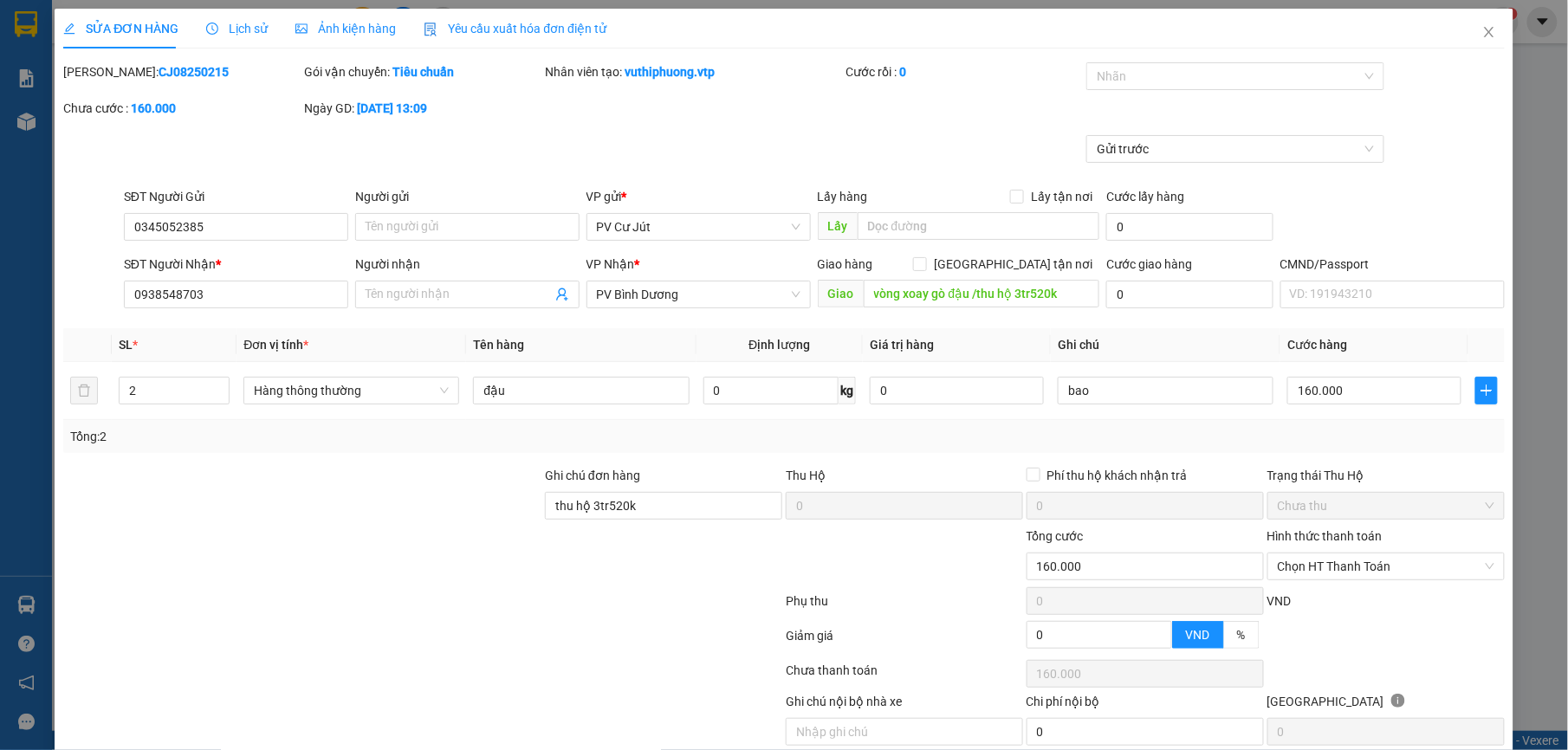
type input "0345052385"
type input "0938548703"
type input "vòng xoay gò đậu /thu hộ 3tr520k"
type input "thu hộ 3tr520k"
type input "160.000"
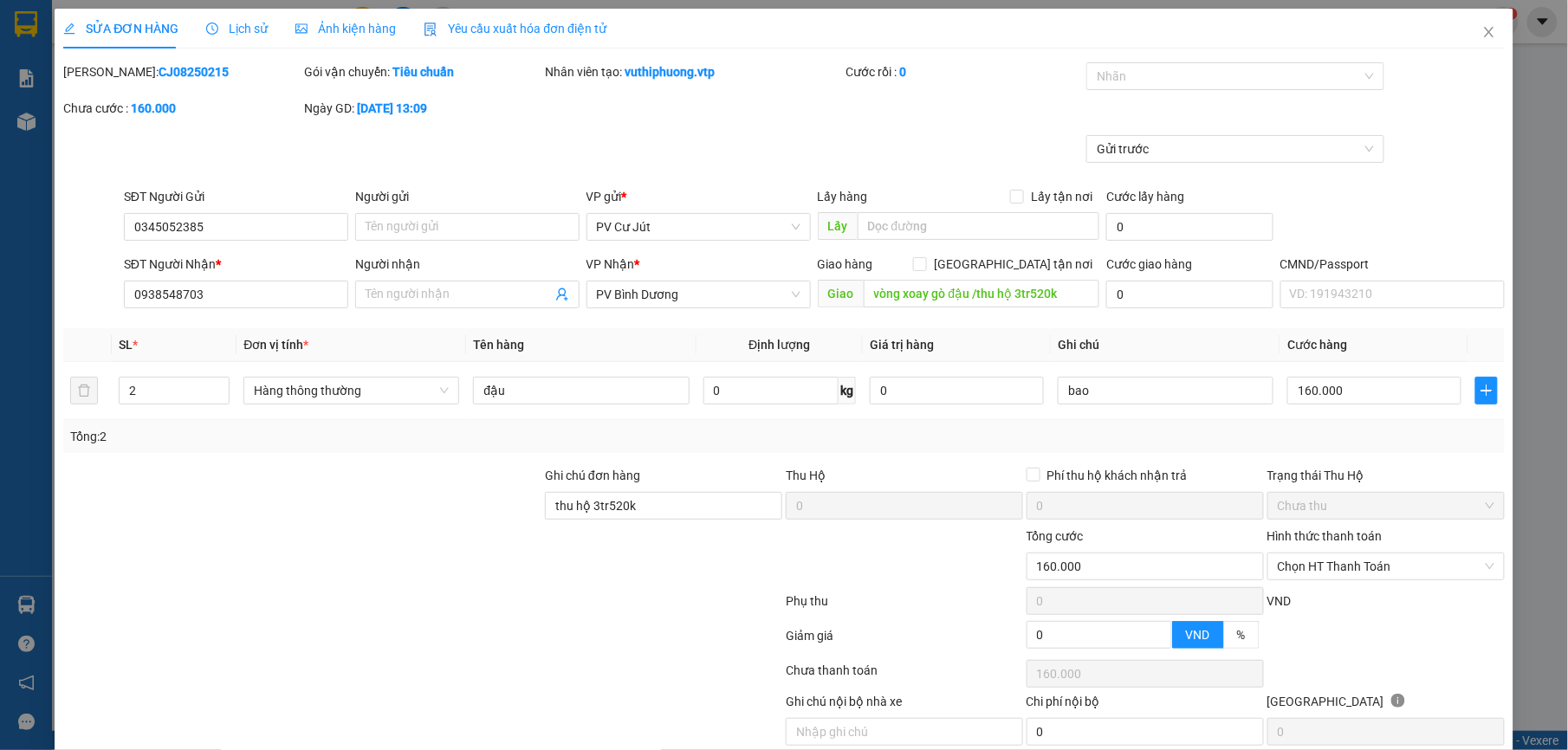
type input "160.000"
click at [1482, 27] on icon "close" at bounding box center [1488, 31] width 14 height 14
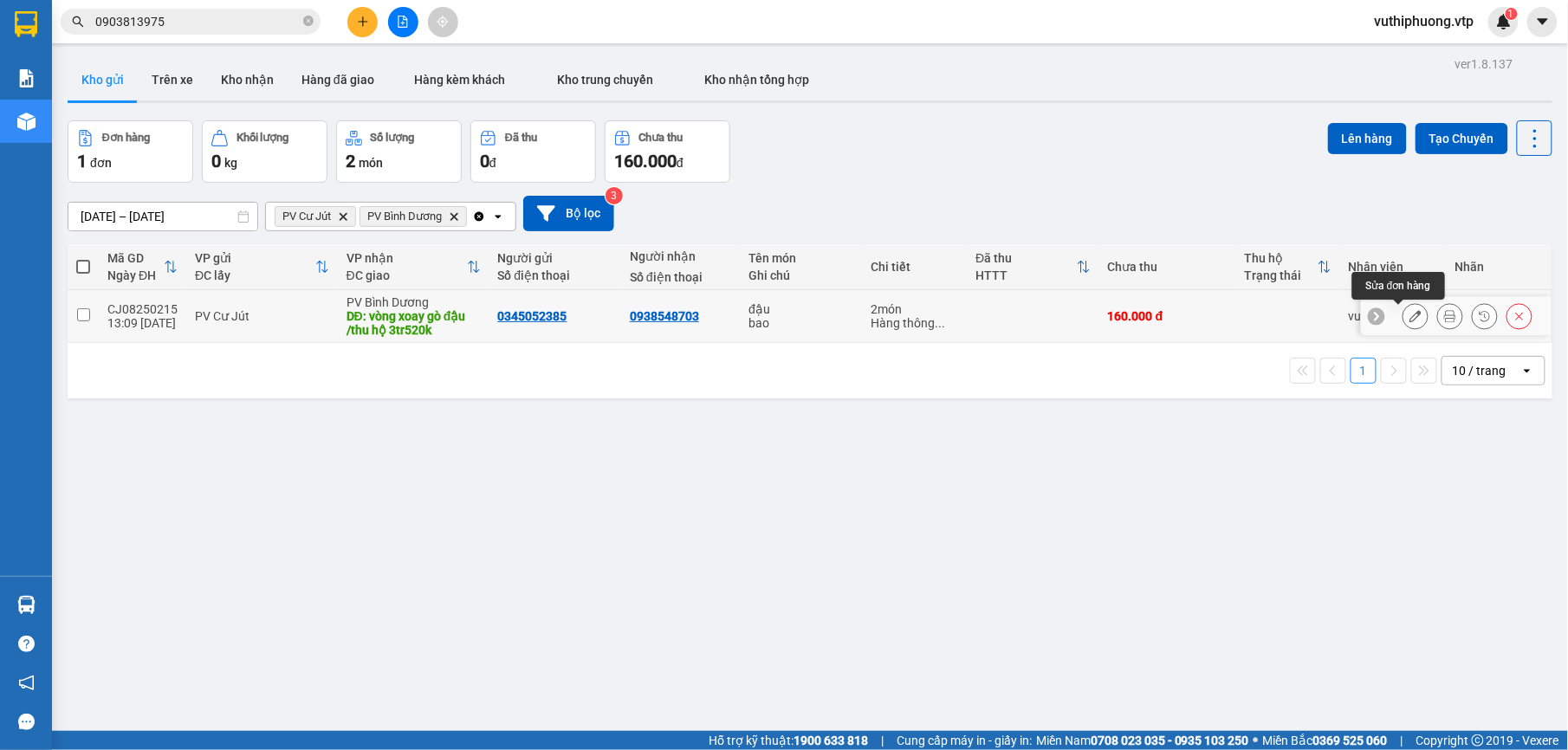
click at [1410, 321] on icon at bounding box center [1415, 316] width 12 height 12
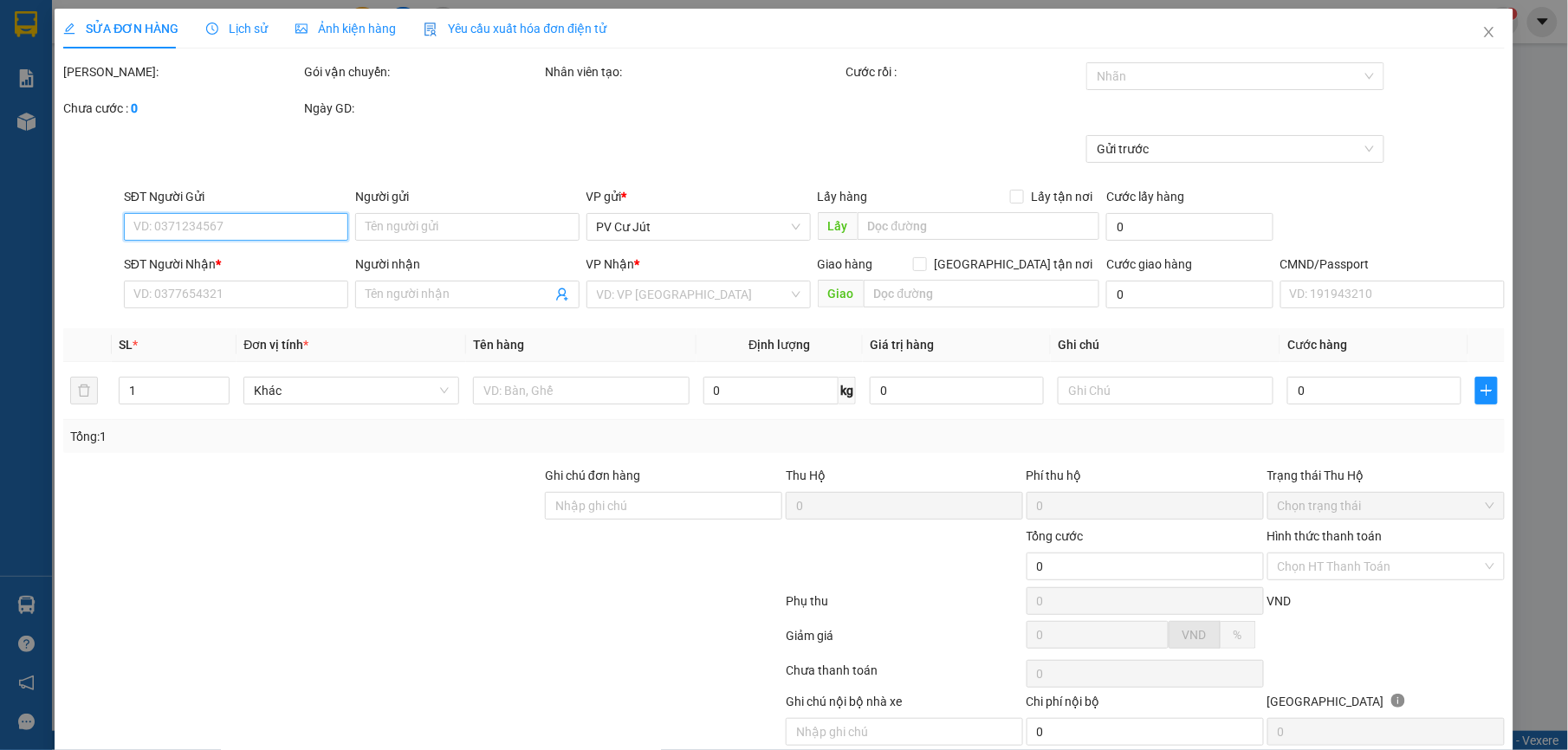
type input "0345052385"
type input "0938548703"
type input "vòng xoay gò đậu /thu hộ 3tr520k"
type input "thu hộ 3tr520k"
type input "160.000"
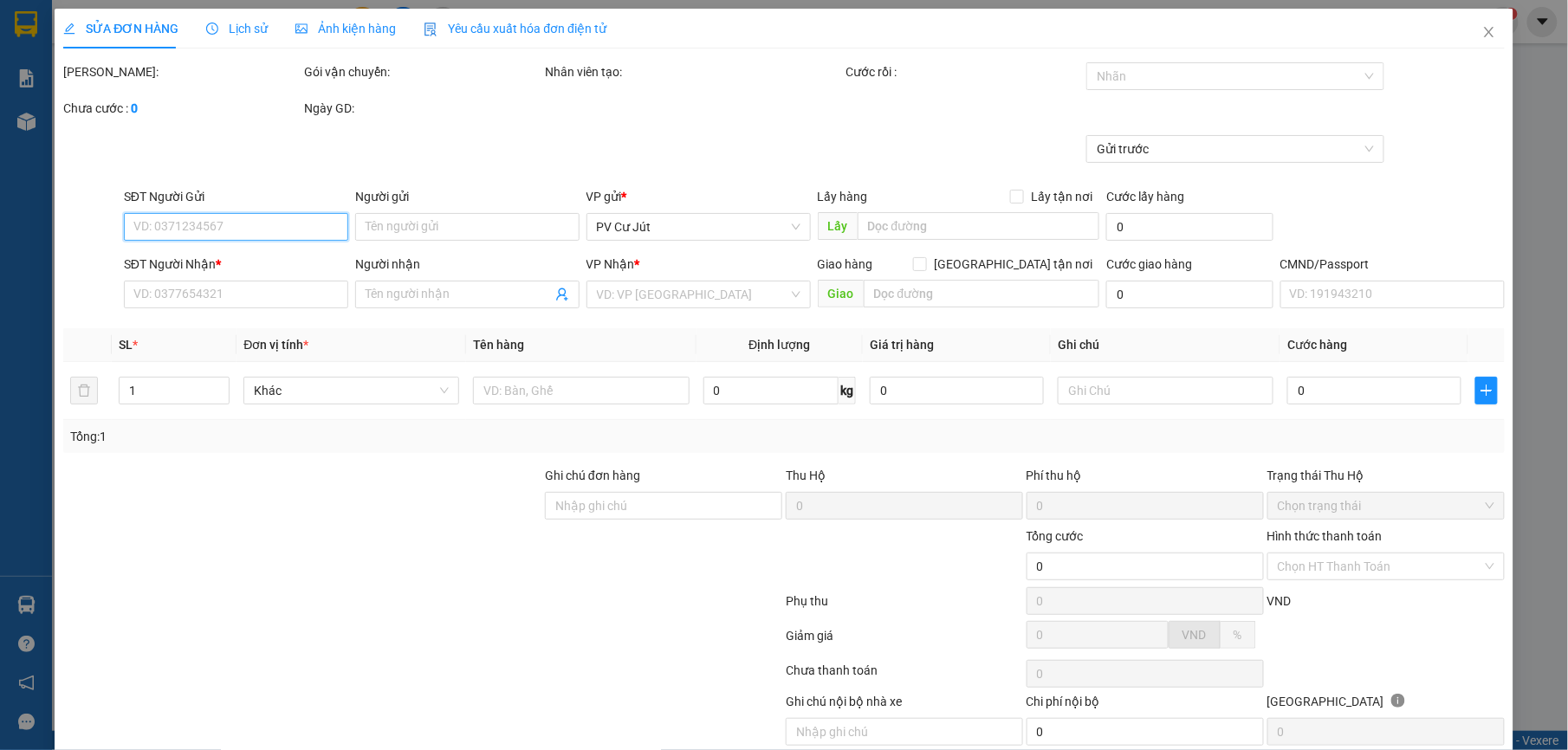
type input "160.000"
